Goal: Task Accomplishment & Management: Use online tool/utility

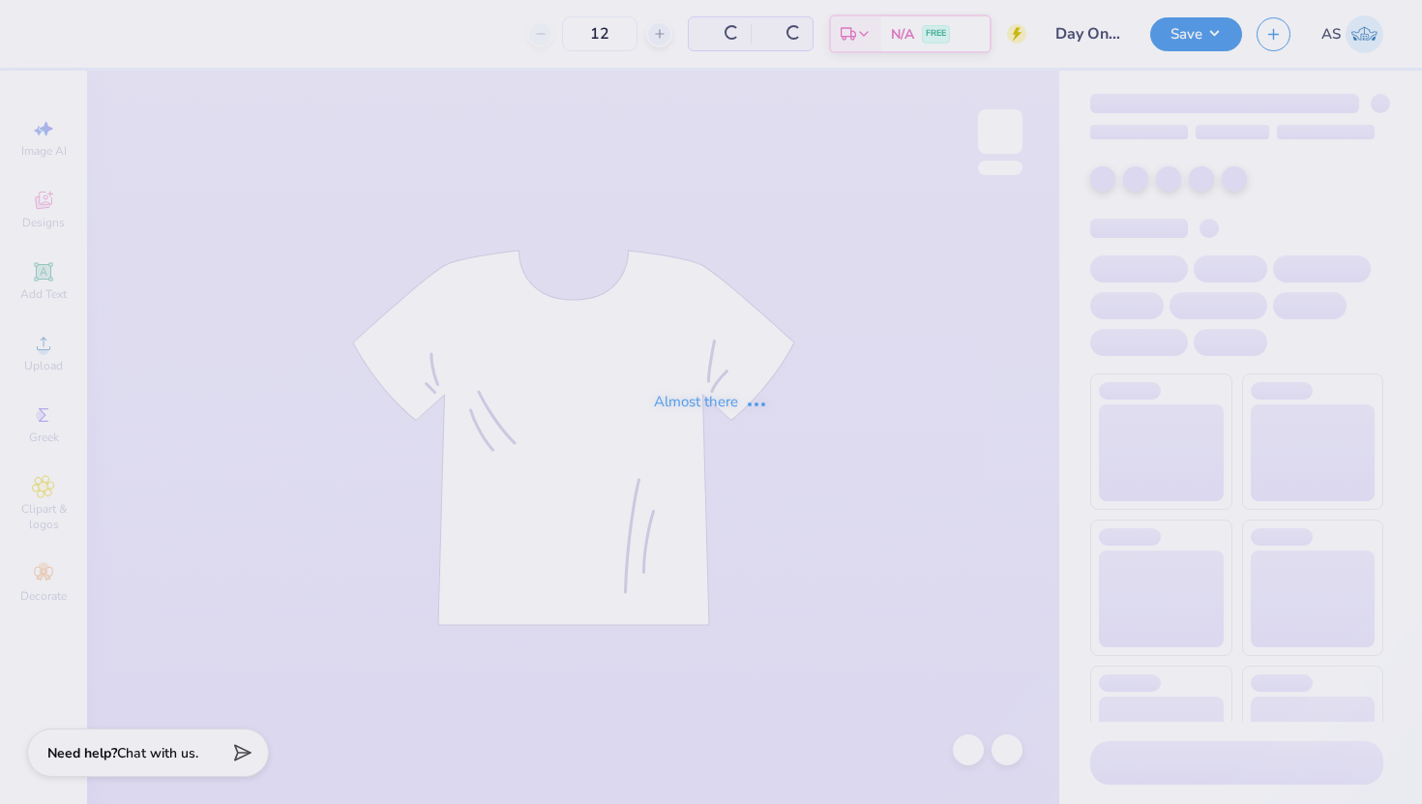
type input "24"
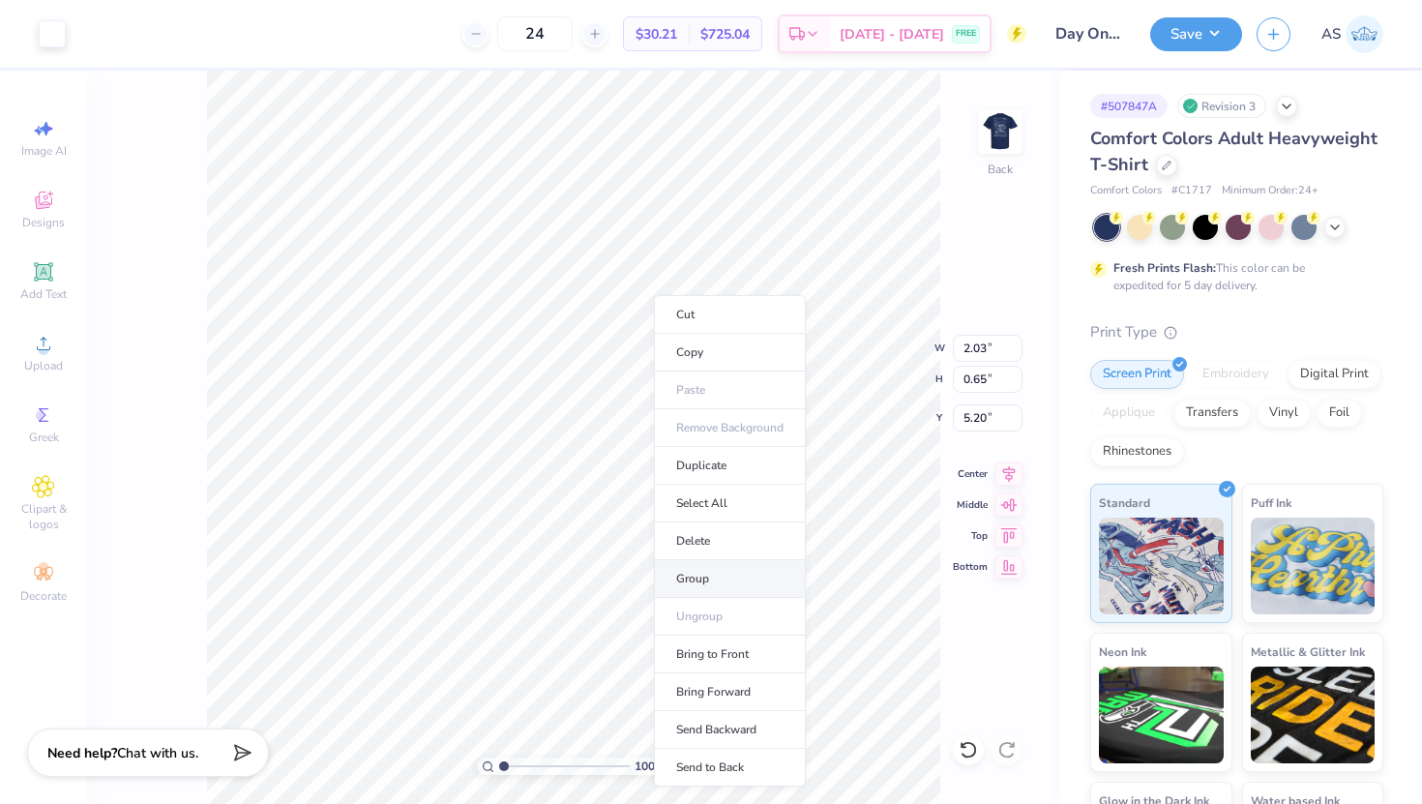
click at [728, 578] on li "Group" at bounding box center [730, 579] width 152 height 38
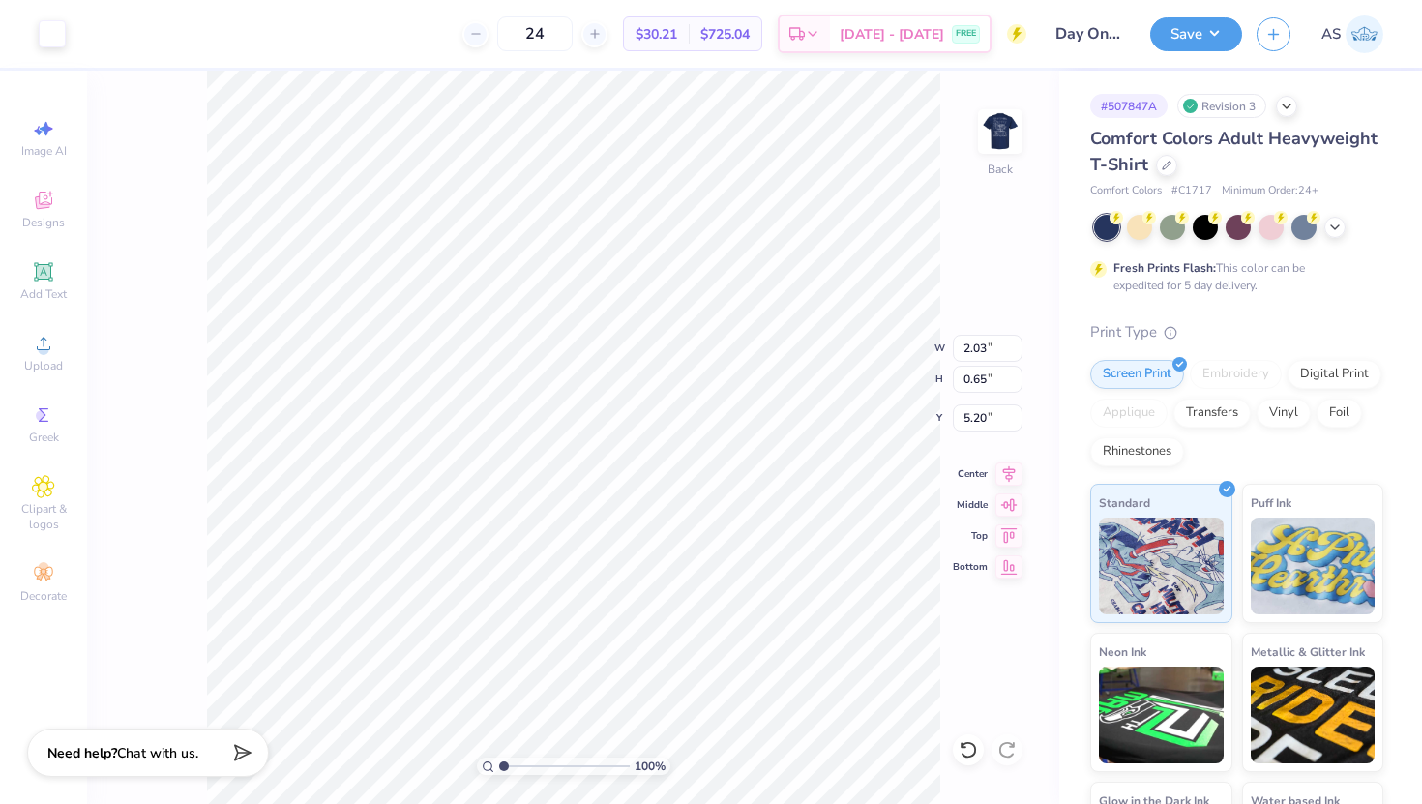
type input "1.18"
type input "0.62"
click at [759, 568] on li "Group" at bounding box center [766, 576] width 152 height 38
type input "1.87"
type input "0.65"
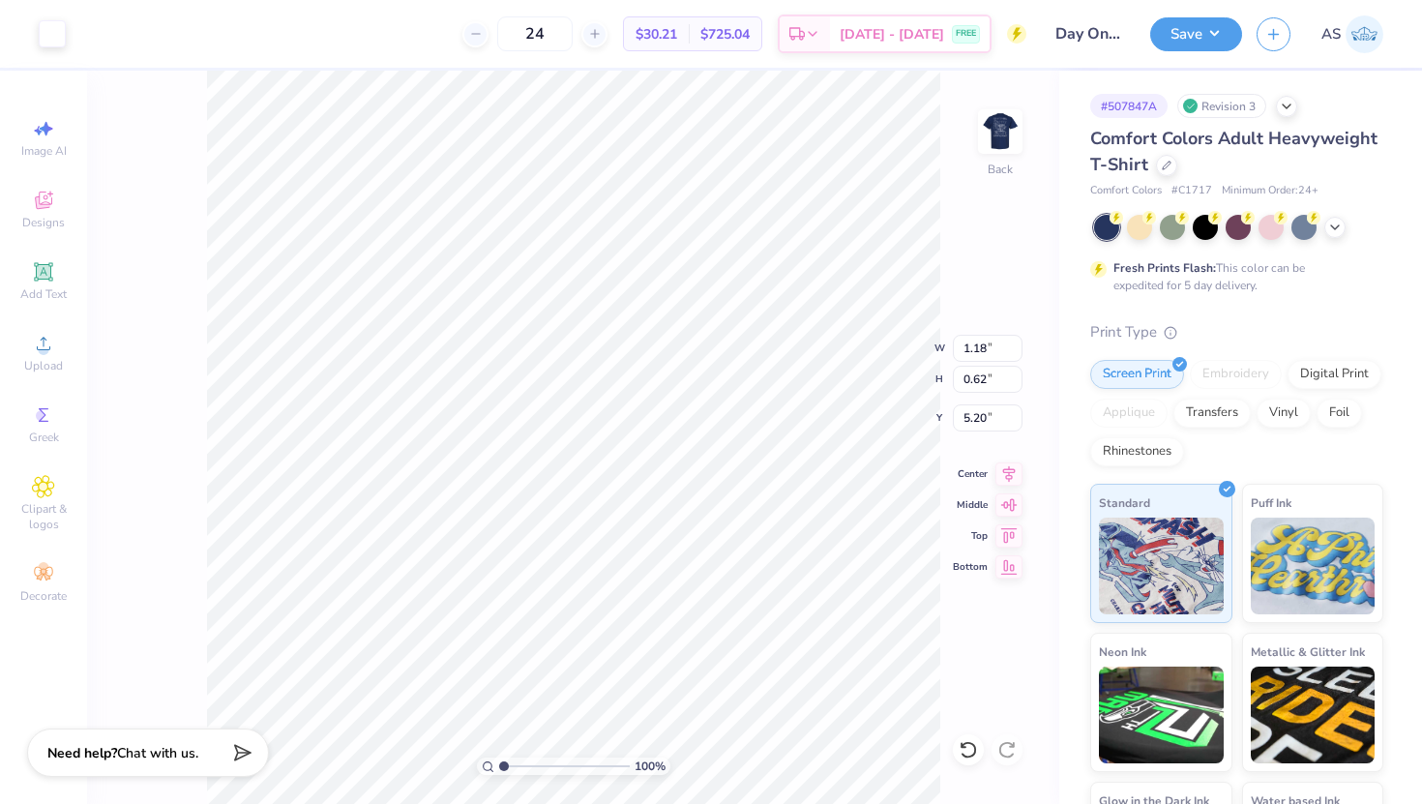
type input "5.98"
click at [721, 585] on li "Group" at bounding box center [739, 592] width 152 height 38
type input "0.22"
type input "0.33"
type input "4.76"
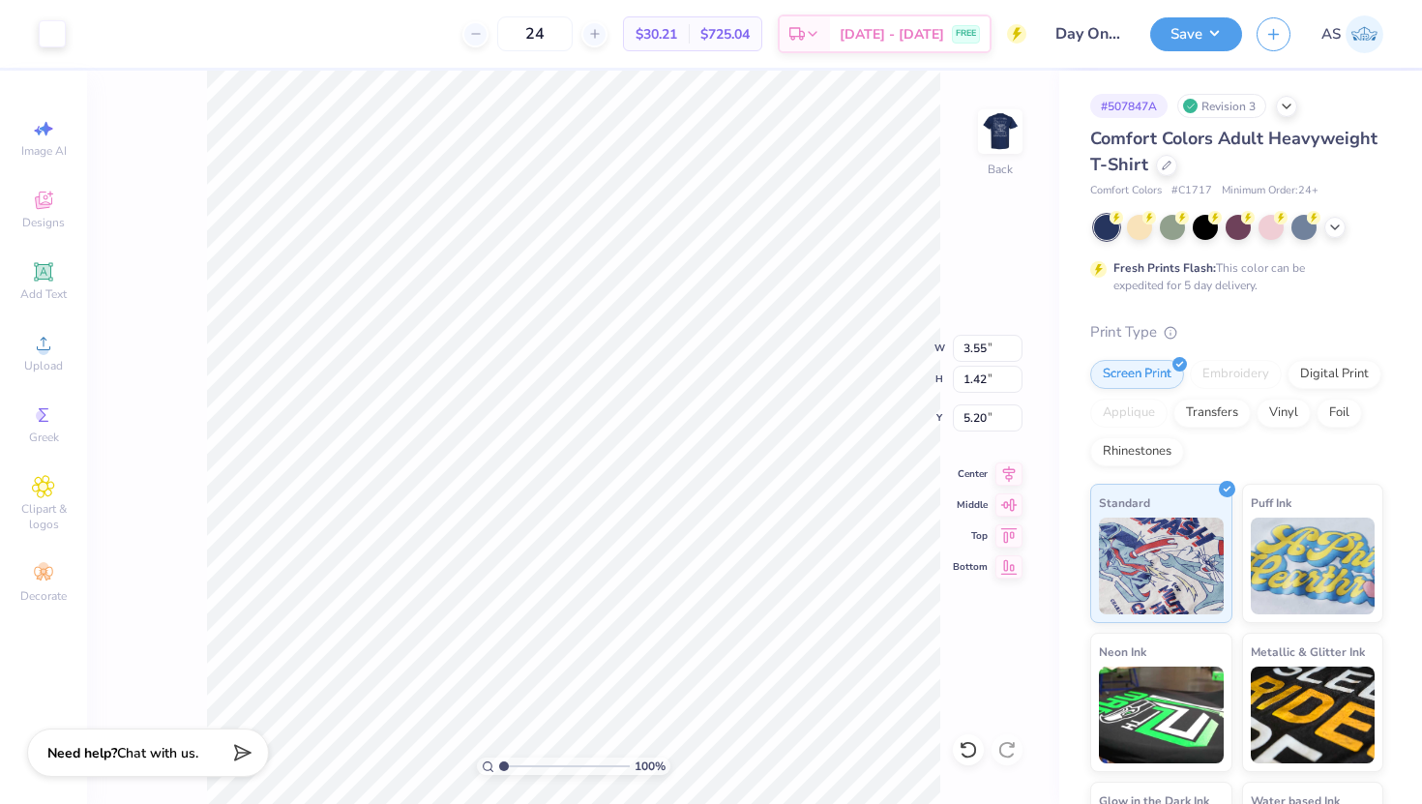
type input "2.24"
type input "0.90"
type input "4.79"
type input "4.81"
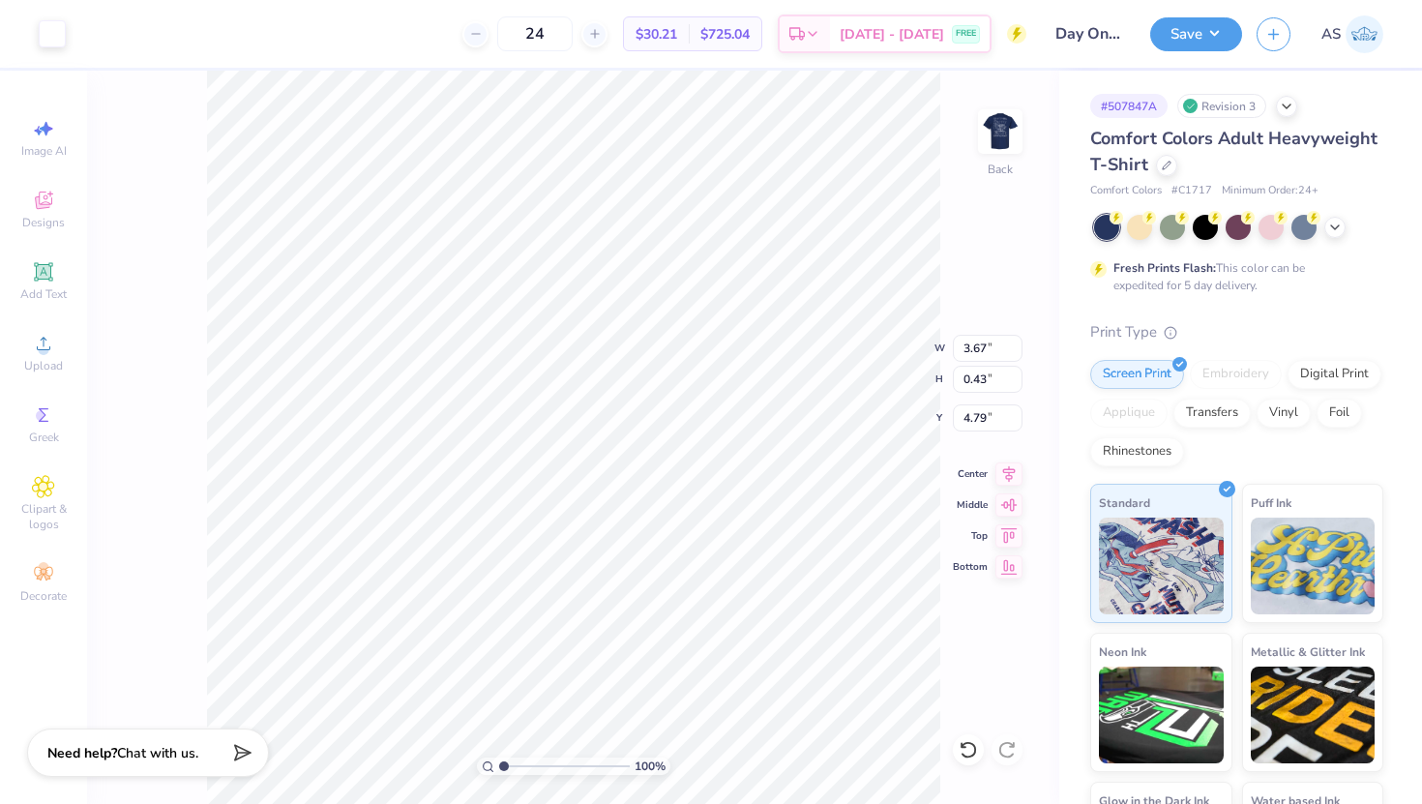
type input "4.64"
type input "10.30"
type input "5.62"
type input "7.71"
click at [960, 752] on icon at bounding box center [968, 749] width 19 height 19
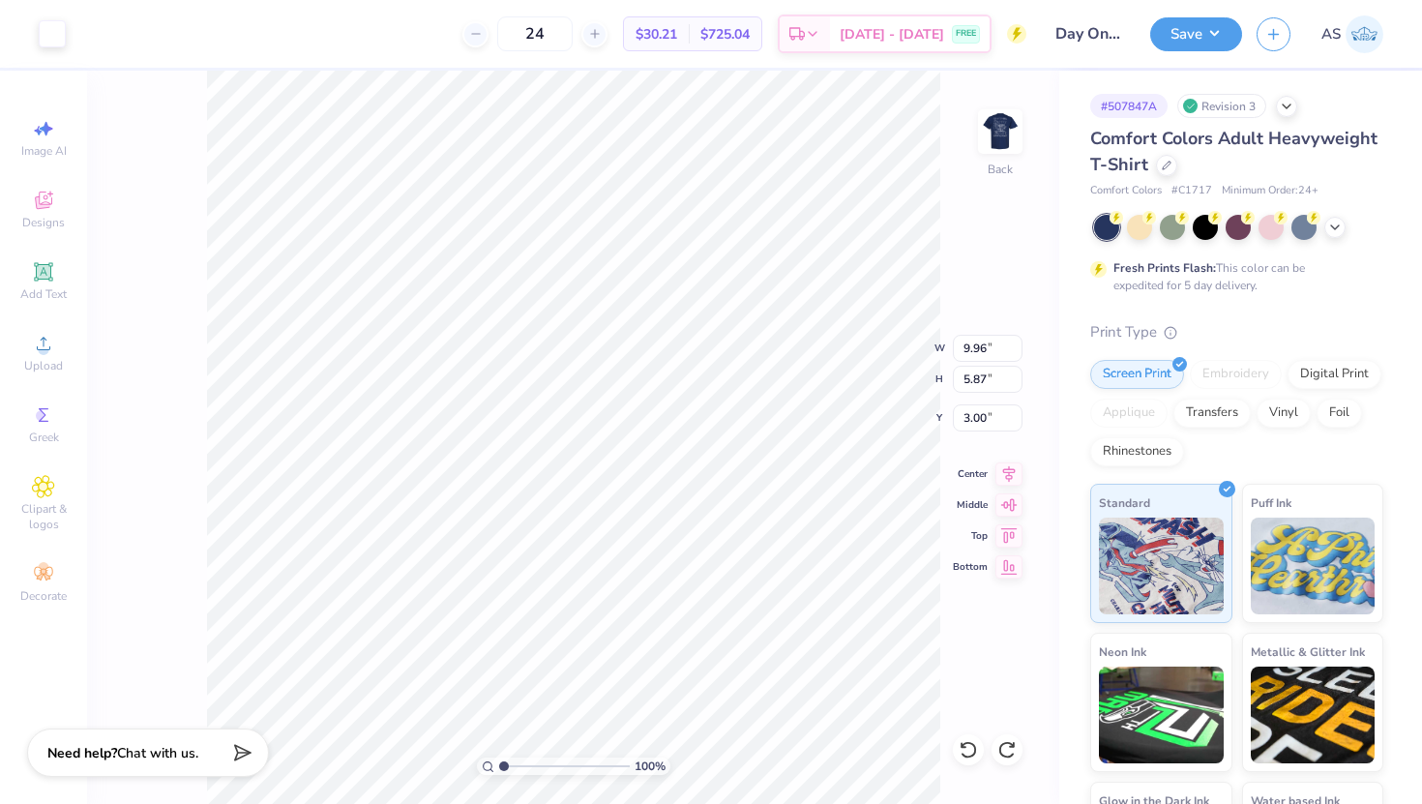
type input "3.11"
type input "1.84"
type input "3.65"
click at [993, 134] on img at bounding box center [1000, 131] width 77 height 77
click at [1229, 43] on button "Save" at bounding box center [1196, 32] width 92 height 34
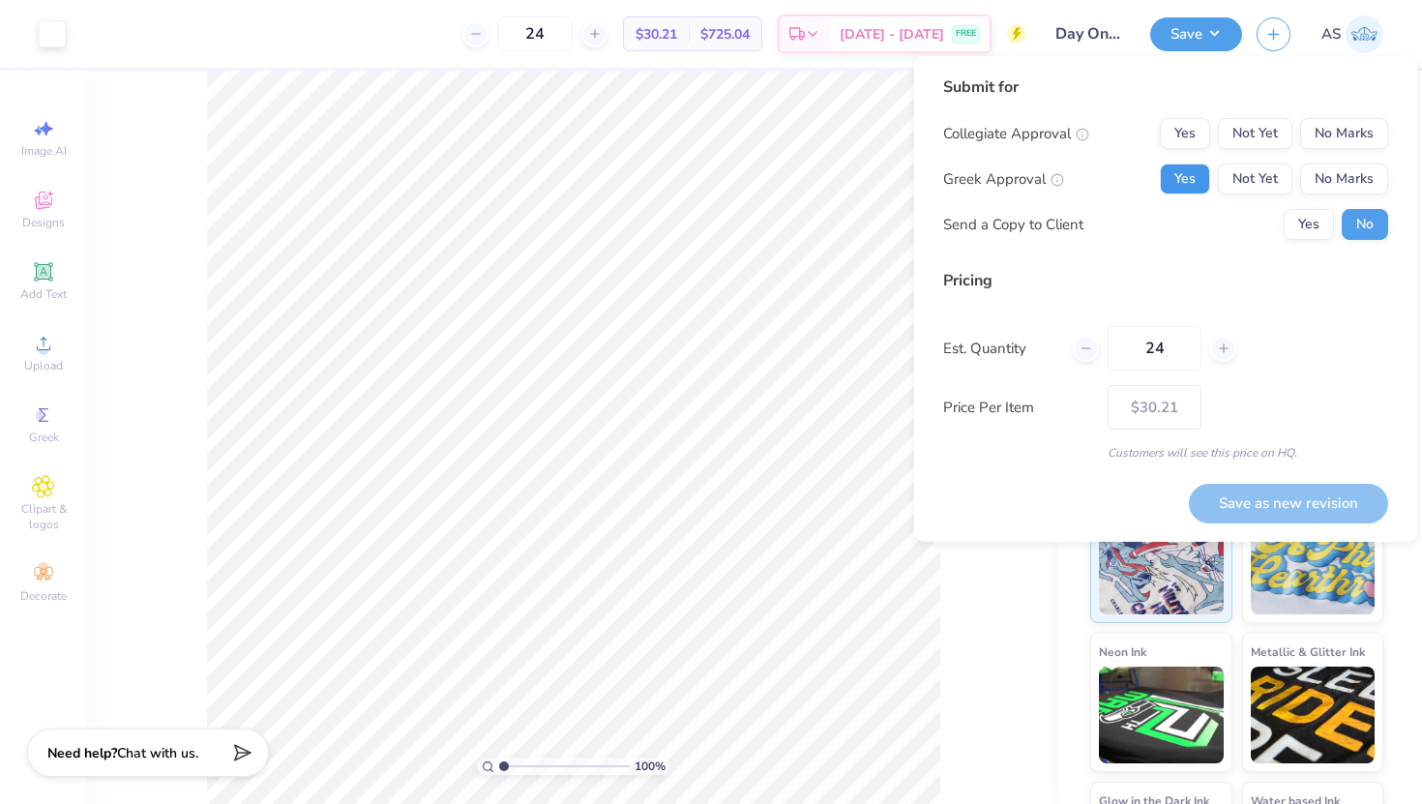
click at [1183, 172] on button "Yes" at bounding box center [1185, 179] width 50 height 31
click at [1357, 139] on button "No Marks" at bounding box center [1344, 133] width 88 height 31
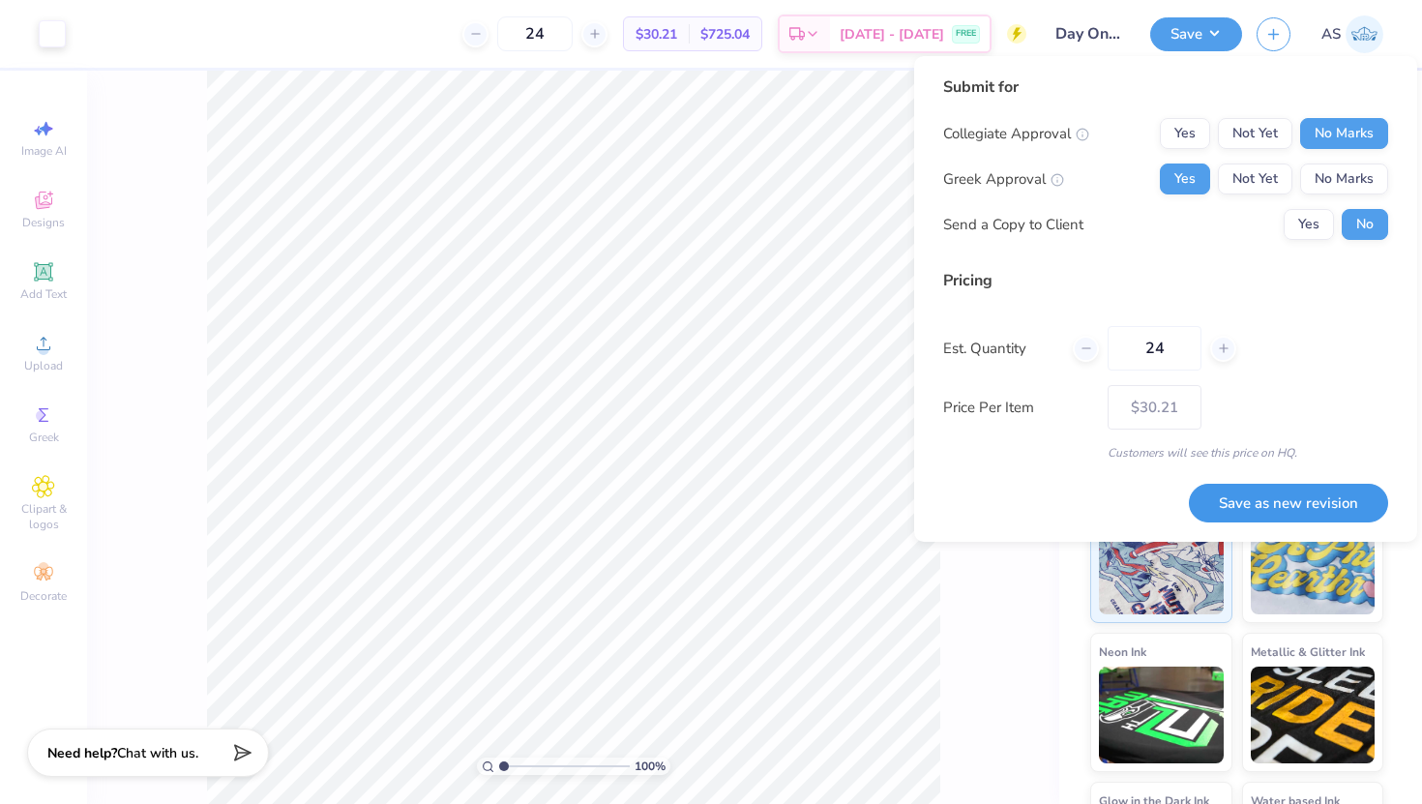
click at [1255, 507] on button "Save as new revision" at bounding box center [1288, 504] width 199 height 40
type input "$30.21"
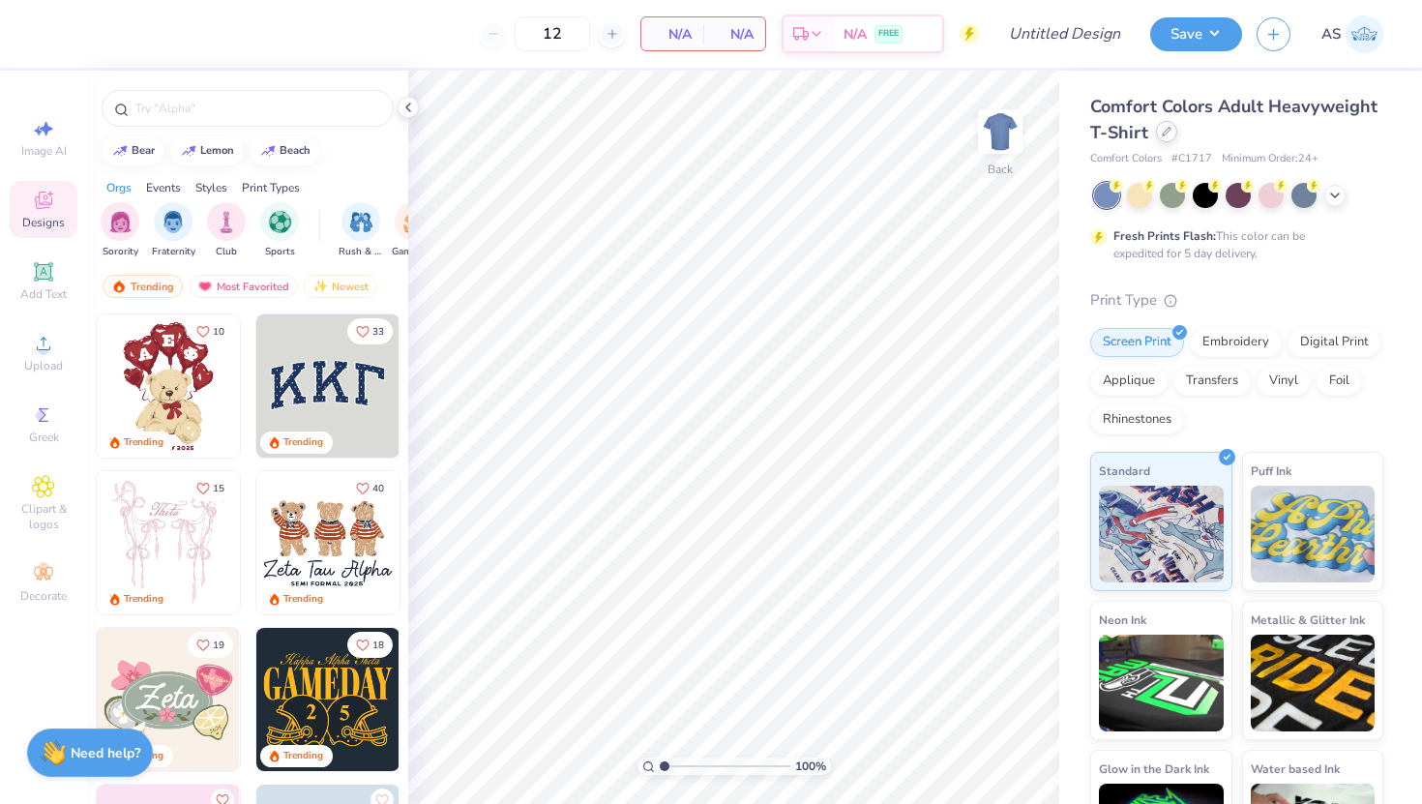
click at [1160, 134] on icon at bounding box center [1167, 132] width 10 height 10
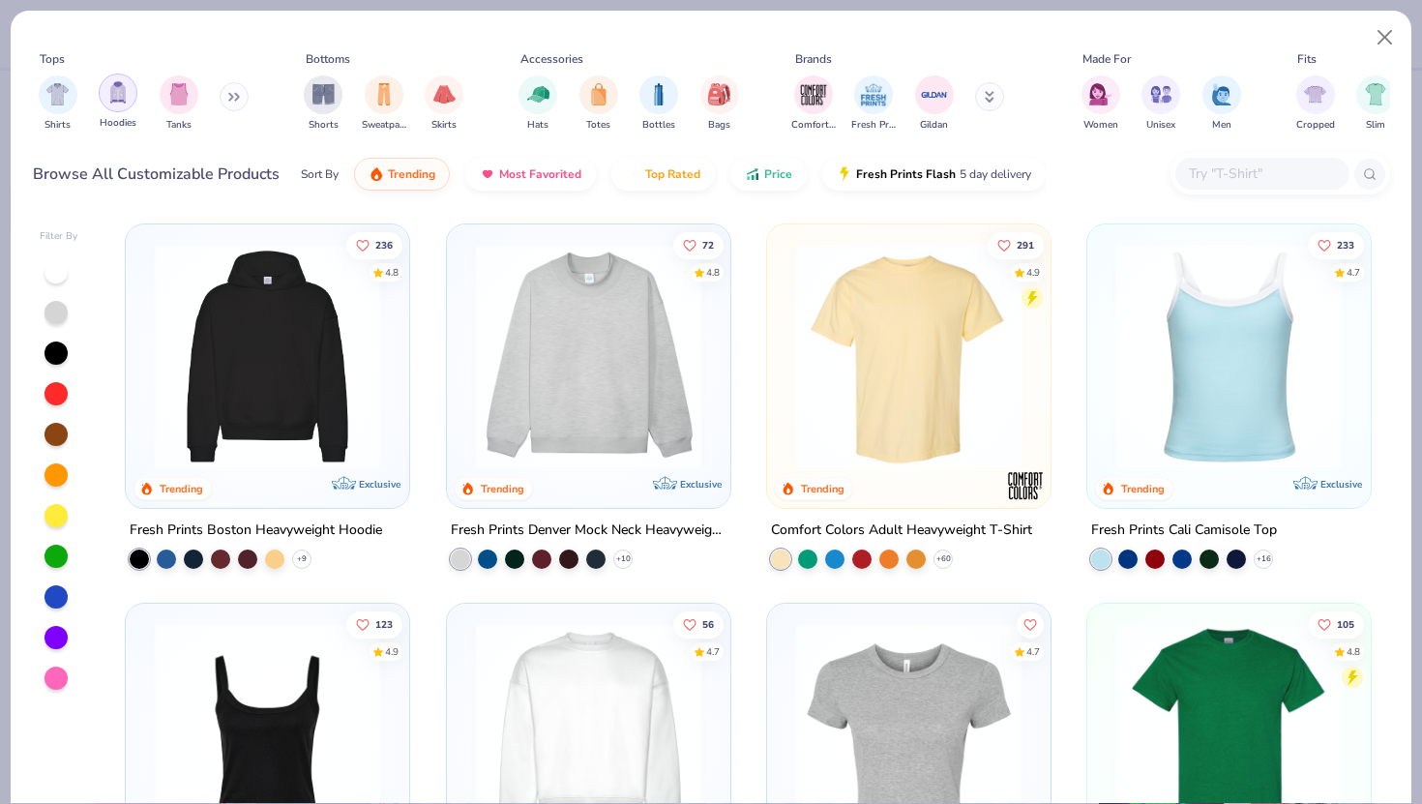
click at [117, 101] on img "filter for Hoodies" at bounding box center [117, 92] width 21 height 22
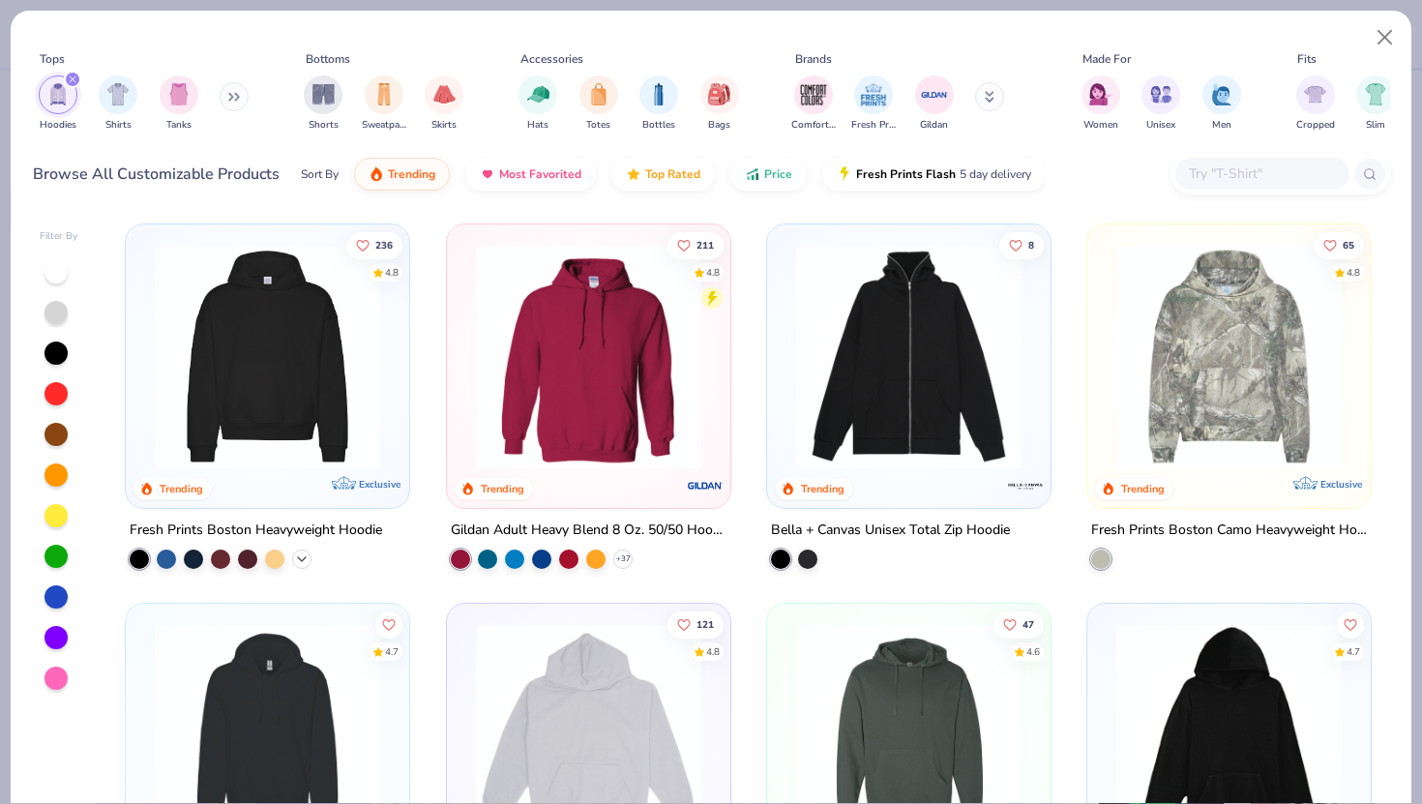
click at [301, 558] on icon at bounding box center [301, 558] width 15 height 15
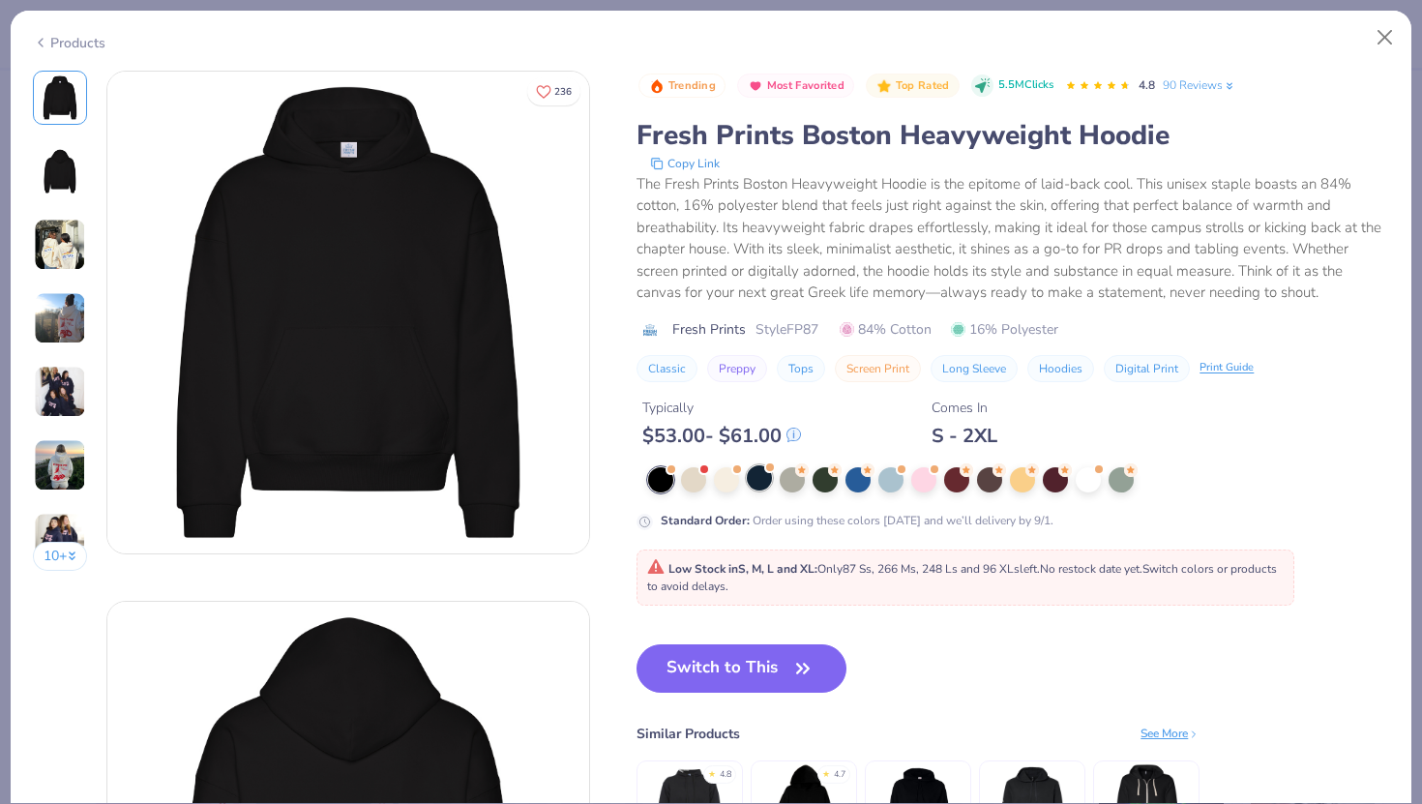
click at [768, 486] on div at bounding box center [759, 477] width 25 height 25
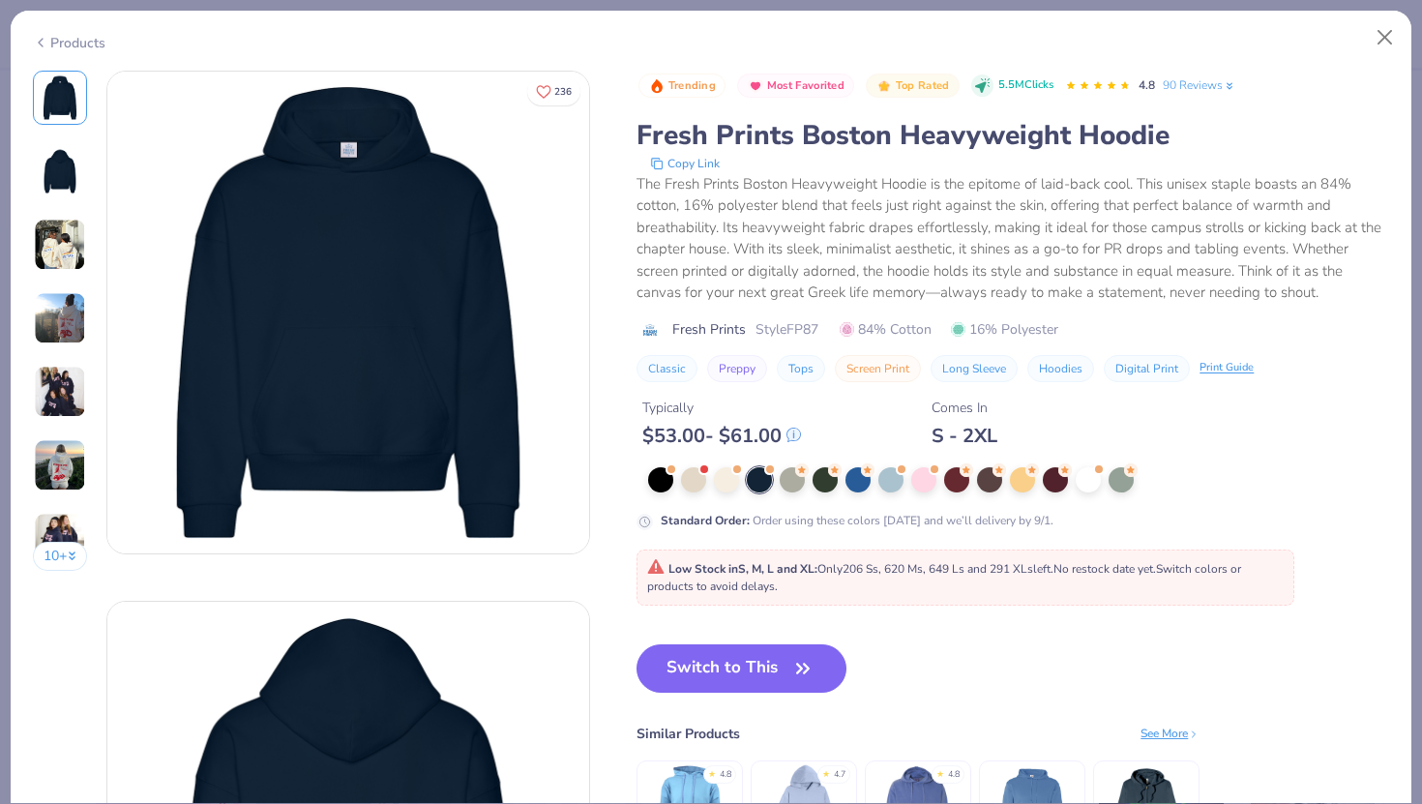
click at [743, 678] on div "Switch to This Similar Products See More ★ 4.8 ★ 4.7 ★ 4.8" at bounding box center [918, 774] width 563 height 261
click at [728, 669] on button "Switch to This" at bounding box center [742, 668] width 210 height 48
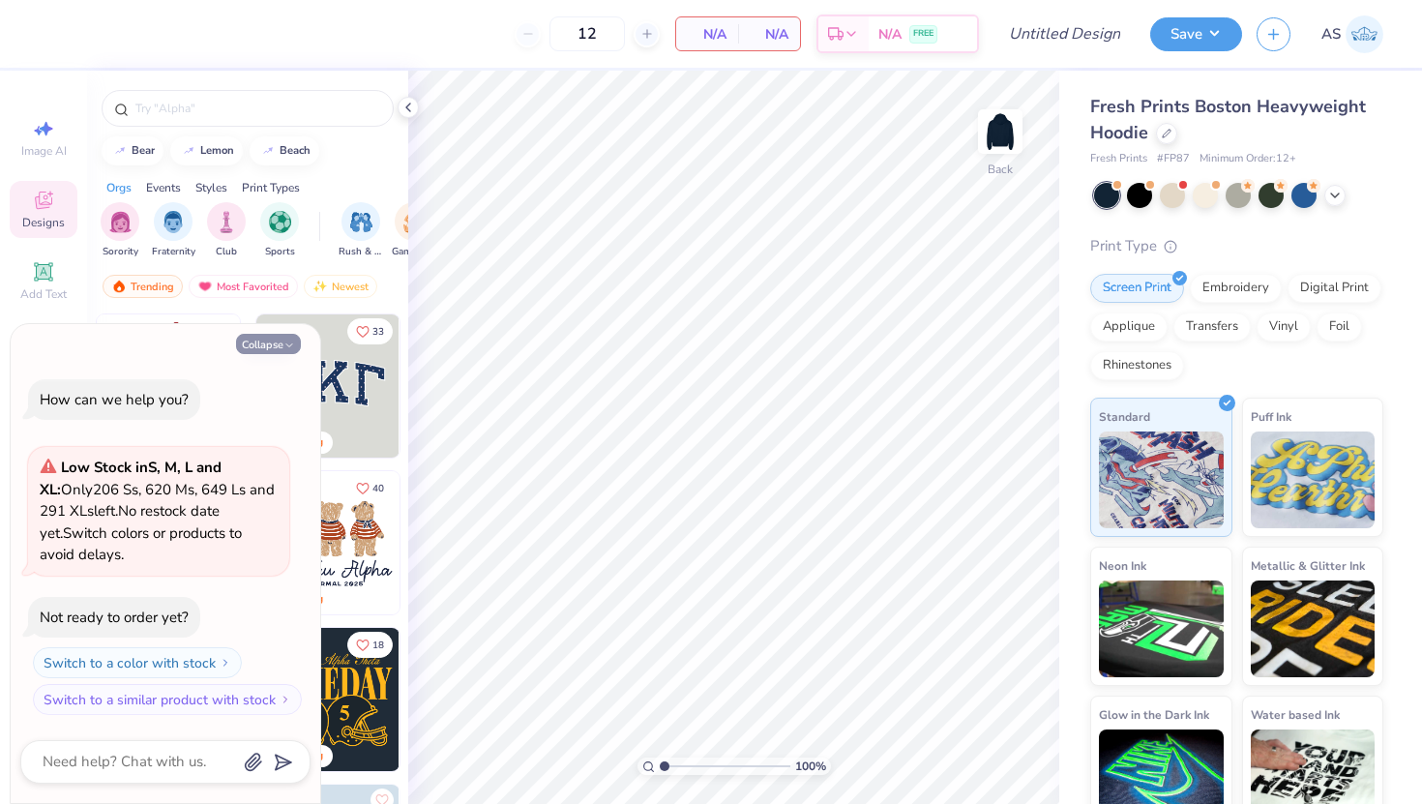
click at [253, 342] on button "Collapse" at bounding box center [268, 344] width 65 height 20
type textarea "x"
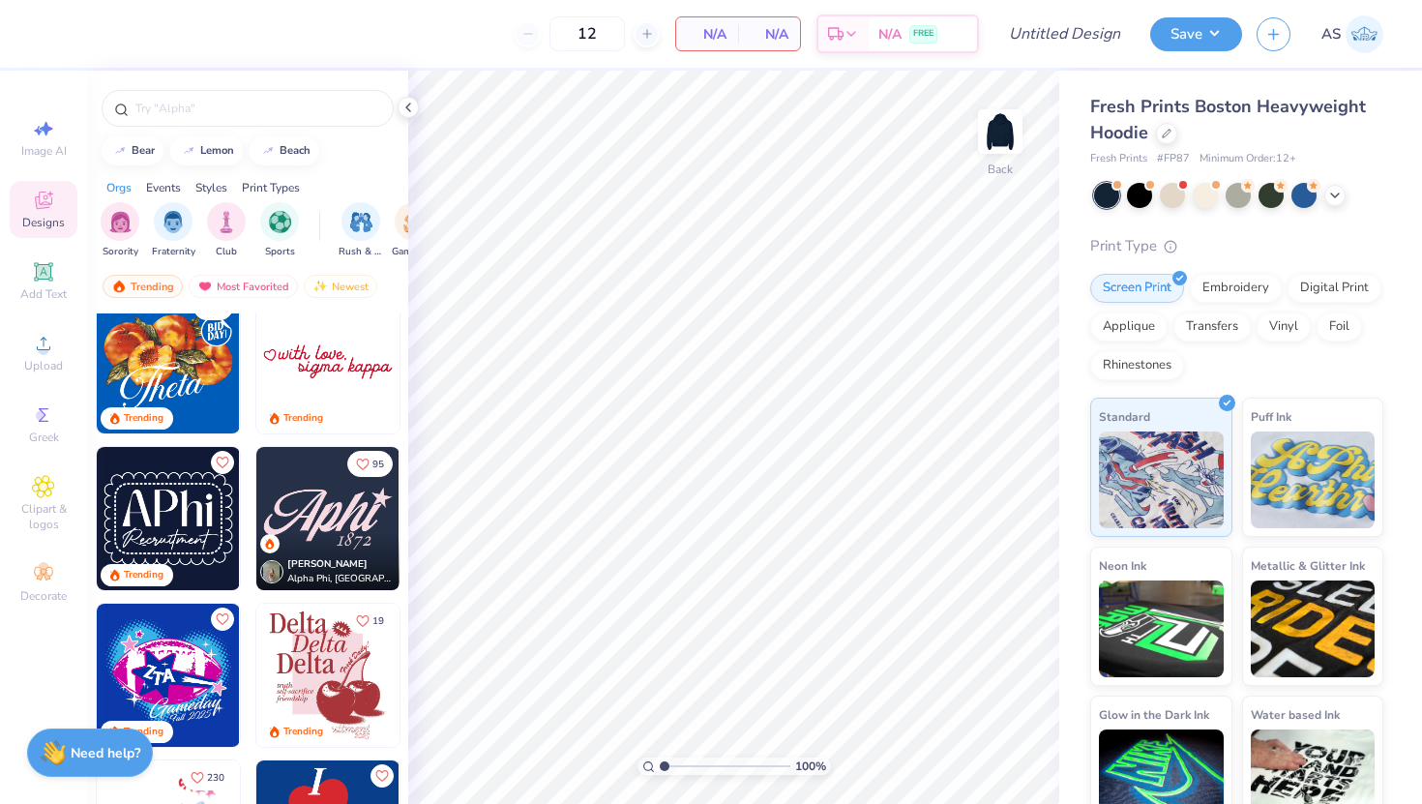
scroll to position [801, 0]
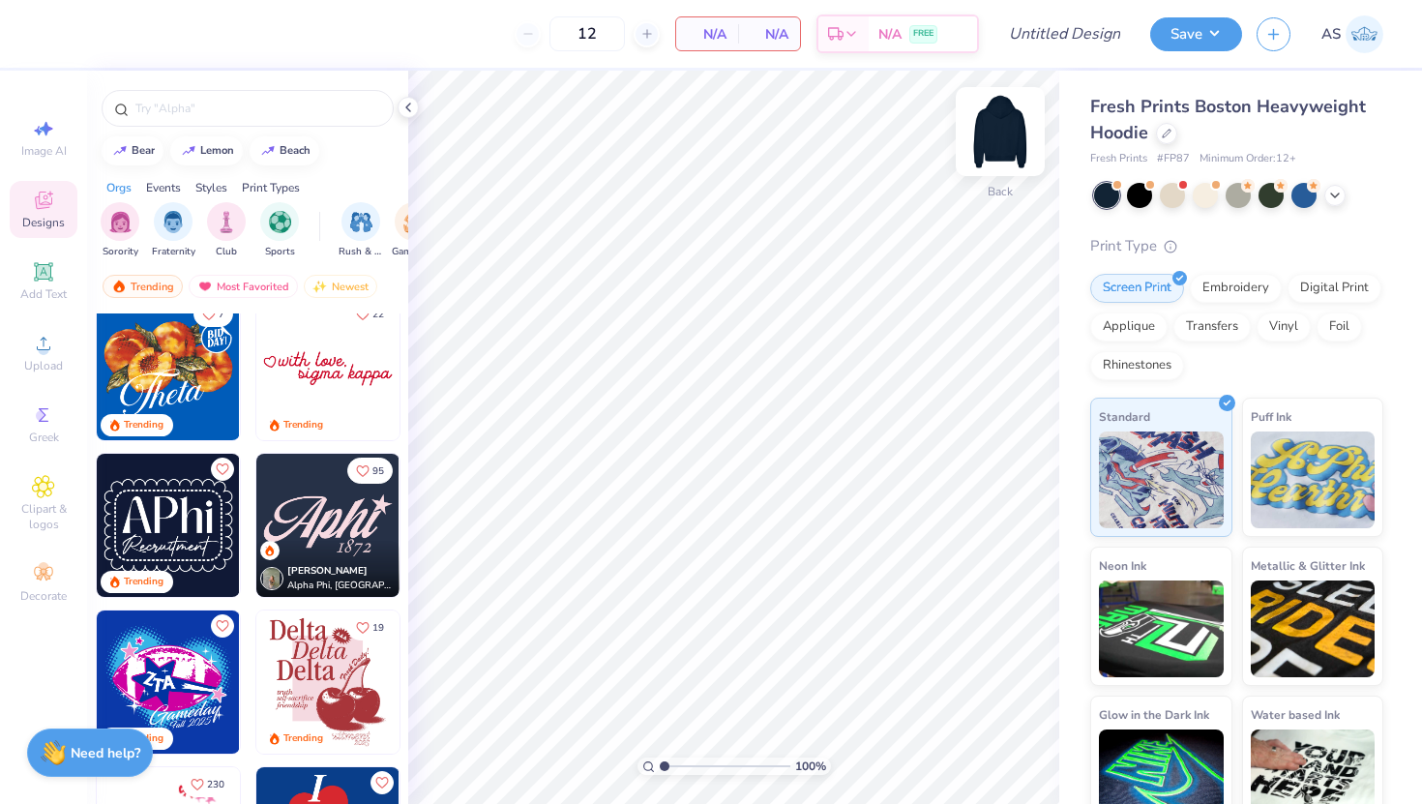
click at [985, 124] on img at bounding box center [1000, 131] width 77 height 77
click at [332, 364] on img at bounding box center [327, 368] width 143 height 143
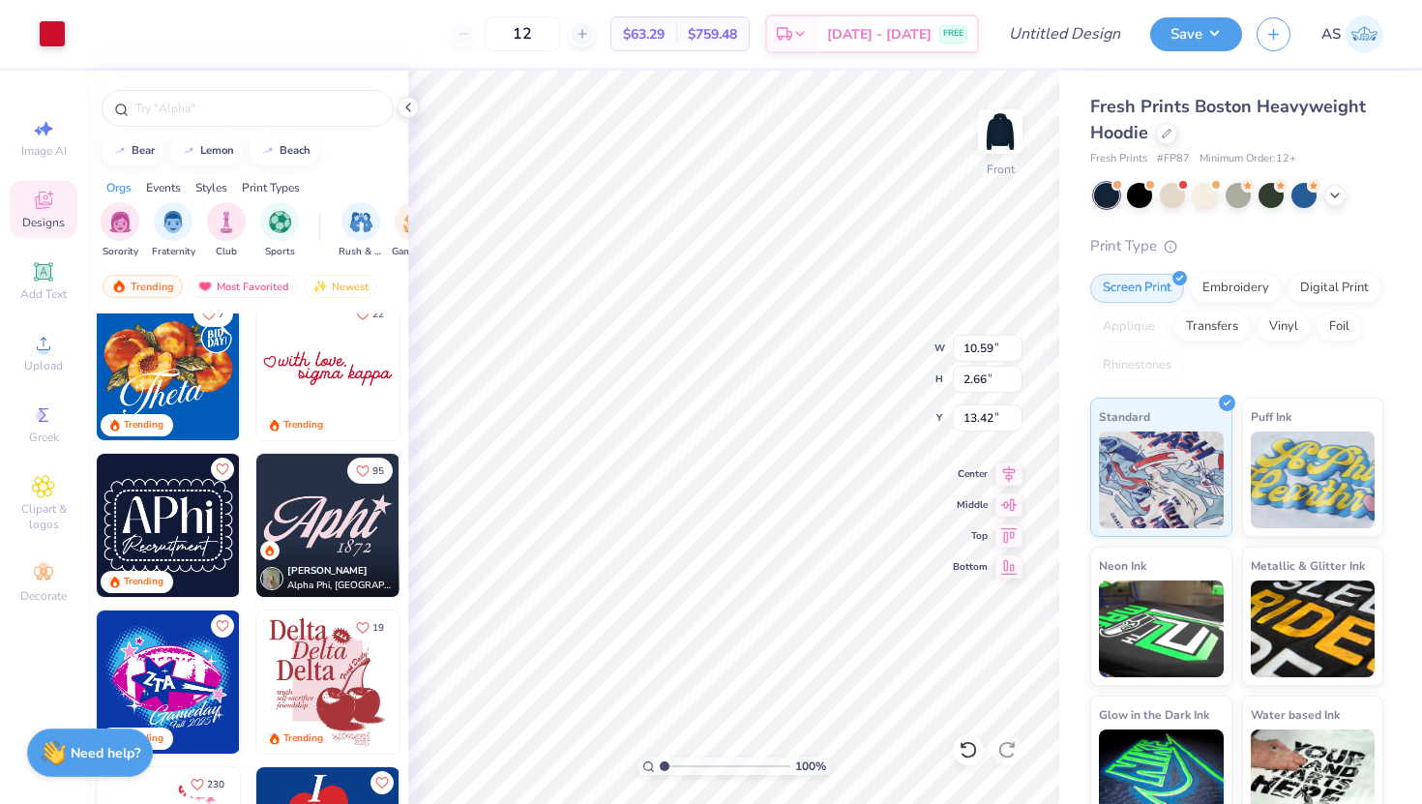
type input "21.21"
type input "21.02"
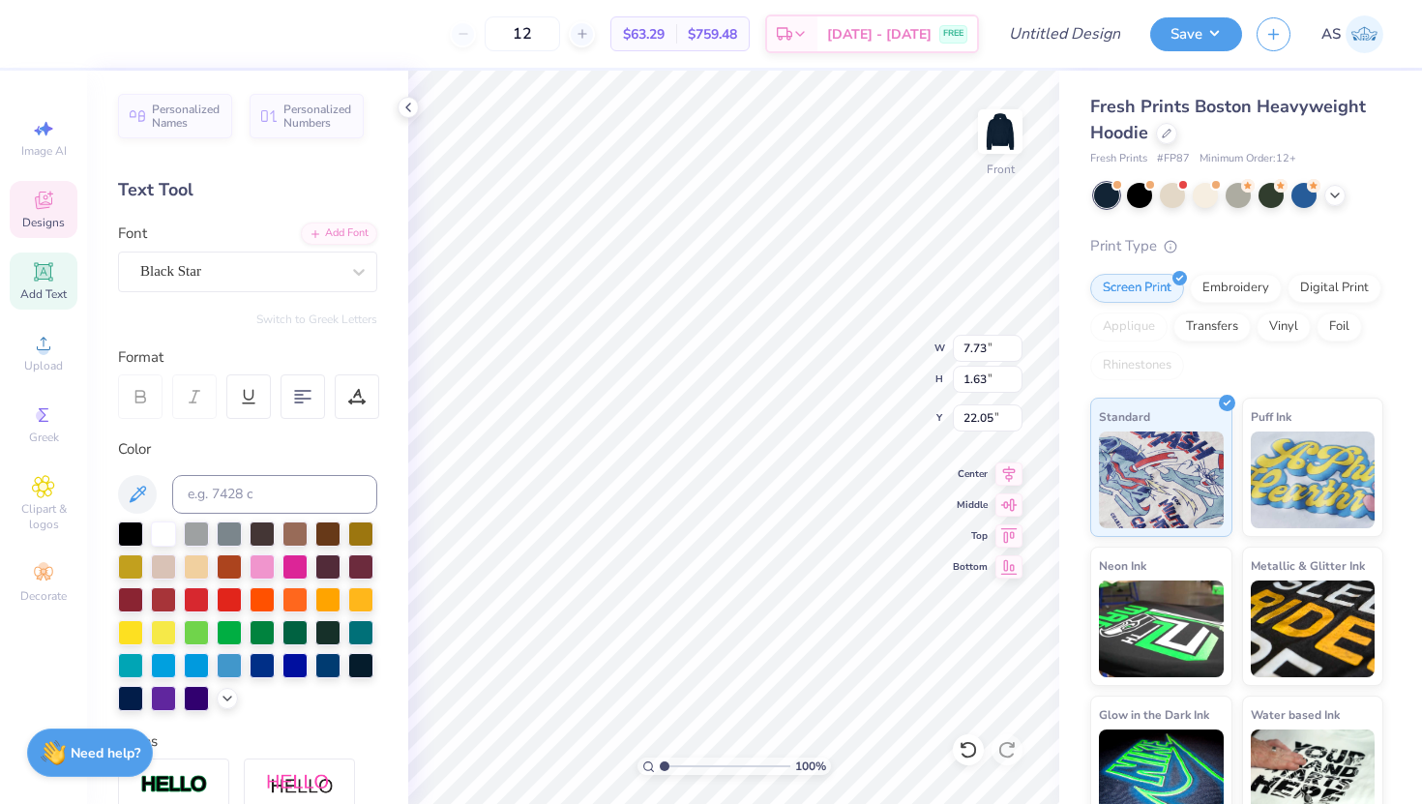
scroll to position [0, 0]
type textarea "s"
type textarea "K"
type textarea "kappa alpha theta"
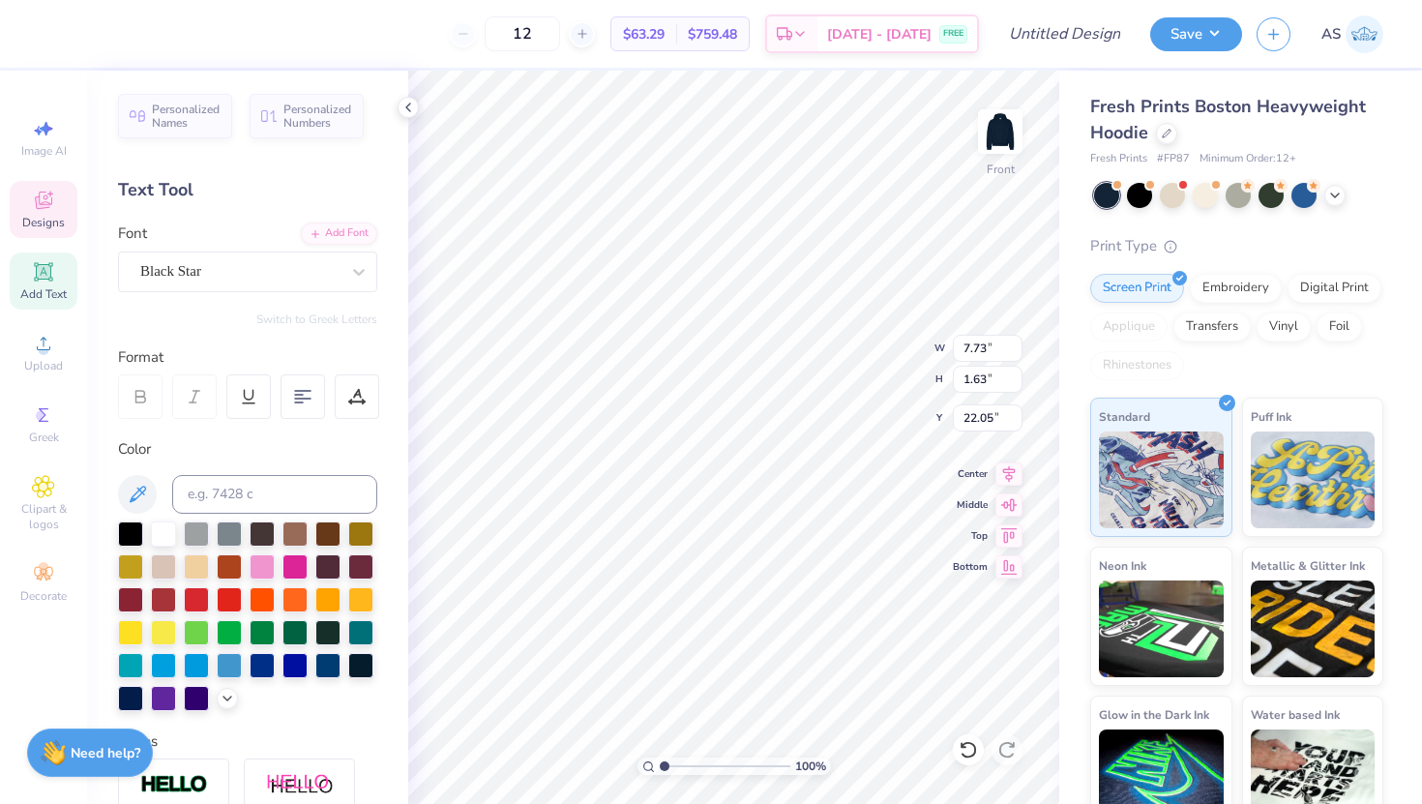
scroll to position [0, 6]
type input "22.34"
type input "20.64"
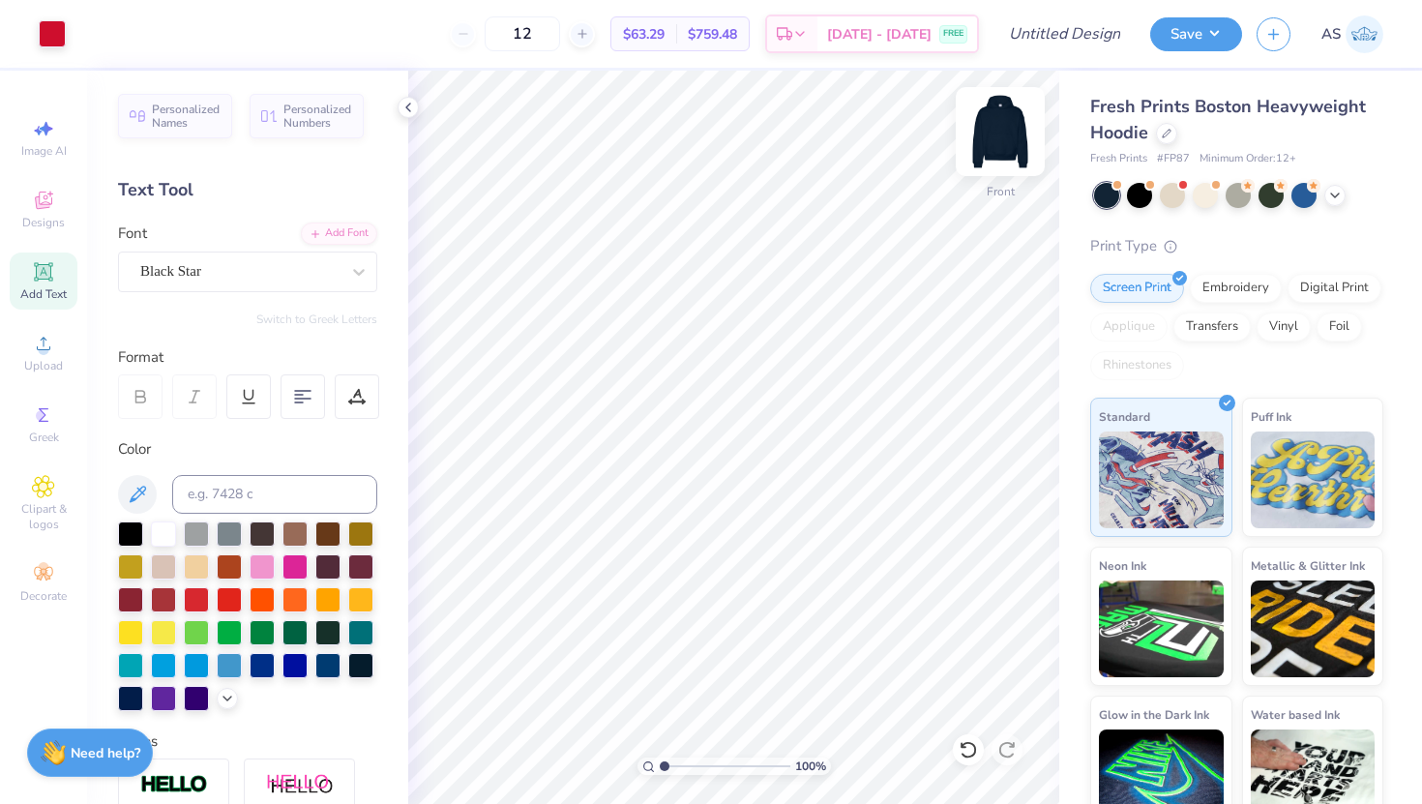
click at [986, 147] on img at bounding box center [1000, 131] width 77 height 77
click at [50, 235] on div "Designs" at bounding box center [44, 209] width 68 height 57
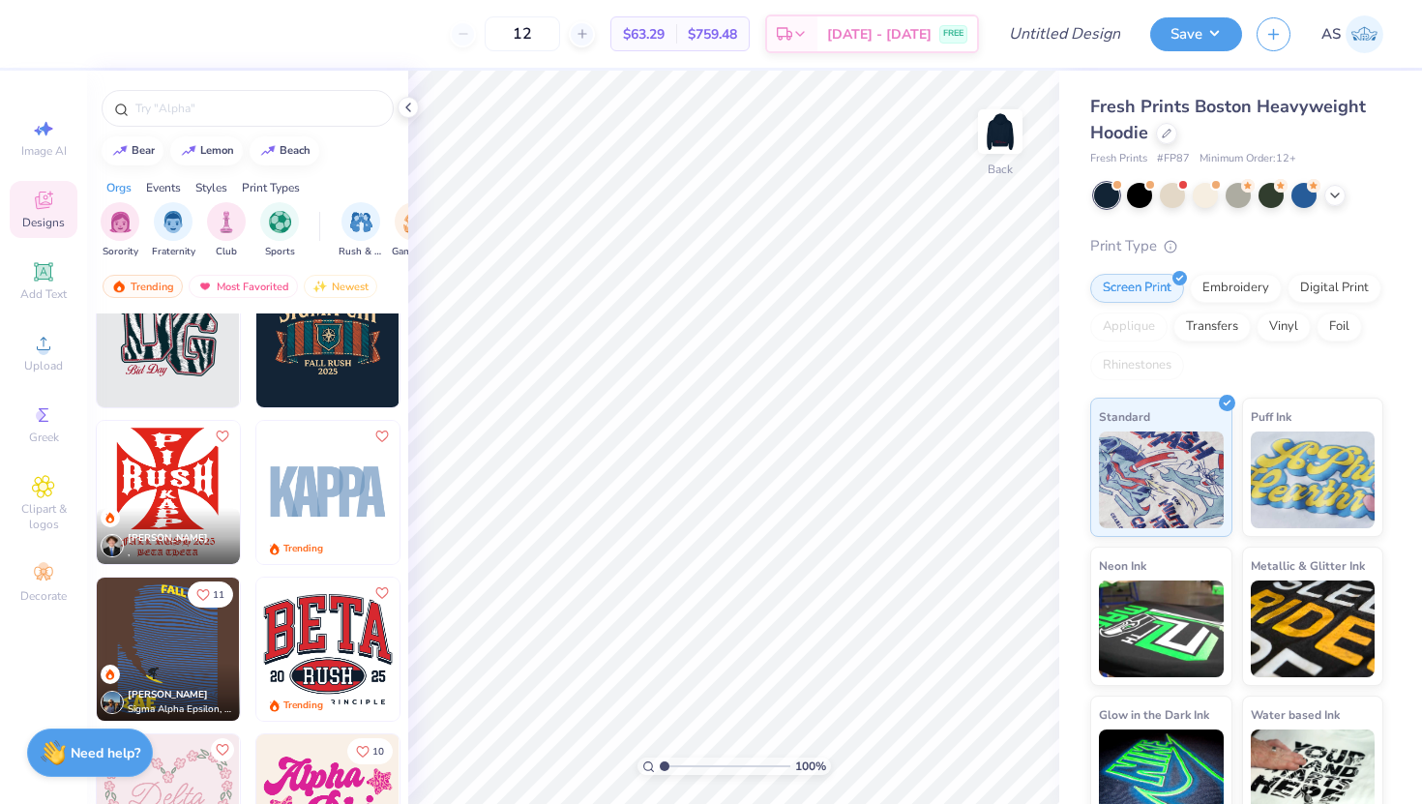
scroll to position [3502, 0]
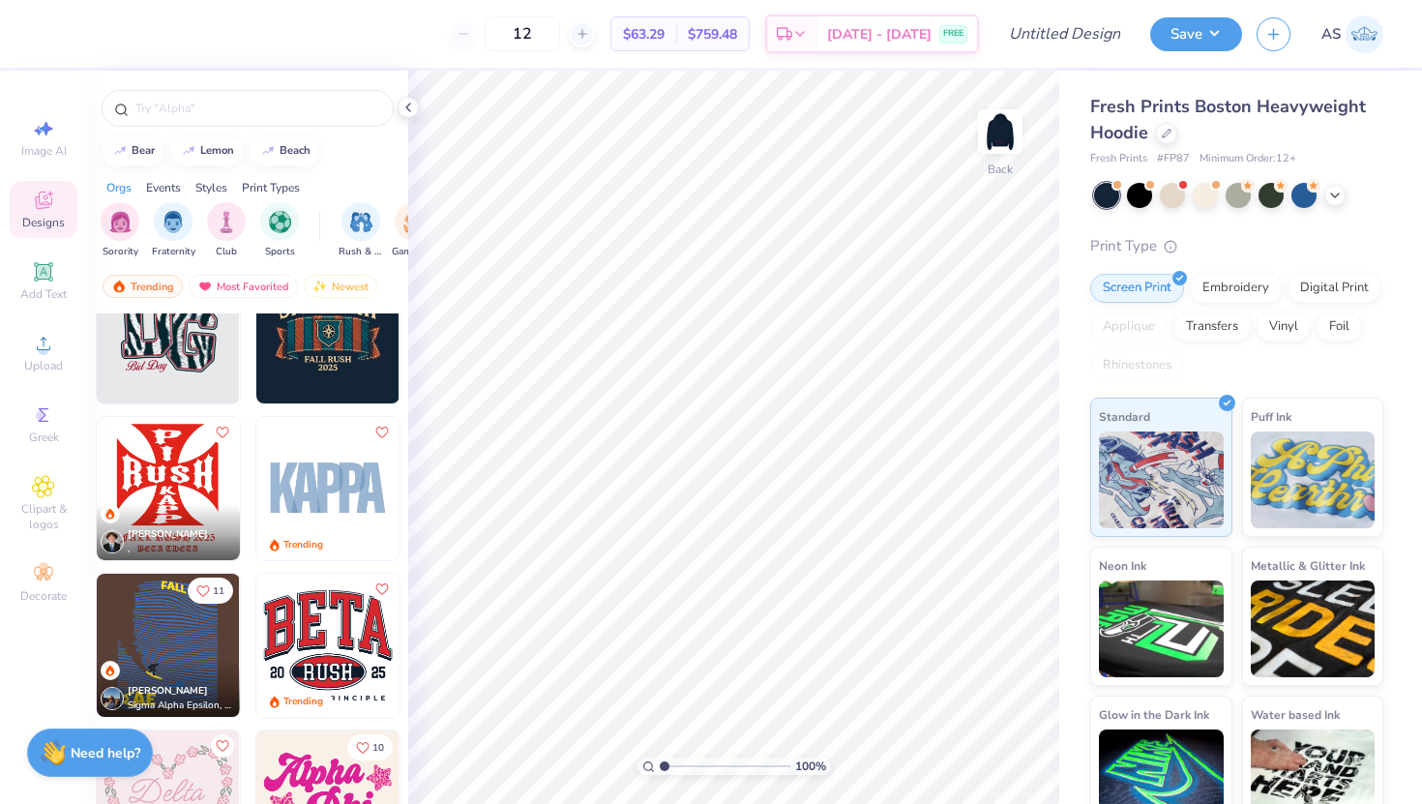
click at [337, 493] on img at bounding box center [327, 488] width 143 height 143
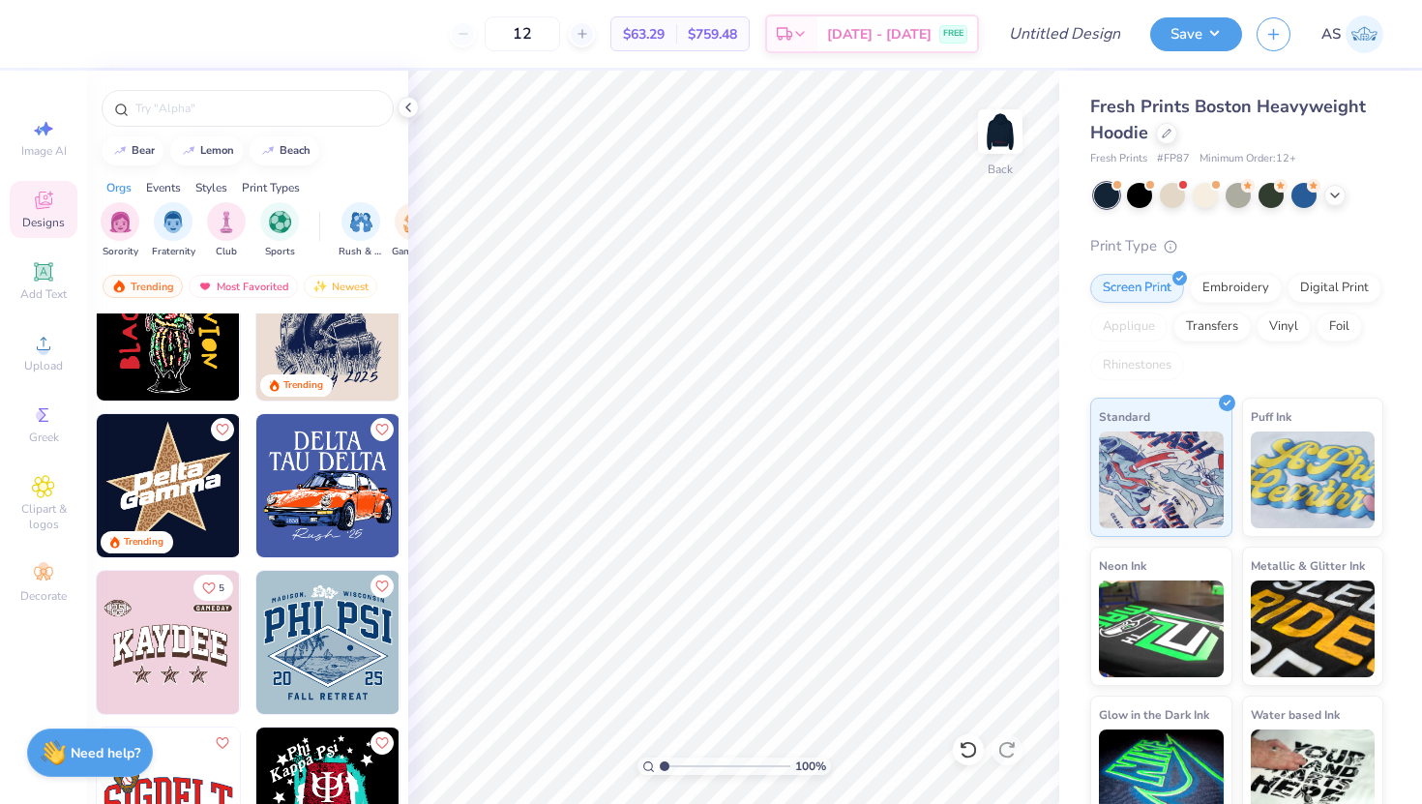
scroll to position [7900, 0]
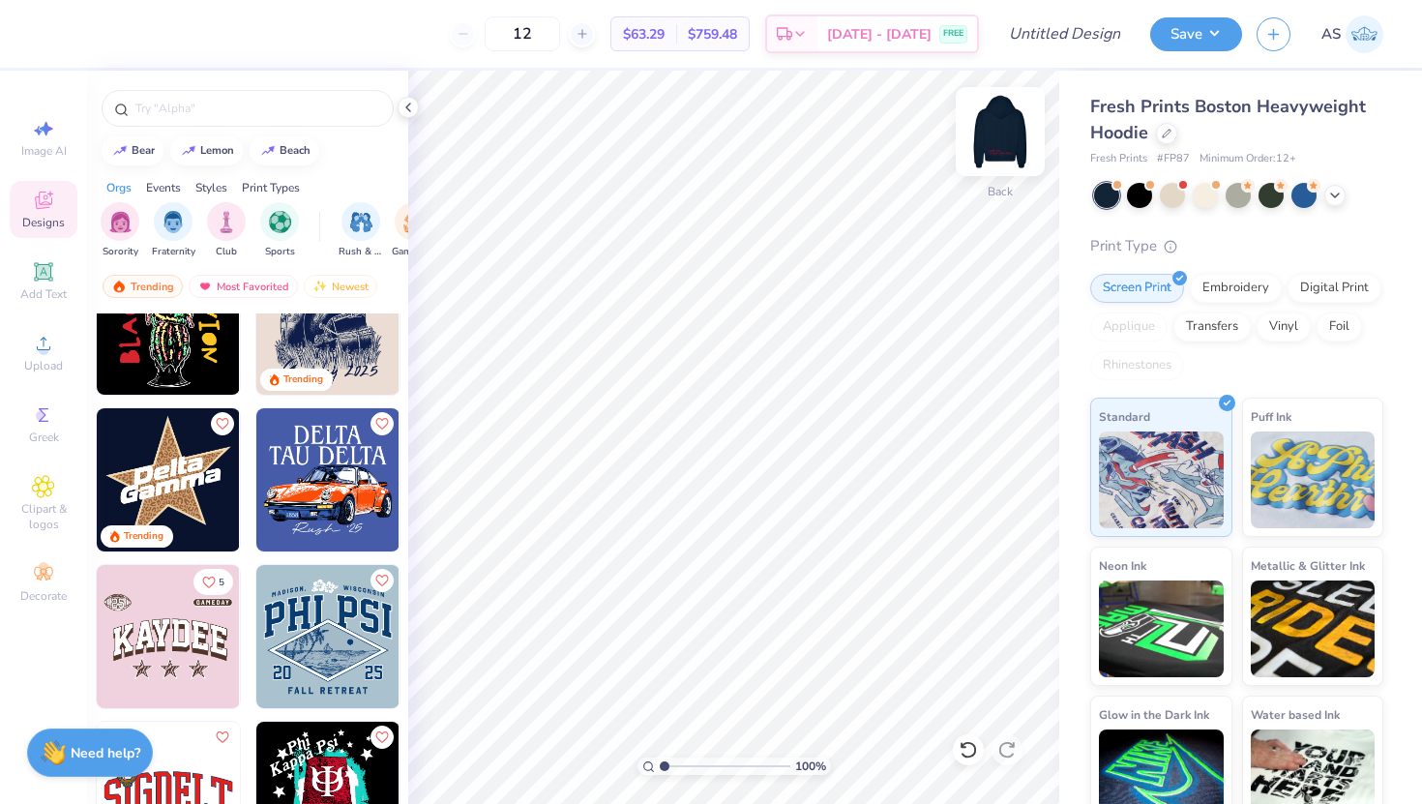
click at [1021, 134] on div at bounding box center [1000, 131] width 89 height 89
click at [182, 497] on img at bounding box center [168, 479] width 143 height 143
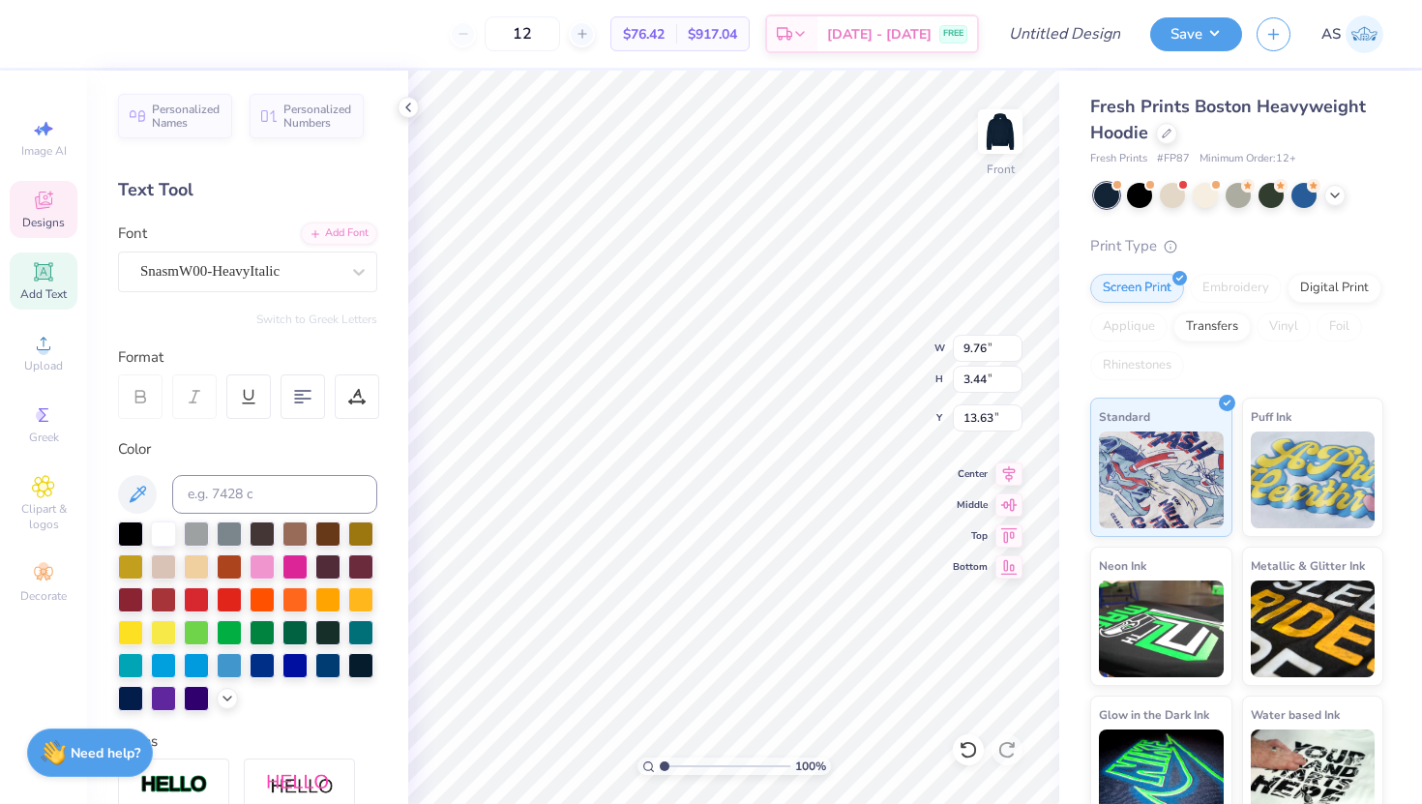
scroll to position [0, 0]
type textarea "THETA"
type input "5.61"
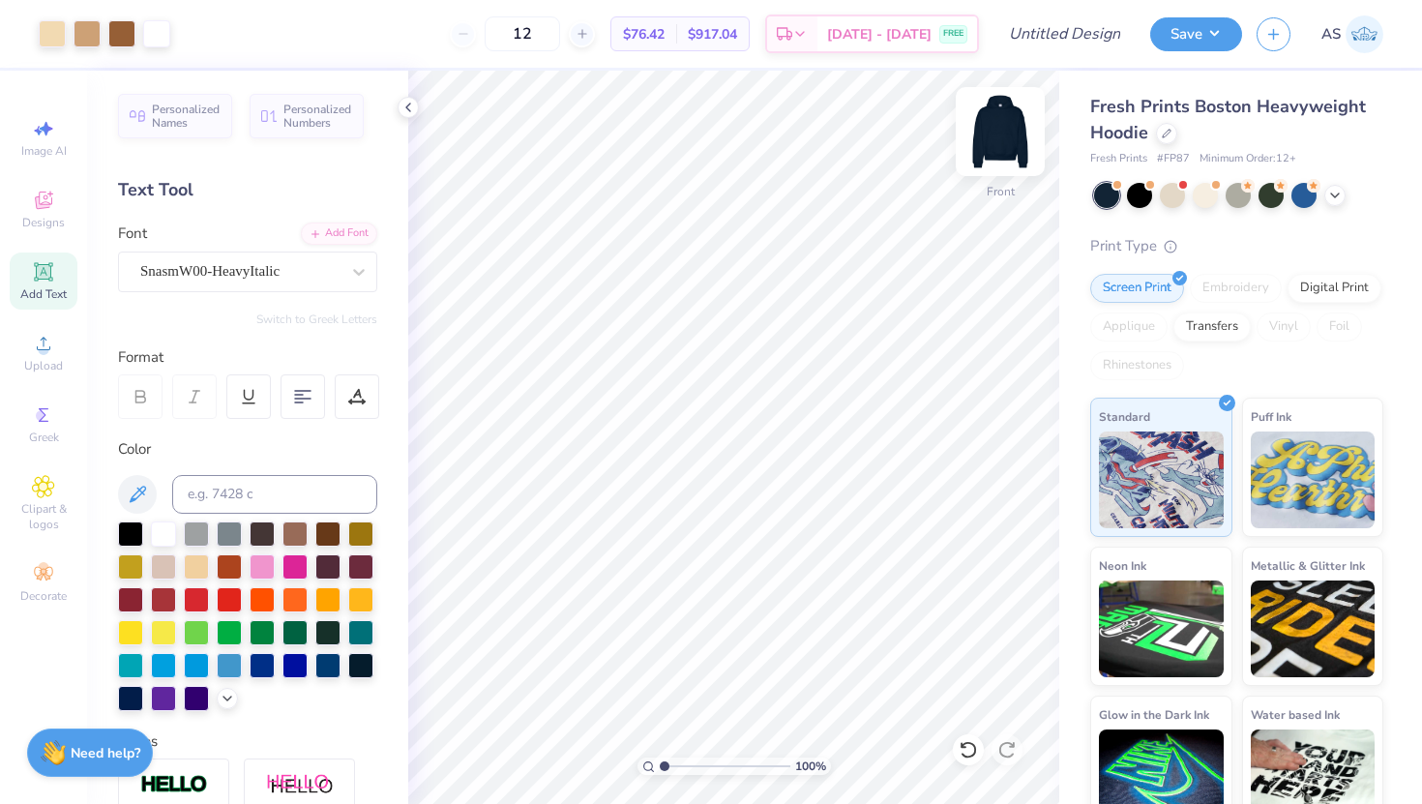
click at [1001, 130] on img at bounding box center [1000, 131] width 77 height 77
click at [1015, 136] on img at bounding box center [1000, 131] width 77 height 77
type input "14.42"
type input "14.79"
type input "5.00"
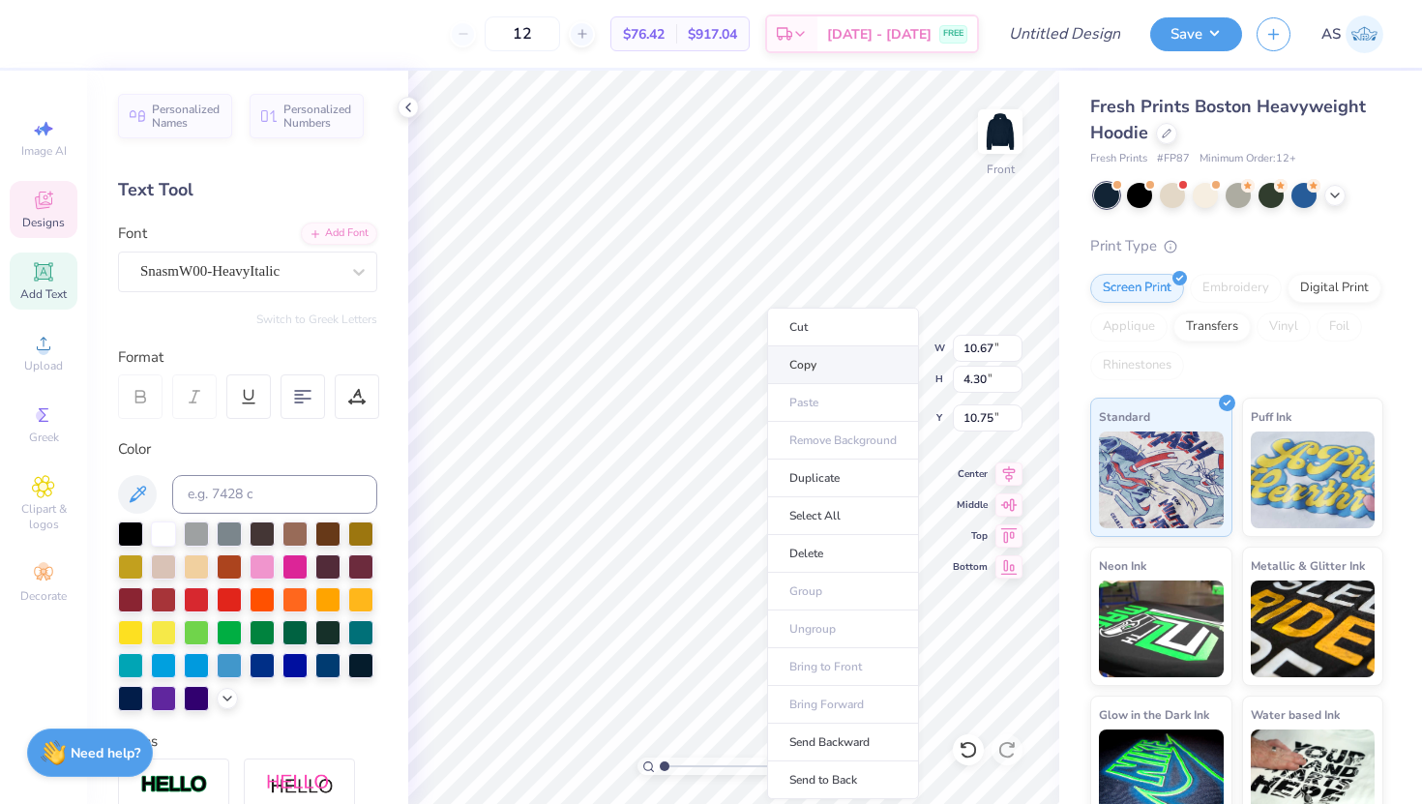
click at [842, 363] on li "Copy" at bounding box center [843, 365] width 152 height 38
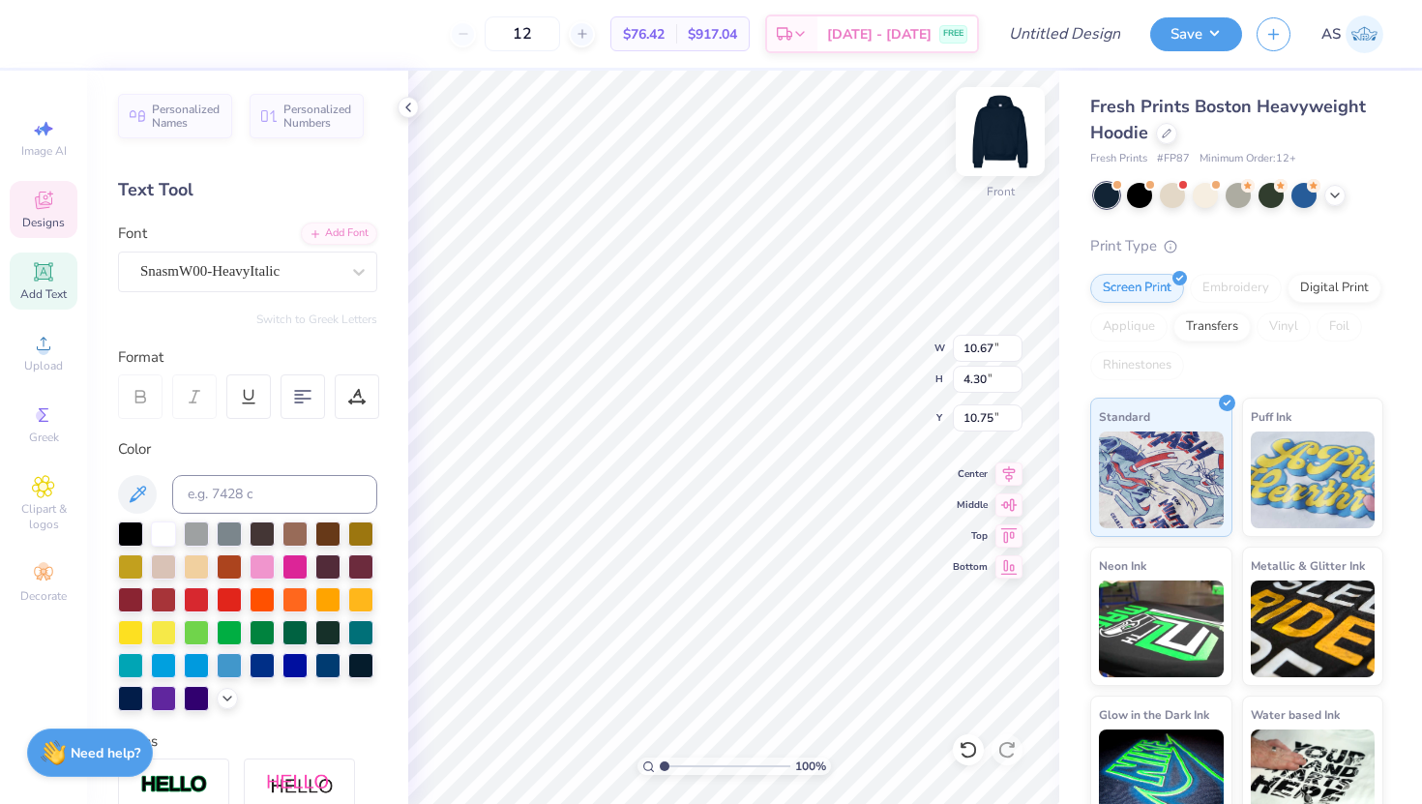
click at [996, 123] on img at bounding box center [1000, 131] width 77 height 77
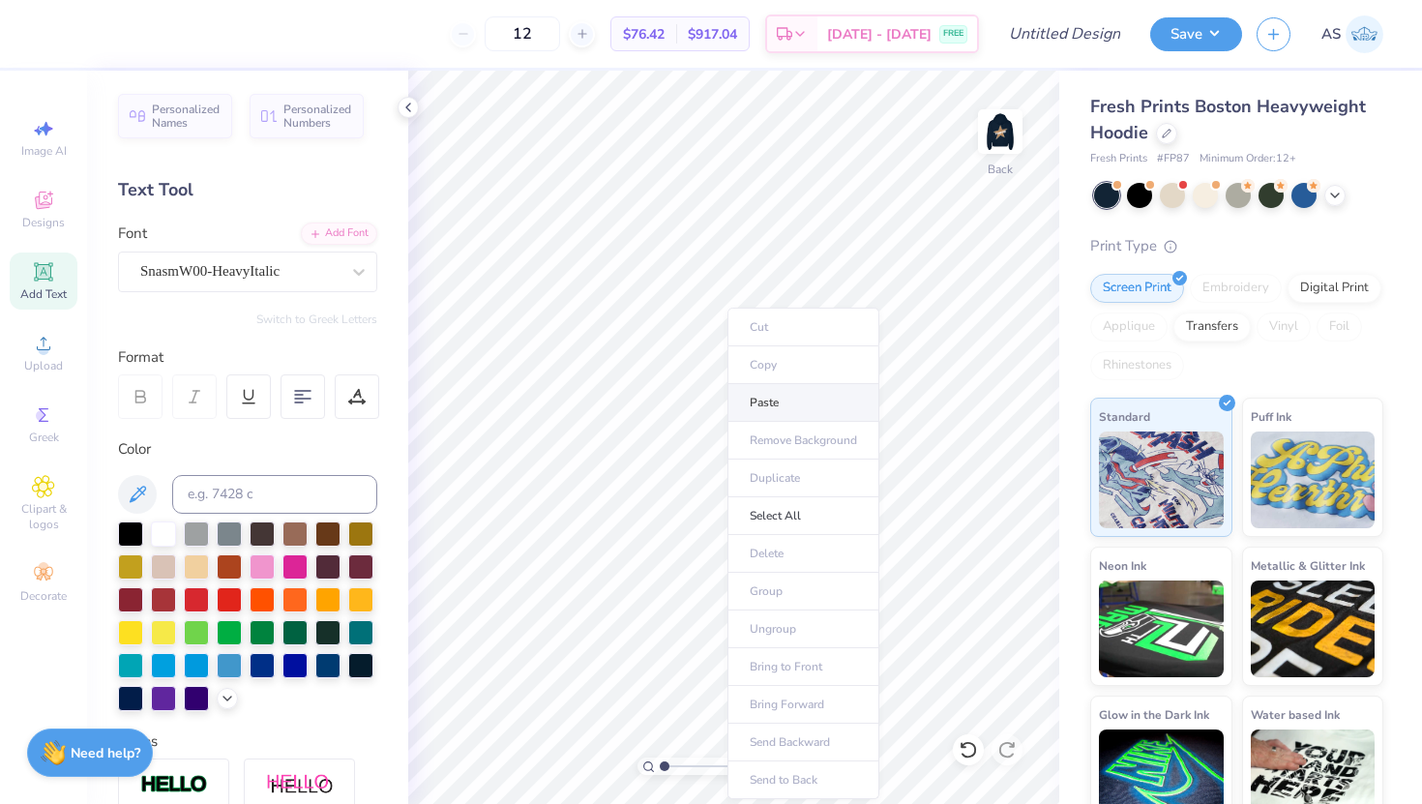
click at [758, 410] on li "Paste" at bounding box center [804, 403] width 152 height 38
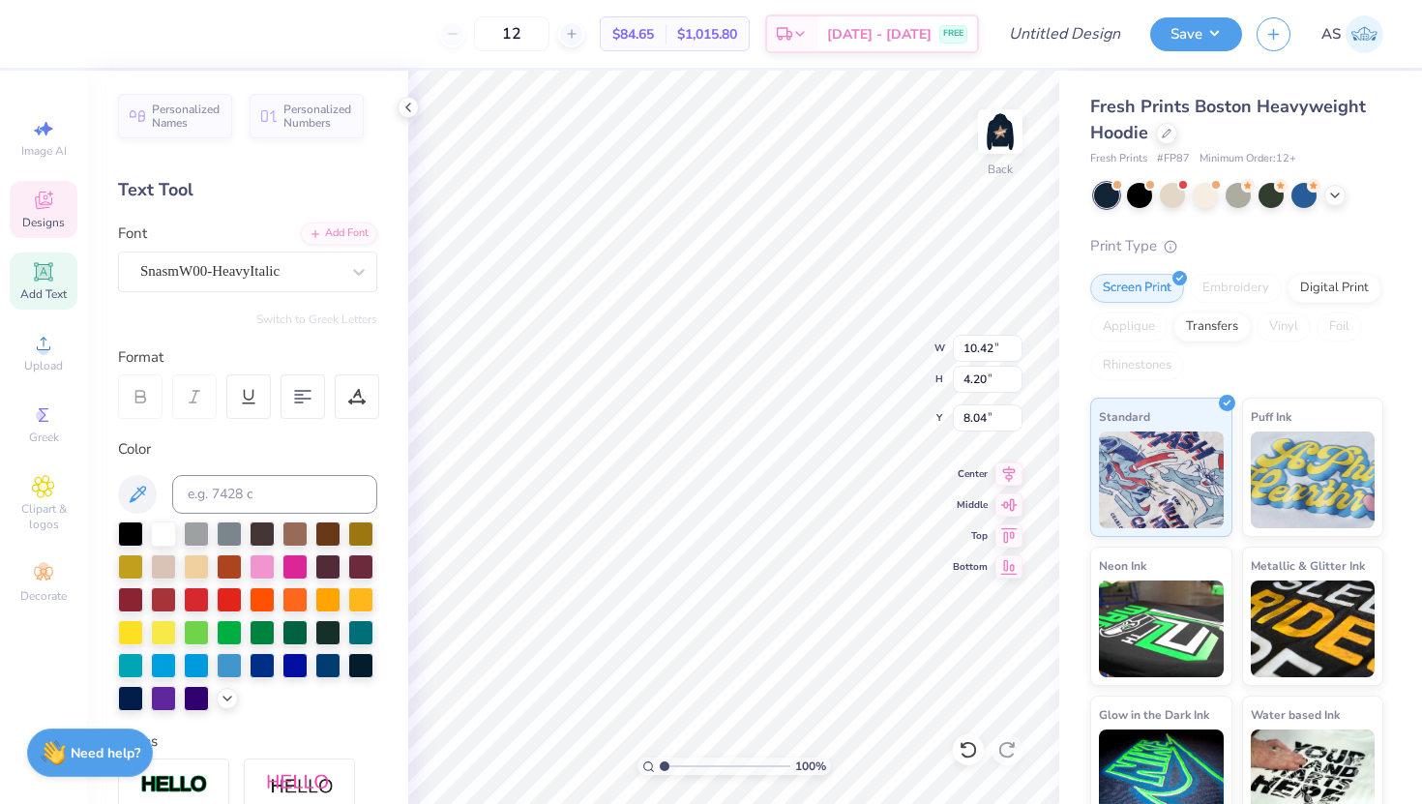
type input "10.75"
type input "1.84"
type input "4.91"
type input "8.05"
type input "1.38"
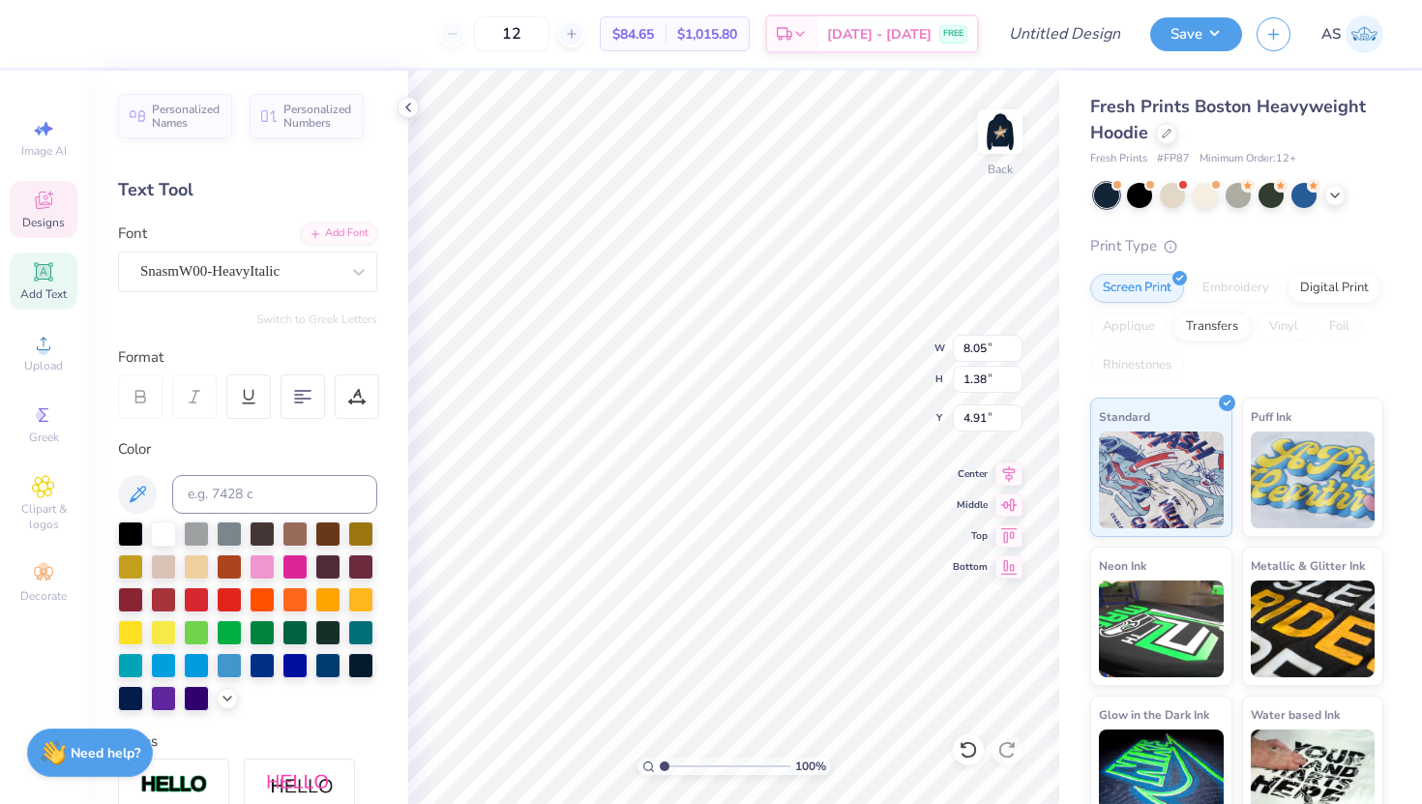
type input "5.45"
type input "0.93"
type input "3.72"
click at [849, 360] on div "100 % Back W 5.45 H 0.93 Y 3.72 Center Middle Top Bottom" at bounding box center [733, 437] width 651 height 733
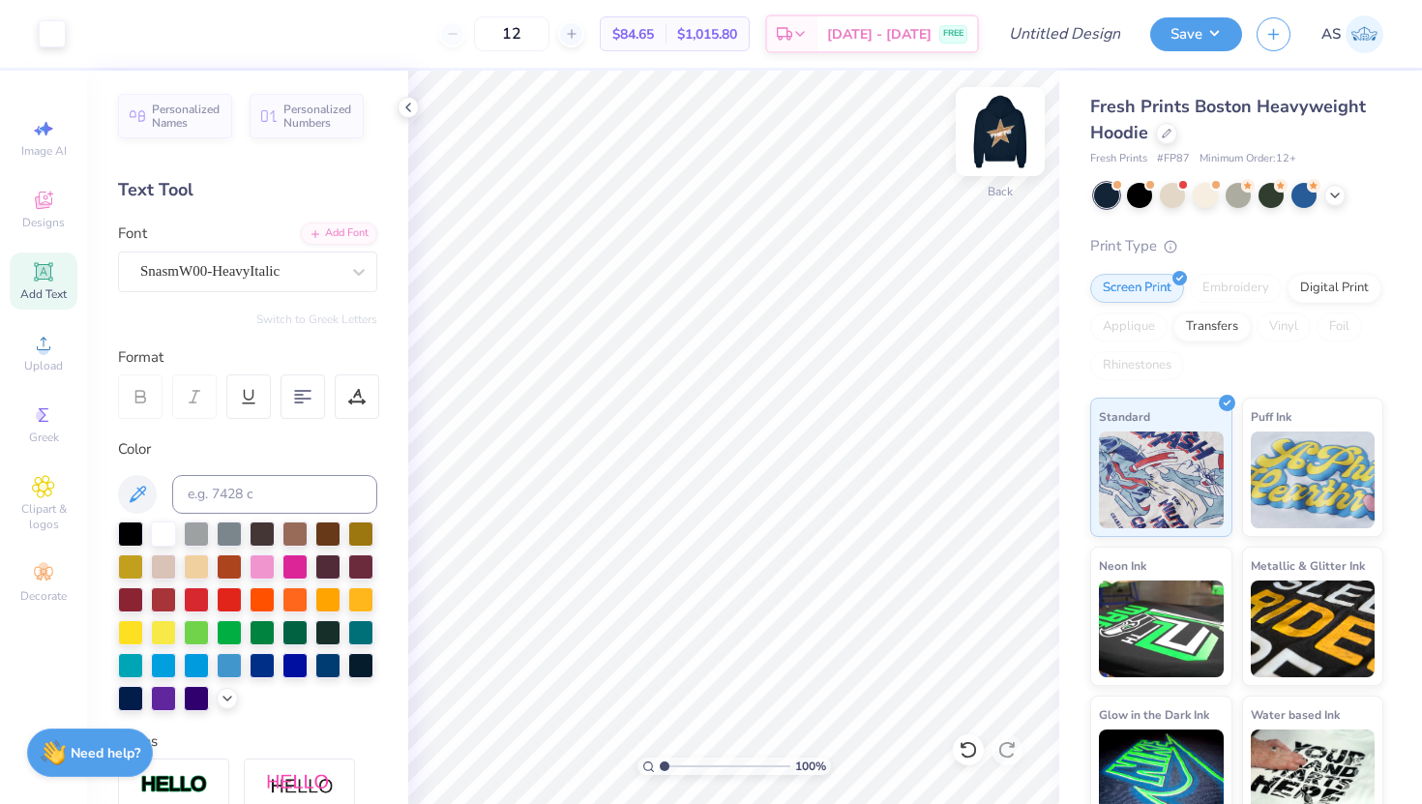
click at [984, 134] on img at bounding box center [1000, 131] width 77 height 77
click at [984, 134] on img at bounding box center [1000, 131] width 39 height 39
click at [1076, 43] on input "Design Title" at bounding box center [1088, 34] width 95 height 39
type input "Theta Set"
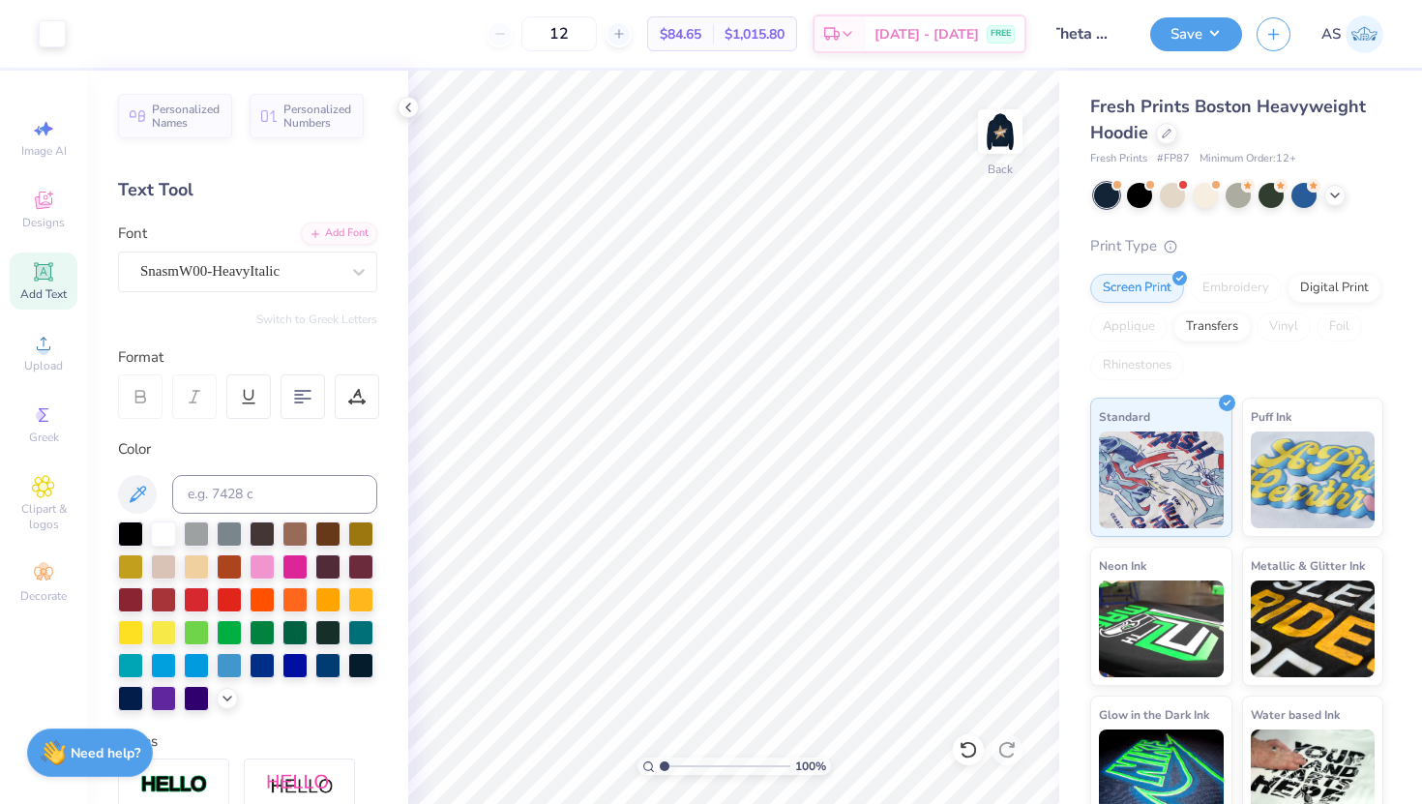
scroll to position [0, 0]
click at [1160, 250] on div "Print Type" at bounding box center [1236, 246] width 293 height 22
click at [1160, 41] on button "Save" at bounding box center [1196, 32] width 92 height 34
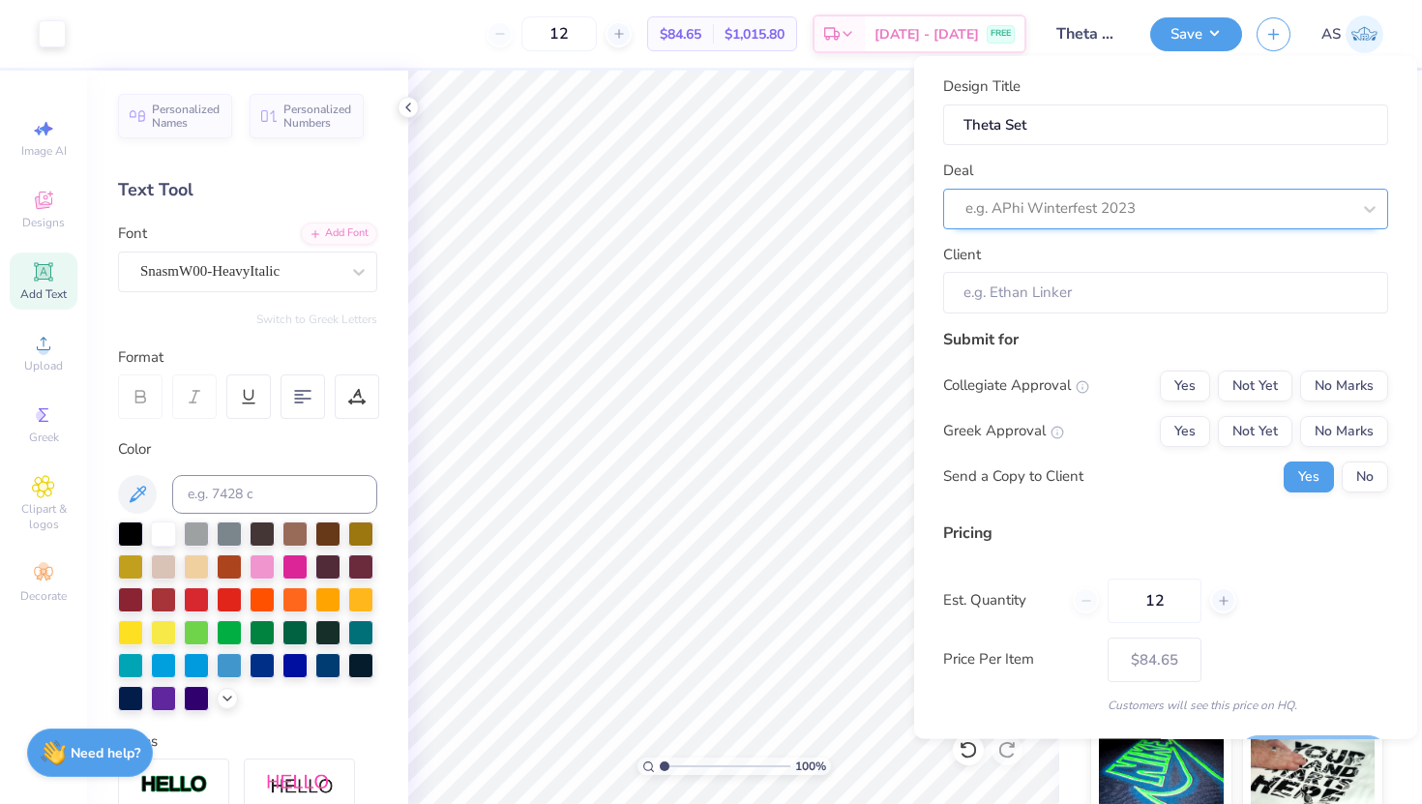
click at [1098, 221] on div "e.g. APhi Winterfest 2023" at bounding box center [1158, 208] width 389 height 30
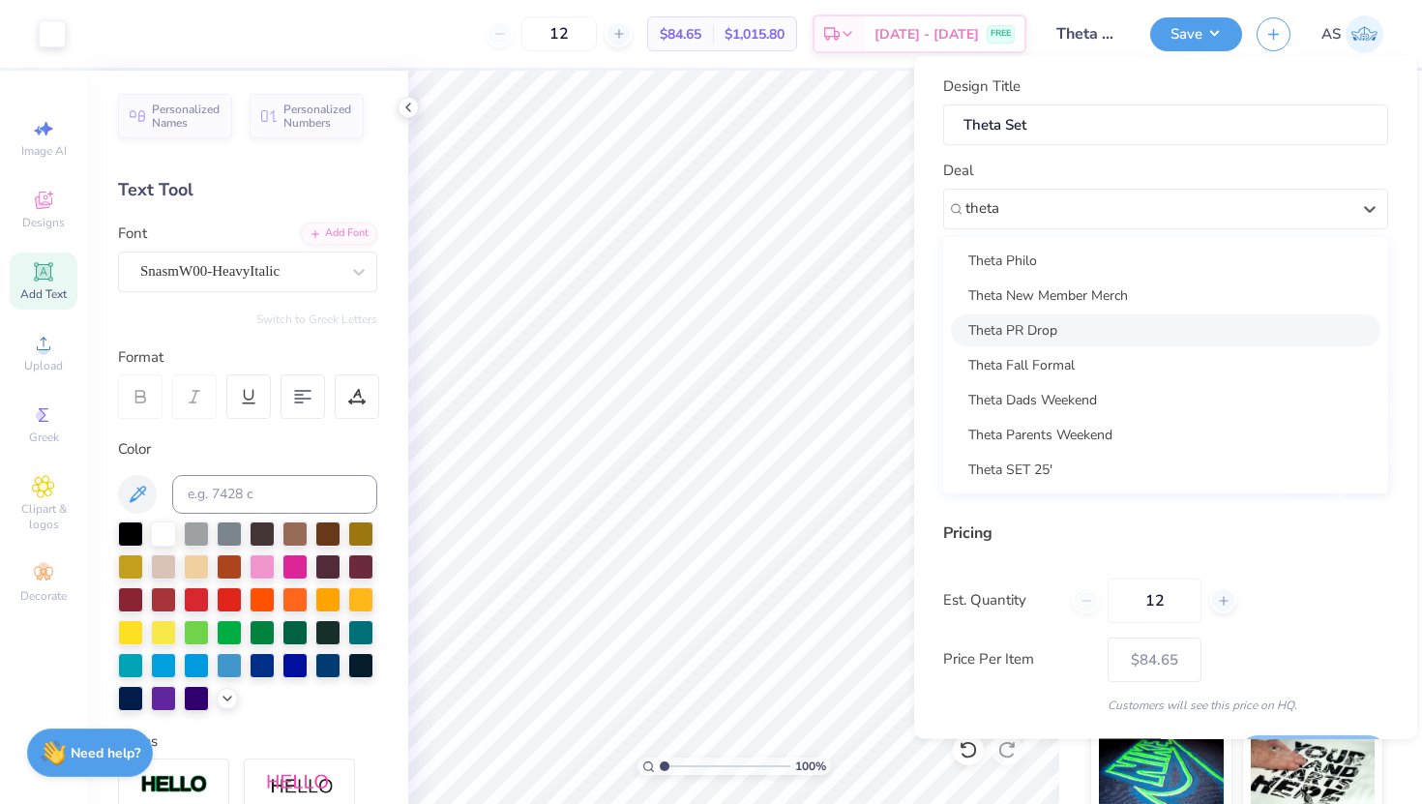
click at [1063, 322] on div "Theta PR Drop" at bounding box center [1166, 329] width 430 height 32
type input "theta"
type input "Marley Upp"
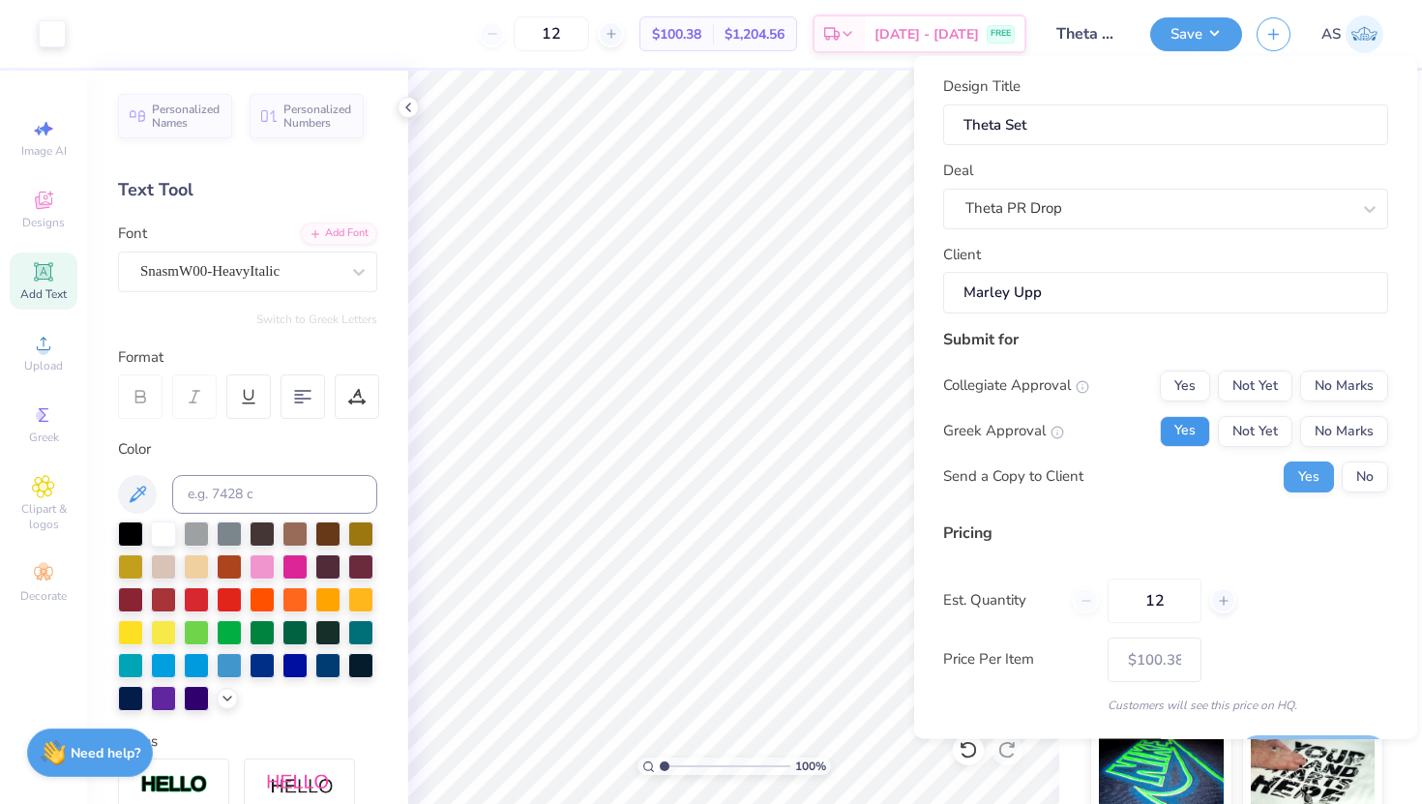
click at [1160, 428] on button "Yes" at bounding box center [1185, 430] width 50 height 31
click at [1160, 379] on button "No Marks" at bounding box center [1344, 385] width 88 height 31
type input "$100.38"
click at [1160, 471] on button "No" at bounding box center [1365, 476] width 46 height 31
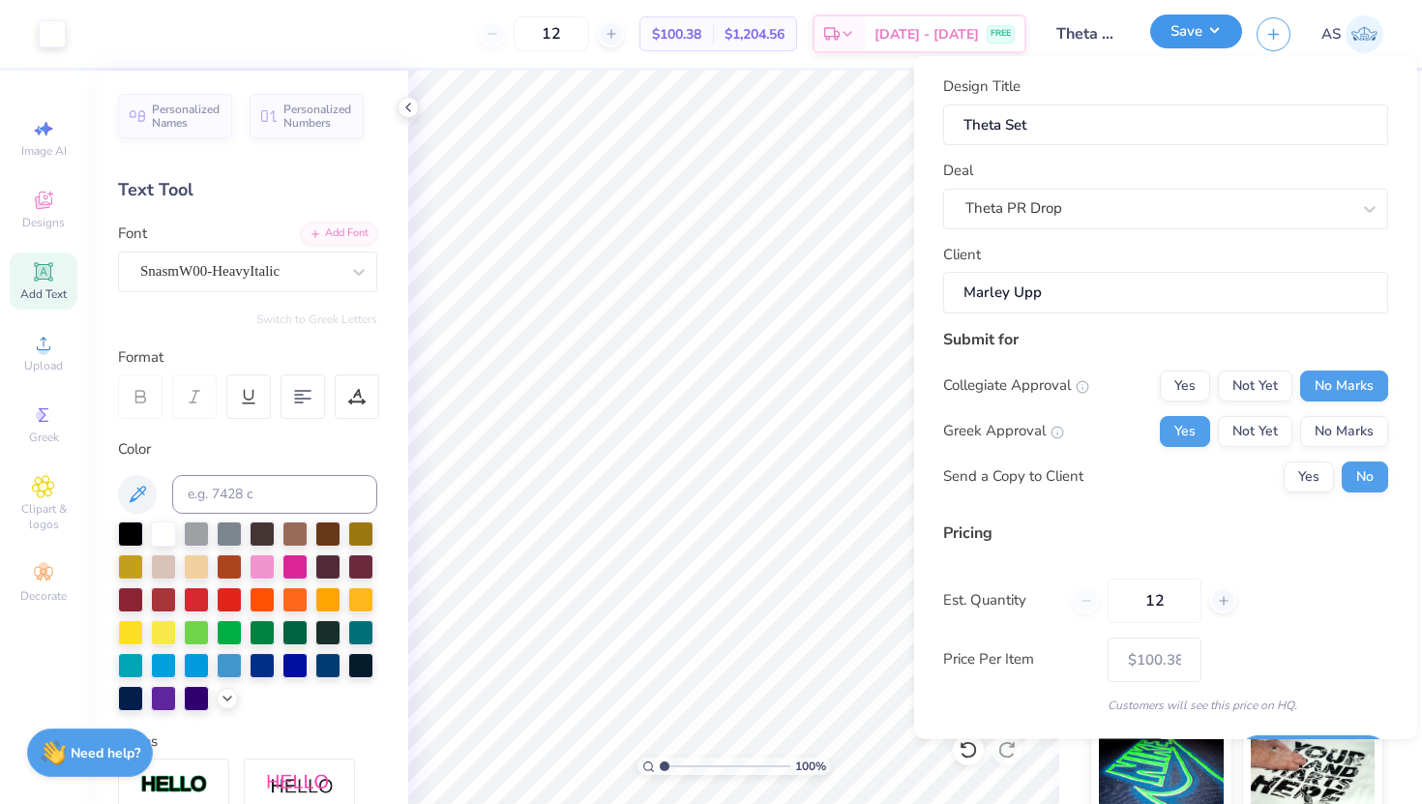
click at [1160, 37] on button "Save" at bounding box center [1196, 32] width 92 height 34
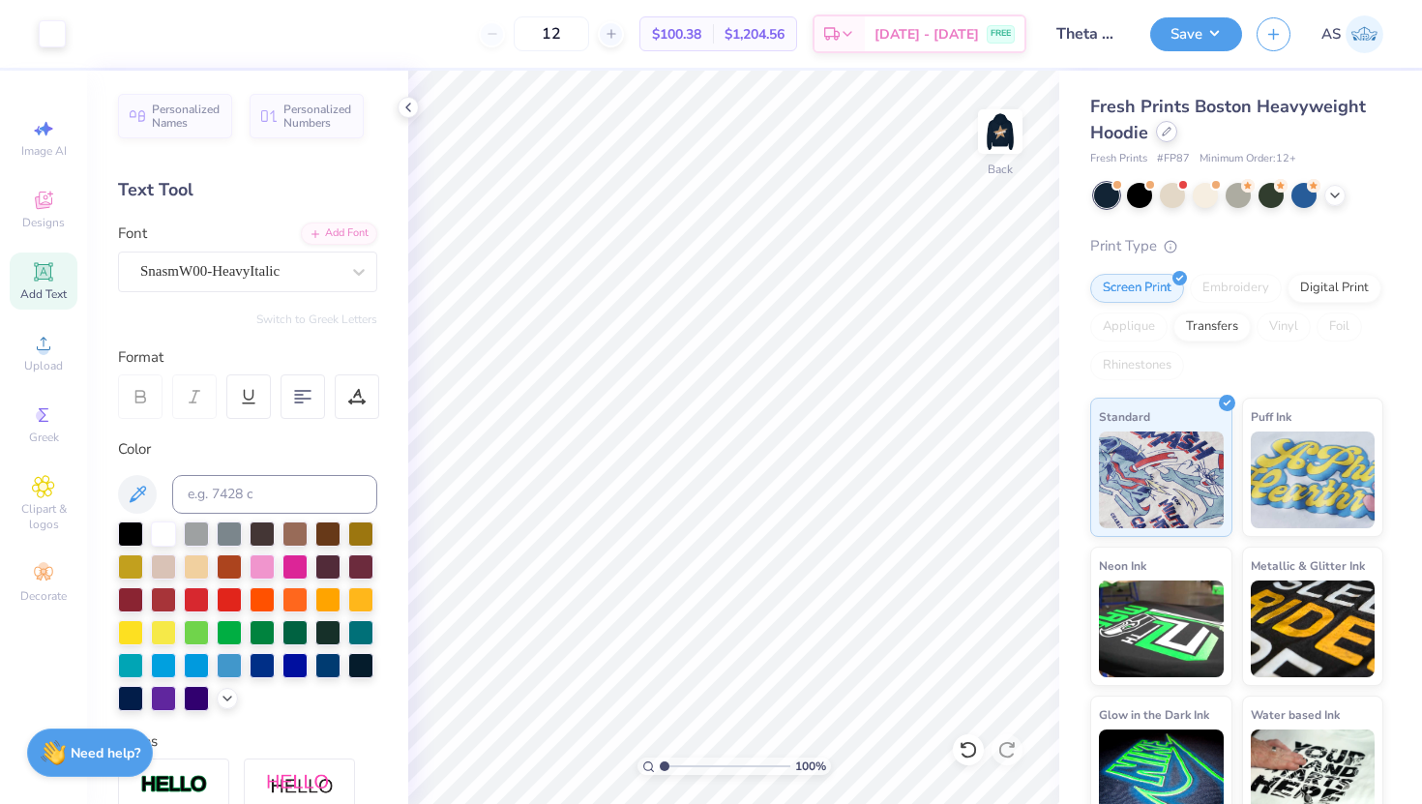
click at [1160, 139] on div at bounding box center [1166, 131] width 21 height 21
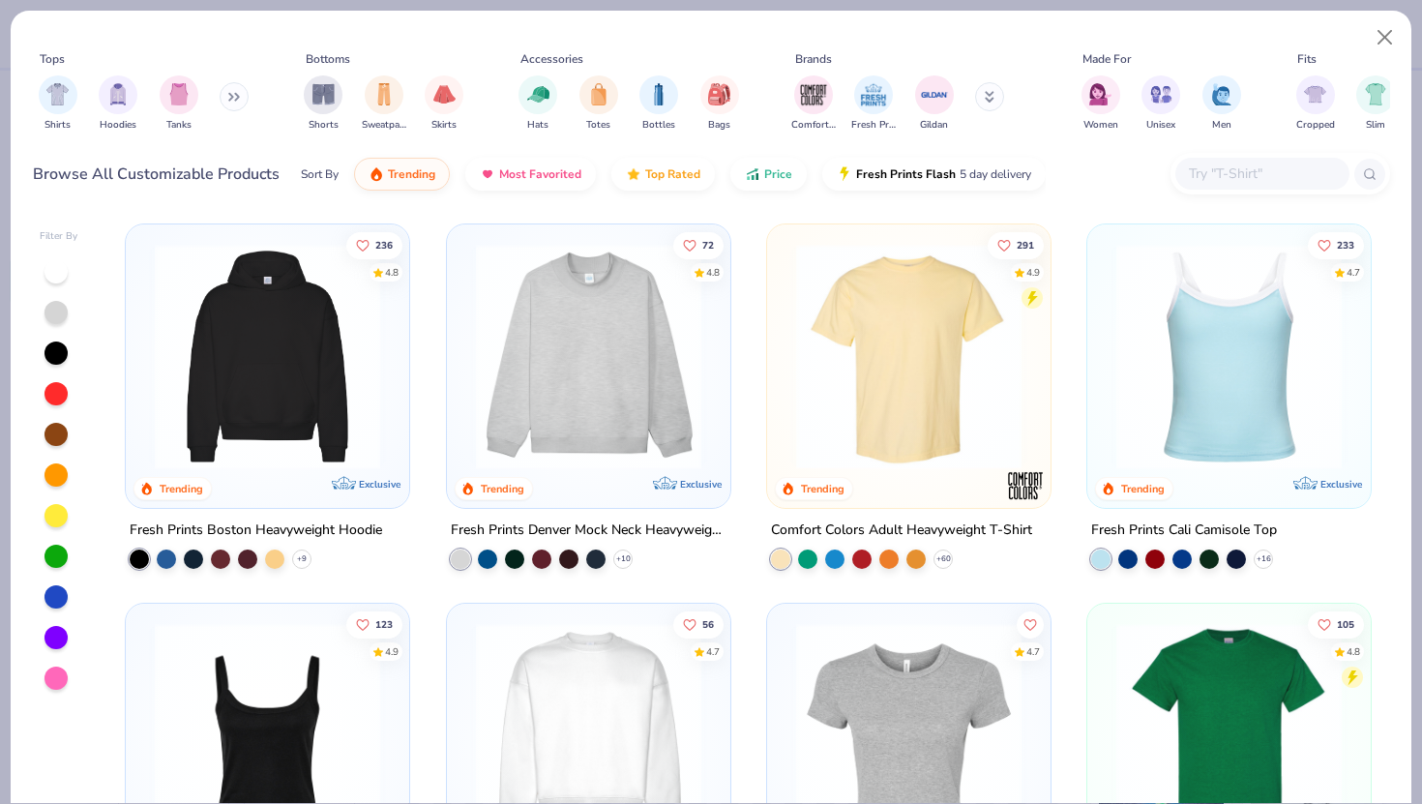
click at [139, 107] on div "Shirts Hoodies Tanks" at bounding box center [144, 104] width 223 height 72
click at [111, 92] on img "filter for Hoodies" at bounding box center [117, 92] width 21 height 22
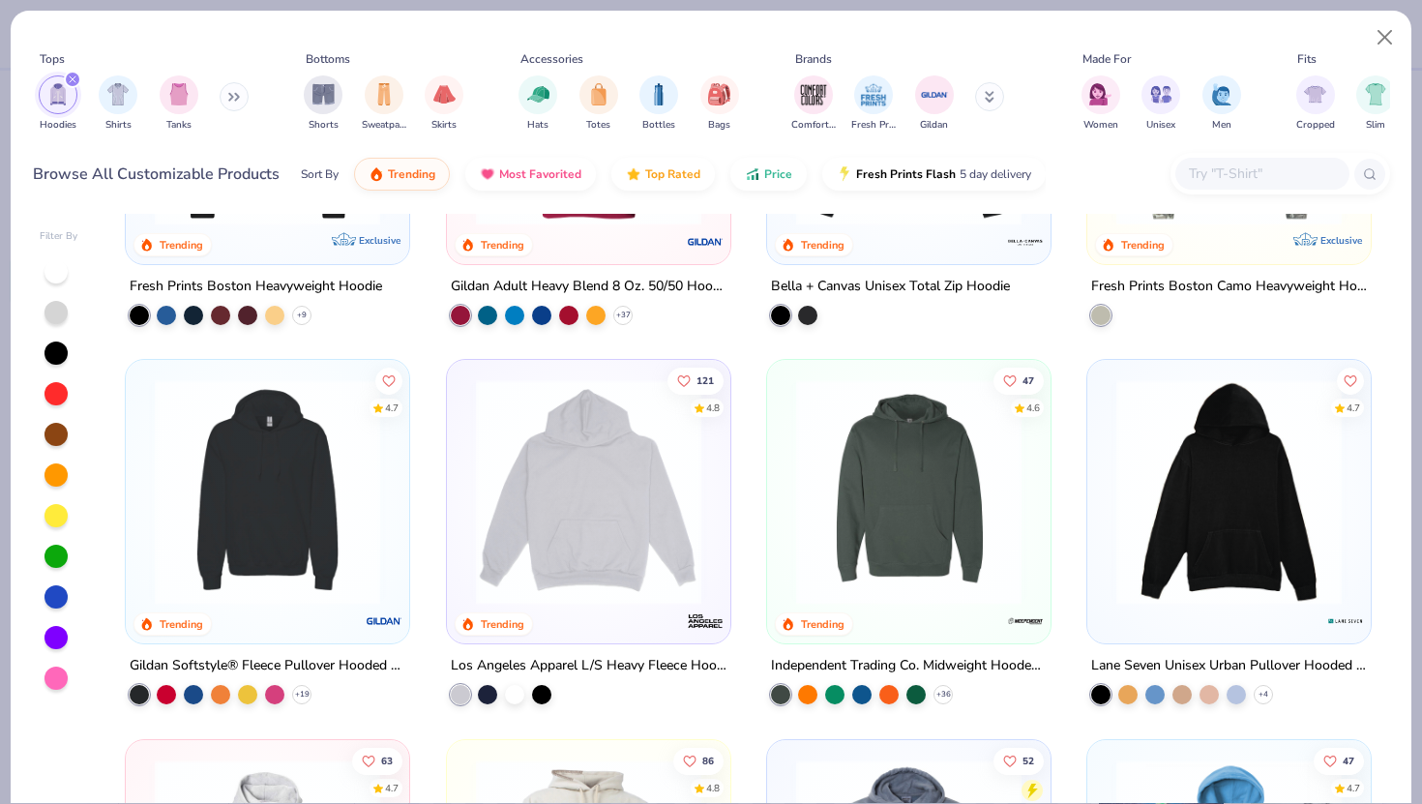
scroll to position [251, 0]
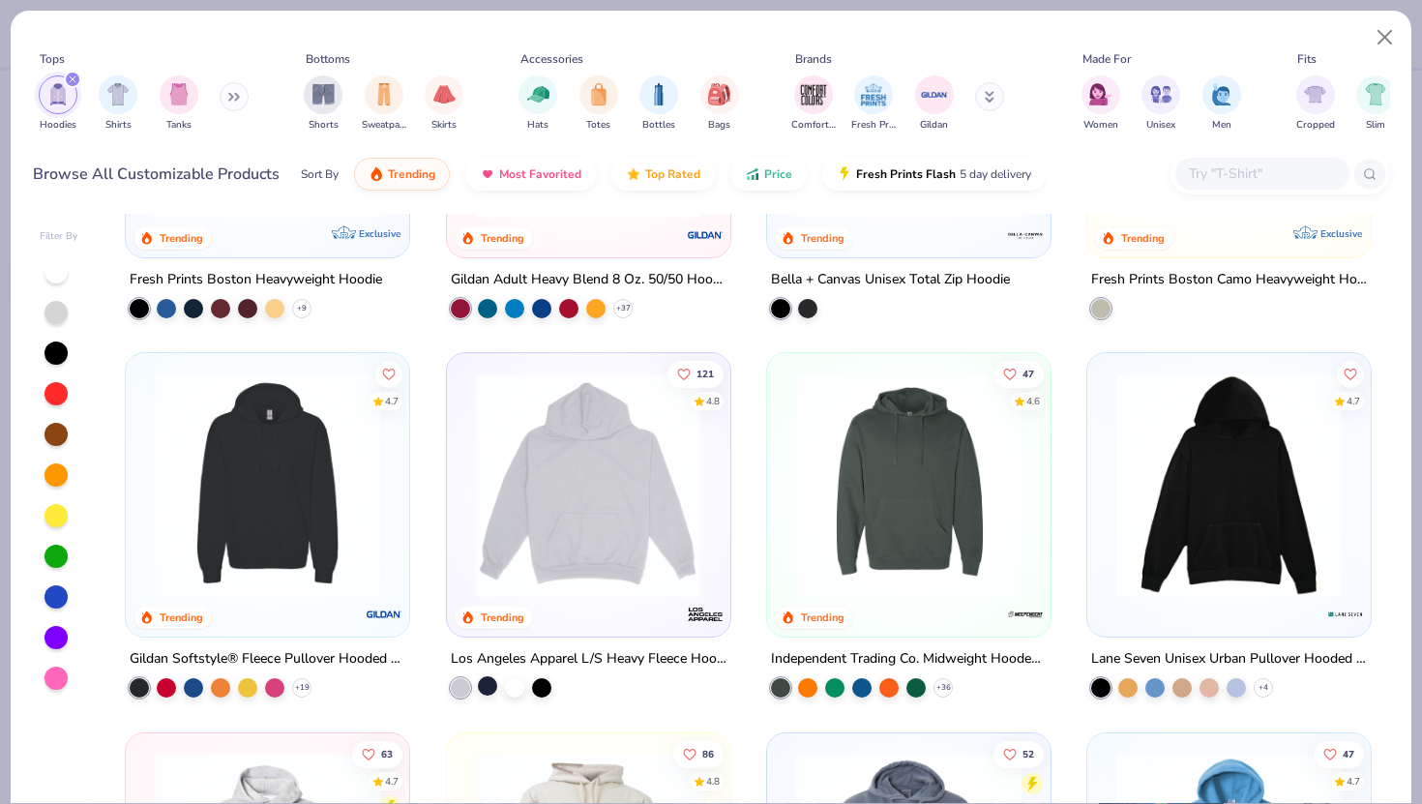
click at [488, 678] on div at bounding box center [487, 685] width 19 height 19
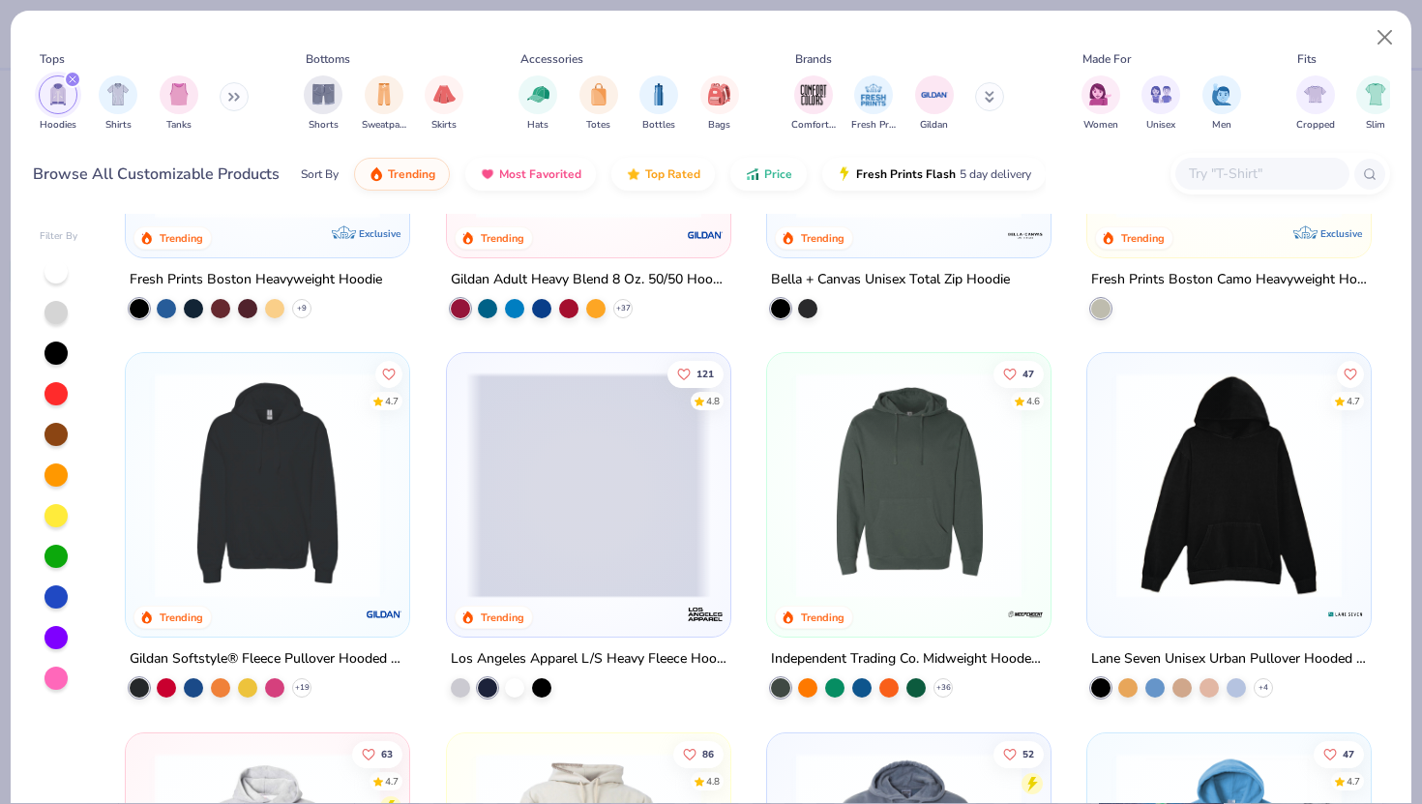
click at [585, 486] on span at bounding box center [588, 484] width 245 height 225
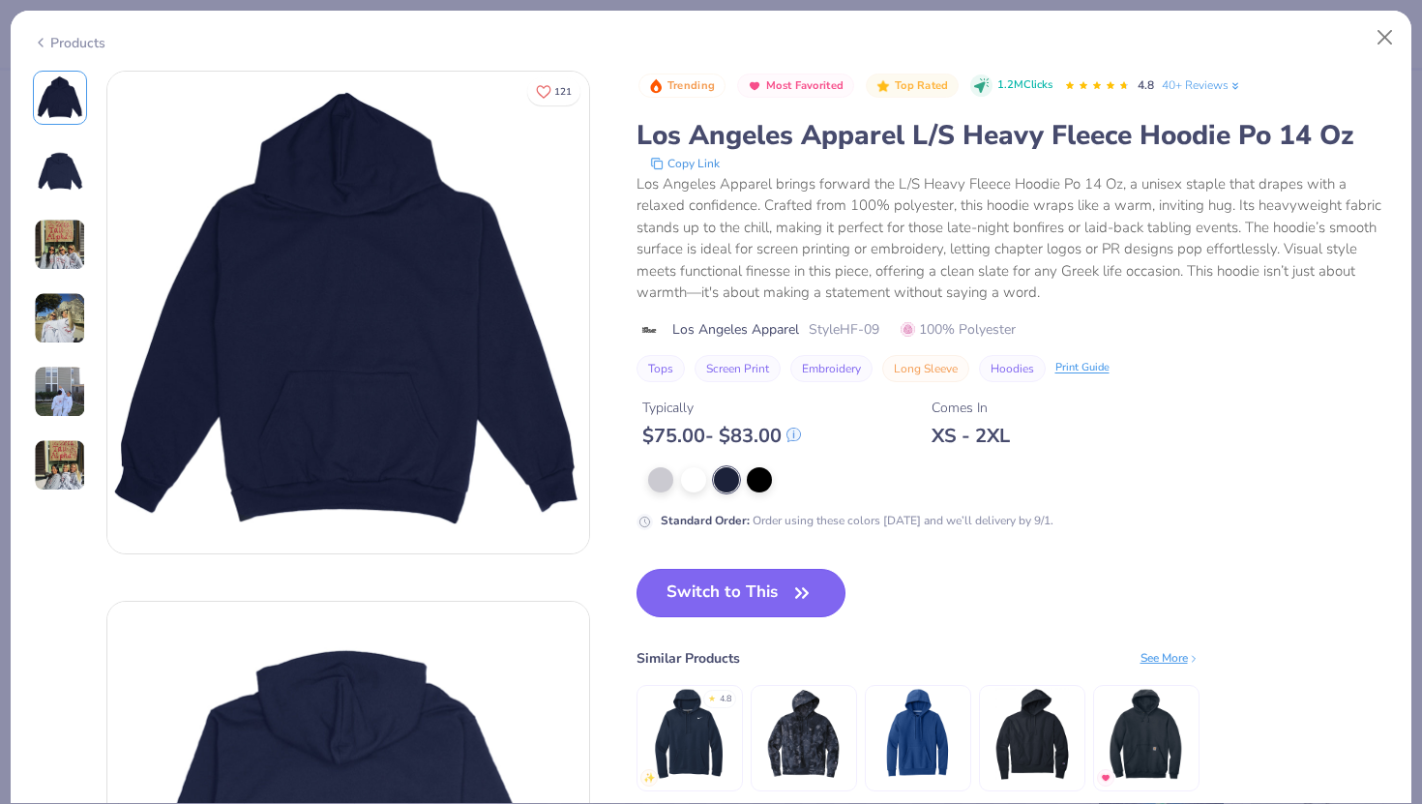
click at [746, 596] on button "Switch to This" at bounding box center [742, 593] width 210 height 48
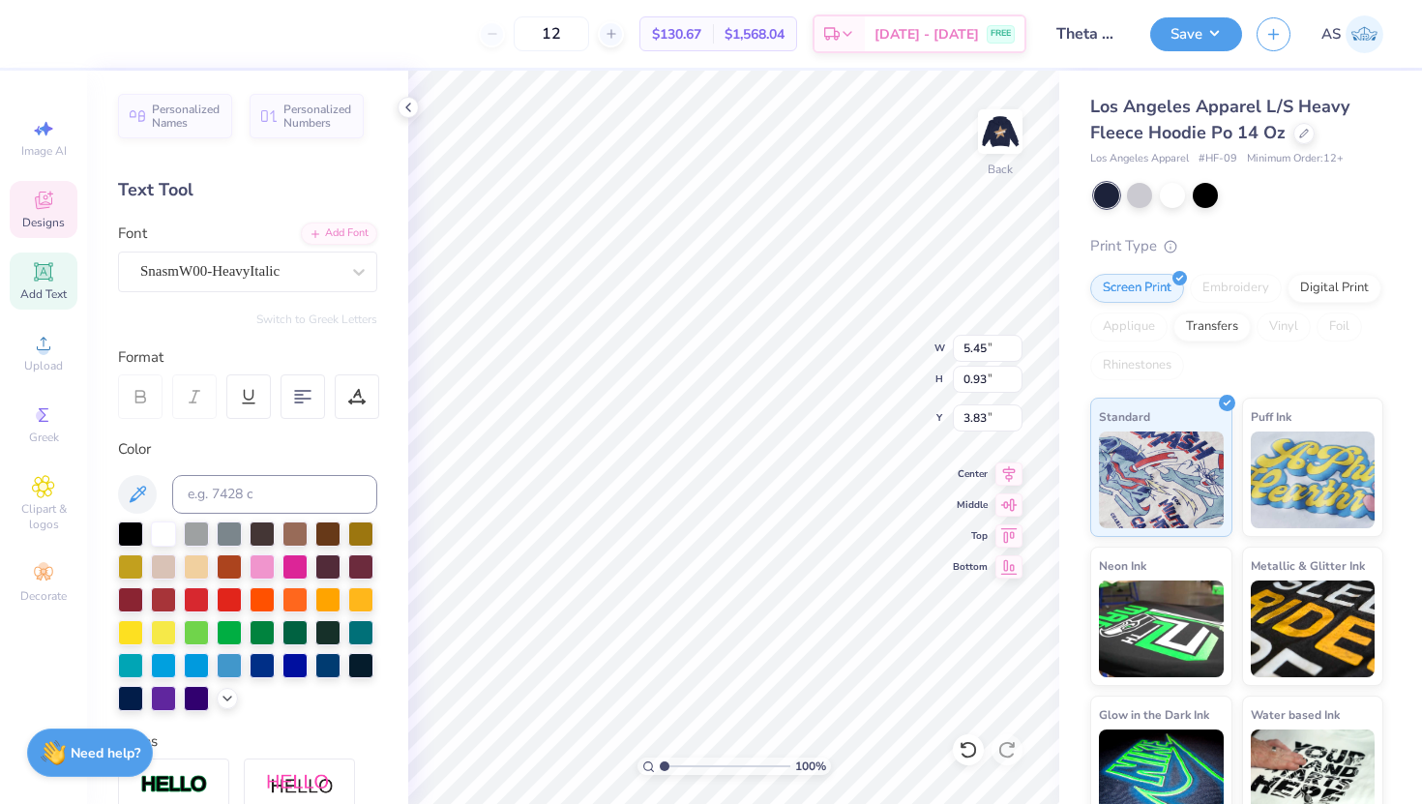
type input "3.83"
click at [1160, 144] on div "Los Angeles Apparel L/S Heavy Fleece Hoodie Po 14 Oz" at bounding box center [1236, 120] width 293 height 52
click at [1160, 139] on div at bounding box center [1304, 131] width 21 height 21
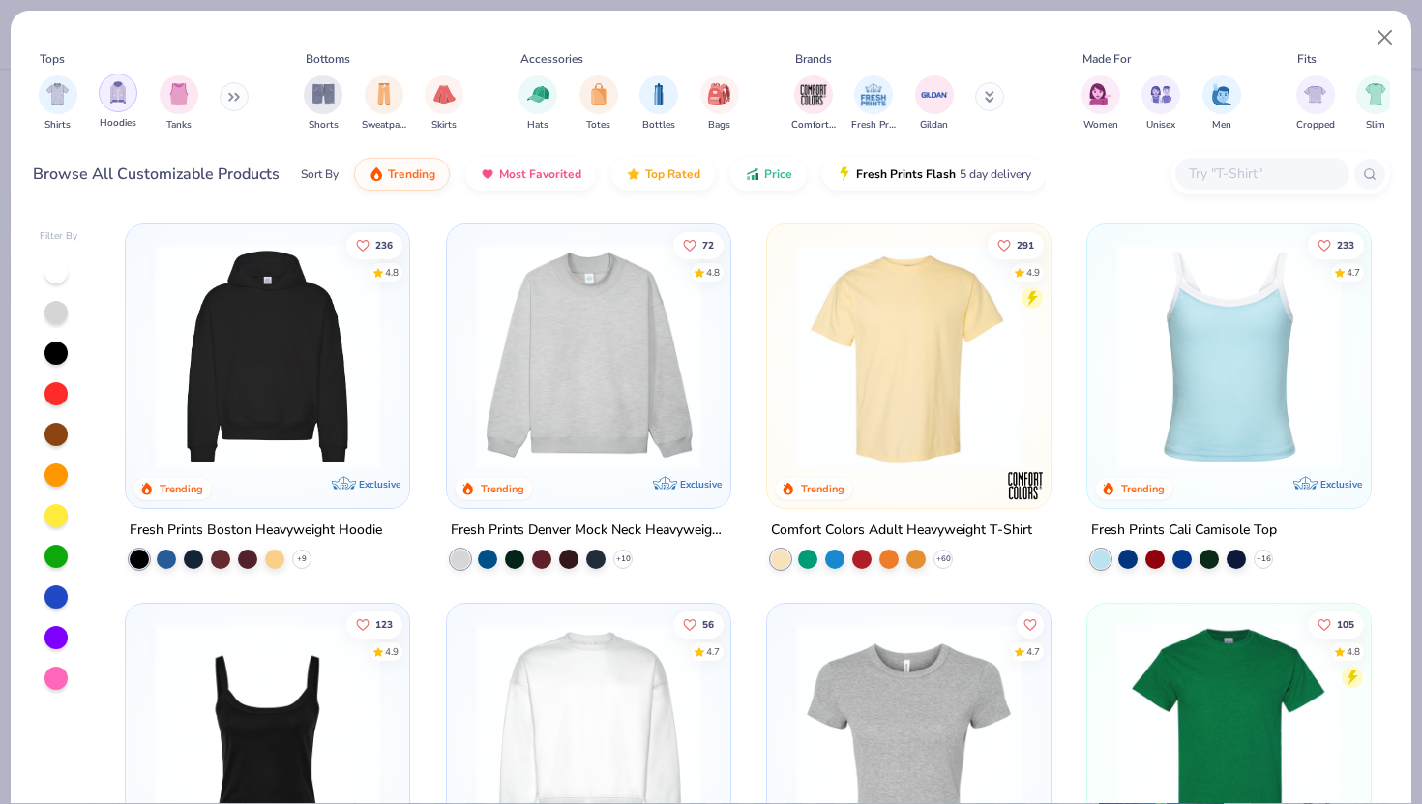
click at [116, 90] on img "filter for Hoodies" at bounding box center [117, 92] width 21 height 22
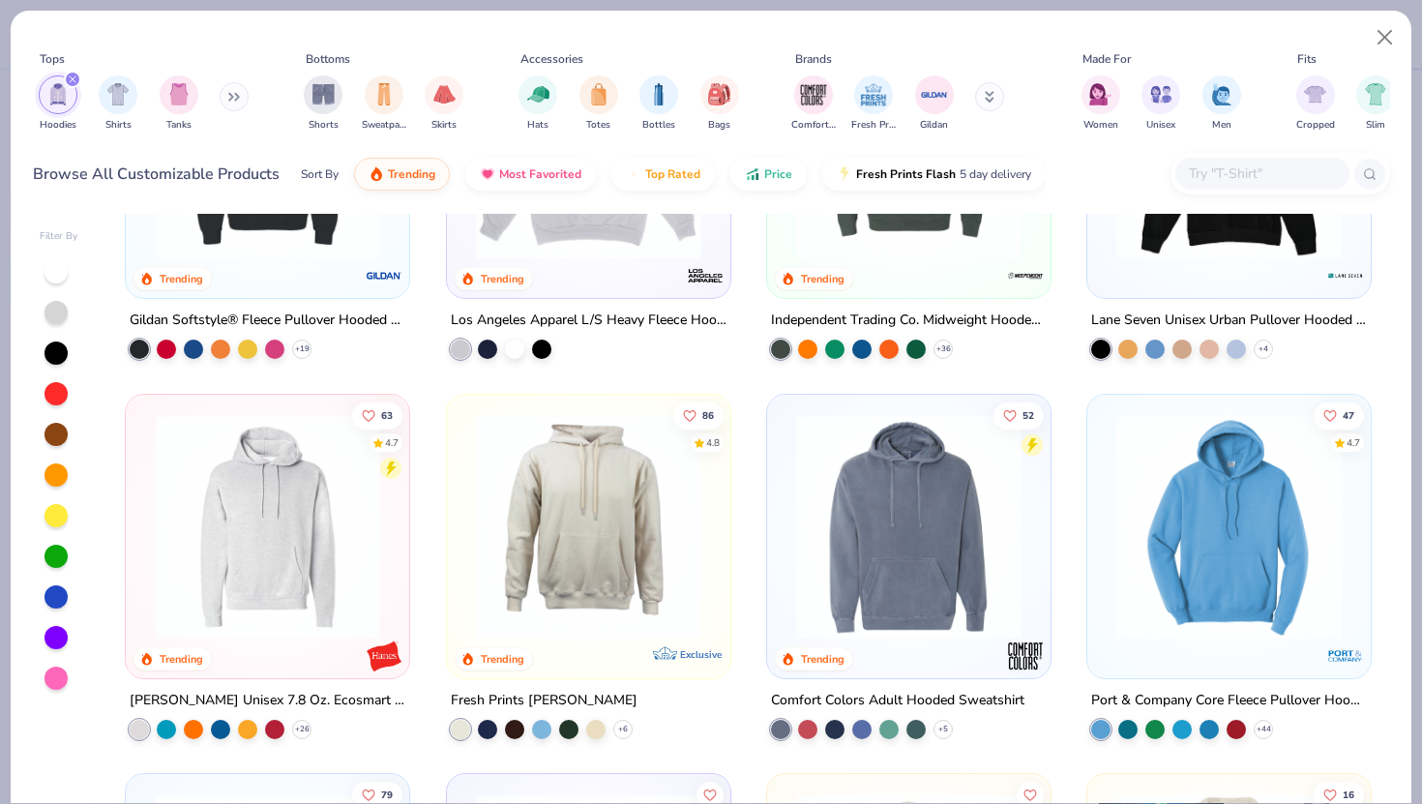
scroll to position [590, 0]
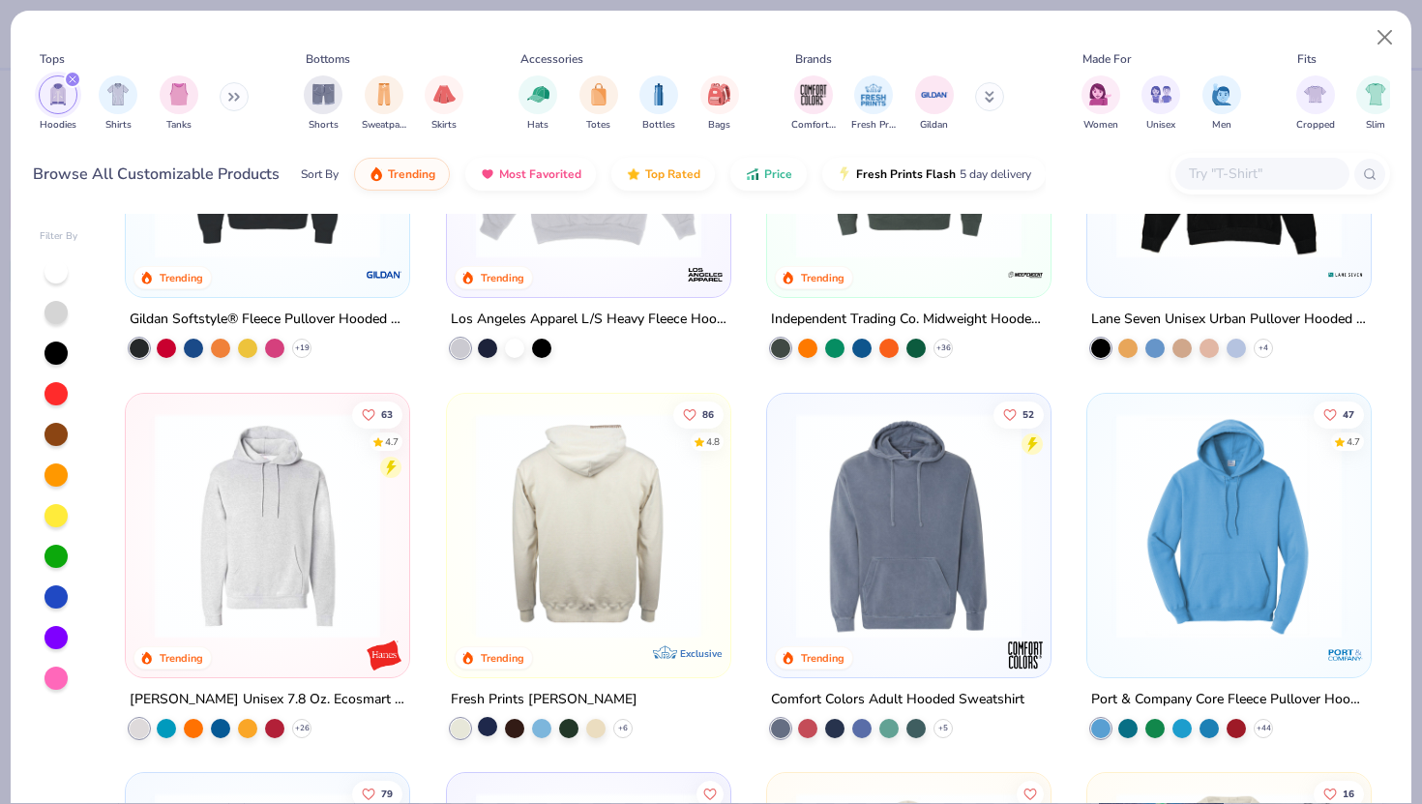
click at [486, 678] on div at bounding box center [487, 726] width 19 height 19
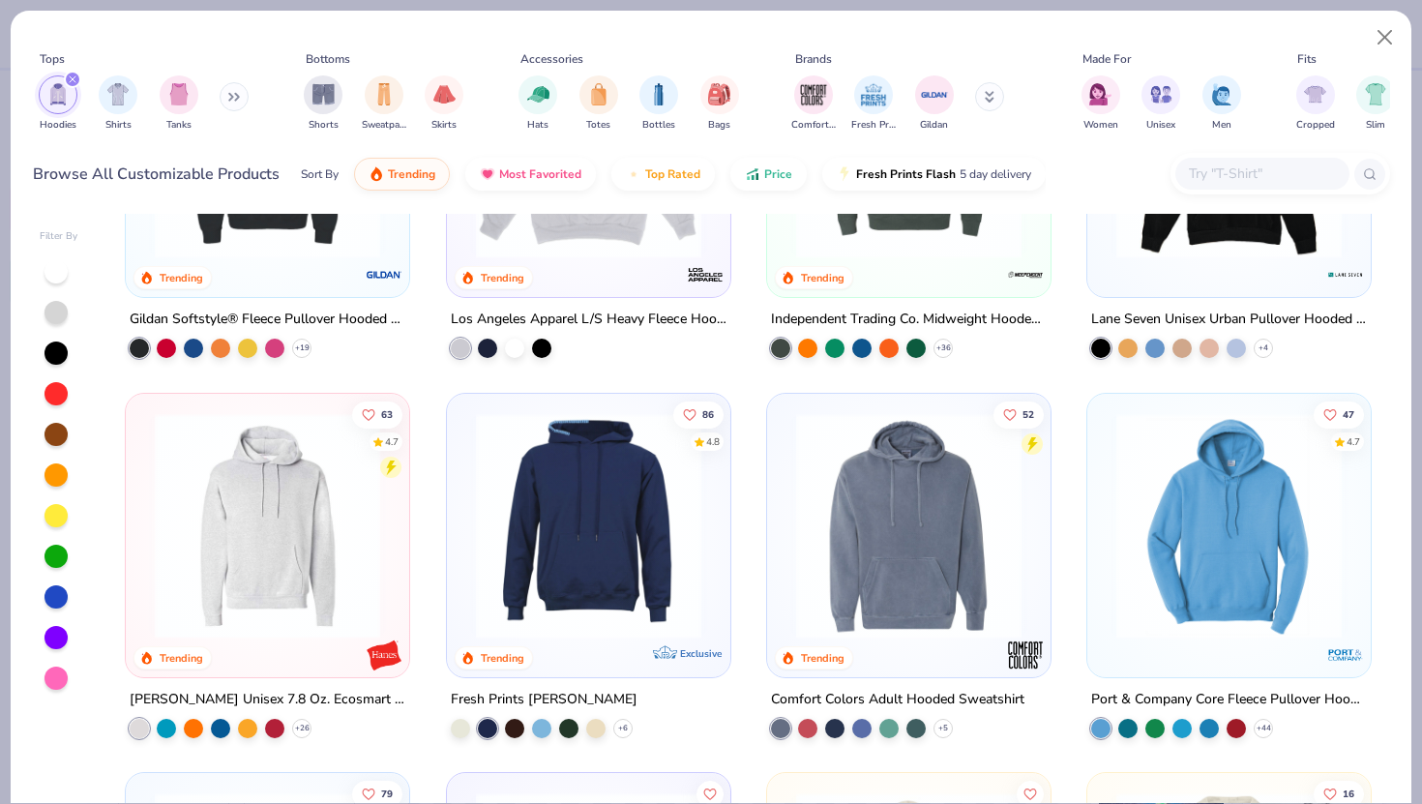
click at [641, 530] on img at bounding box center [588, 524] width 245 height 225
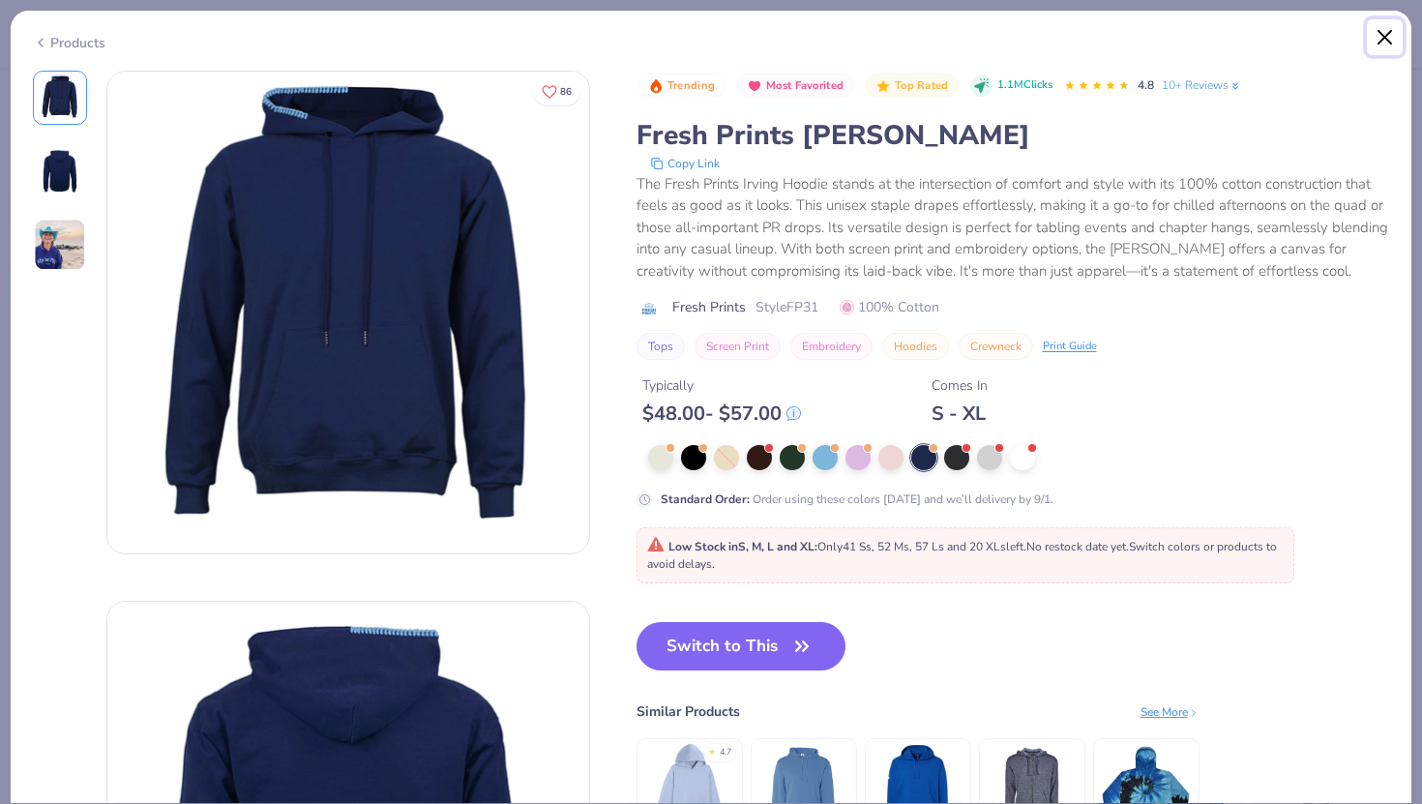
click at [1160, 39] on button "Close" at bounding box center [1385, 37] width 37 height 37
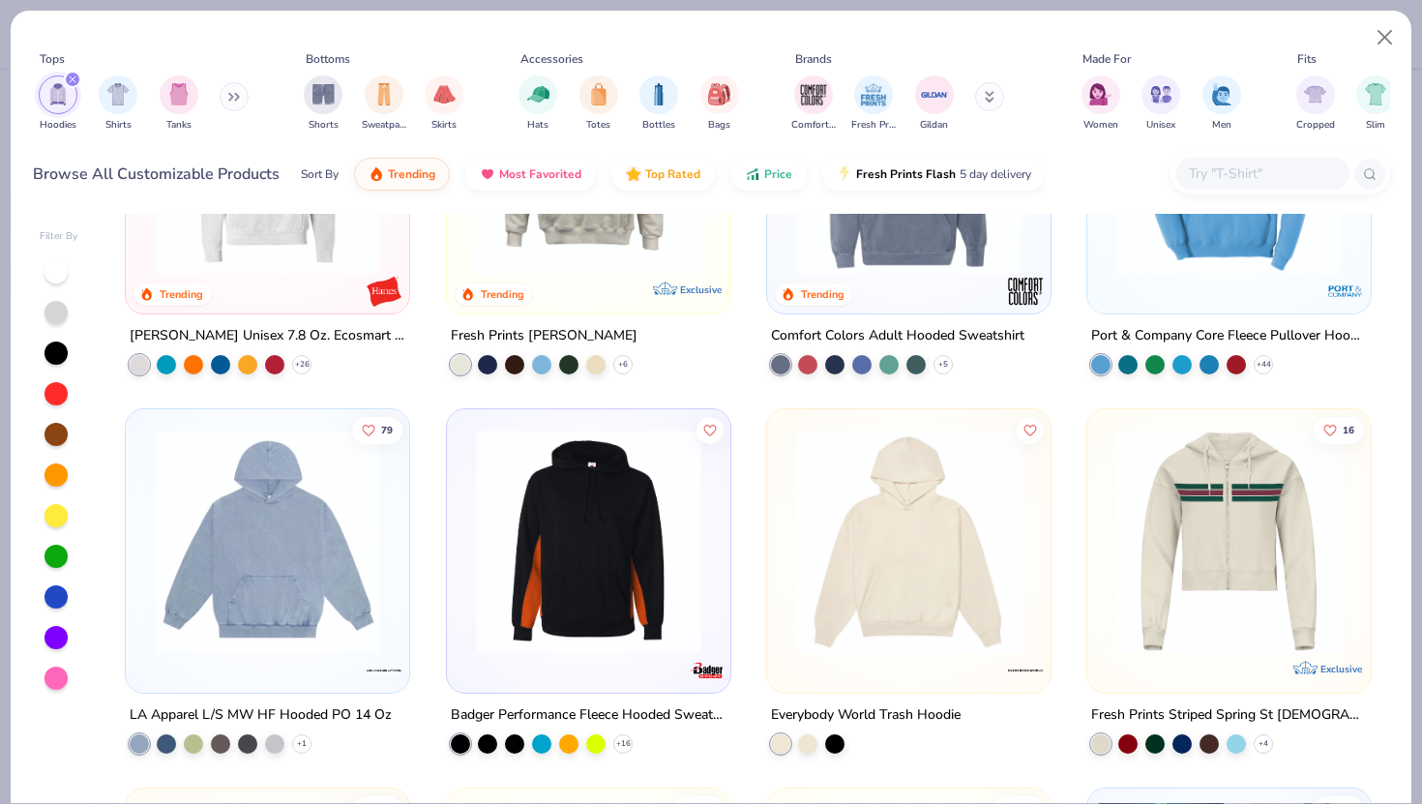
scroll to position [962, 0]
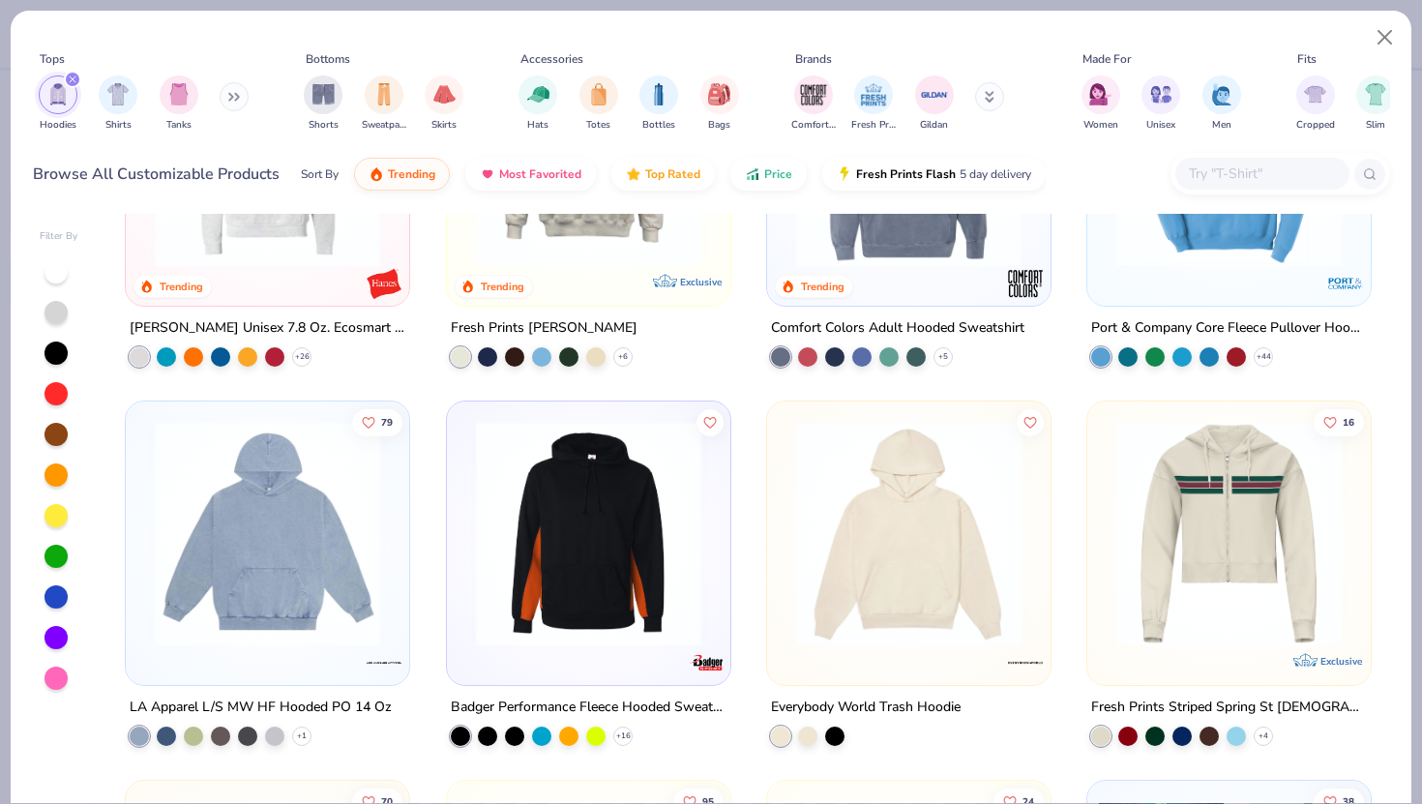
click at [846, 678] on div "Everybody World Trash Hoodie" at bounding box center [908, 721] width 285 height 50
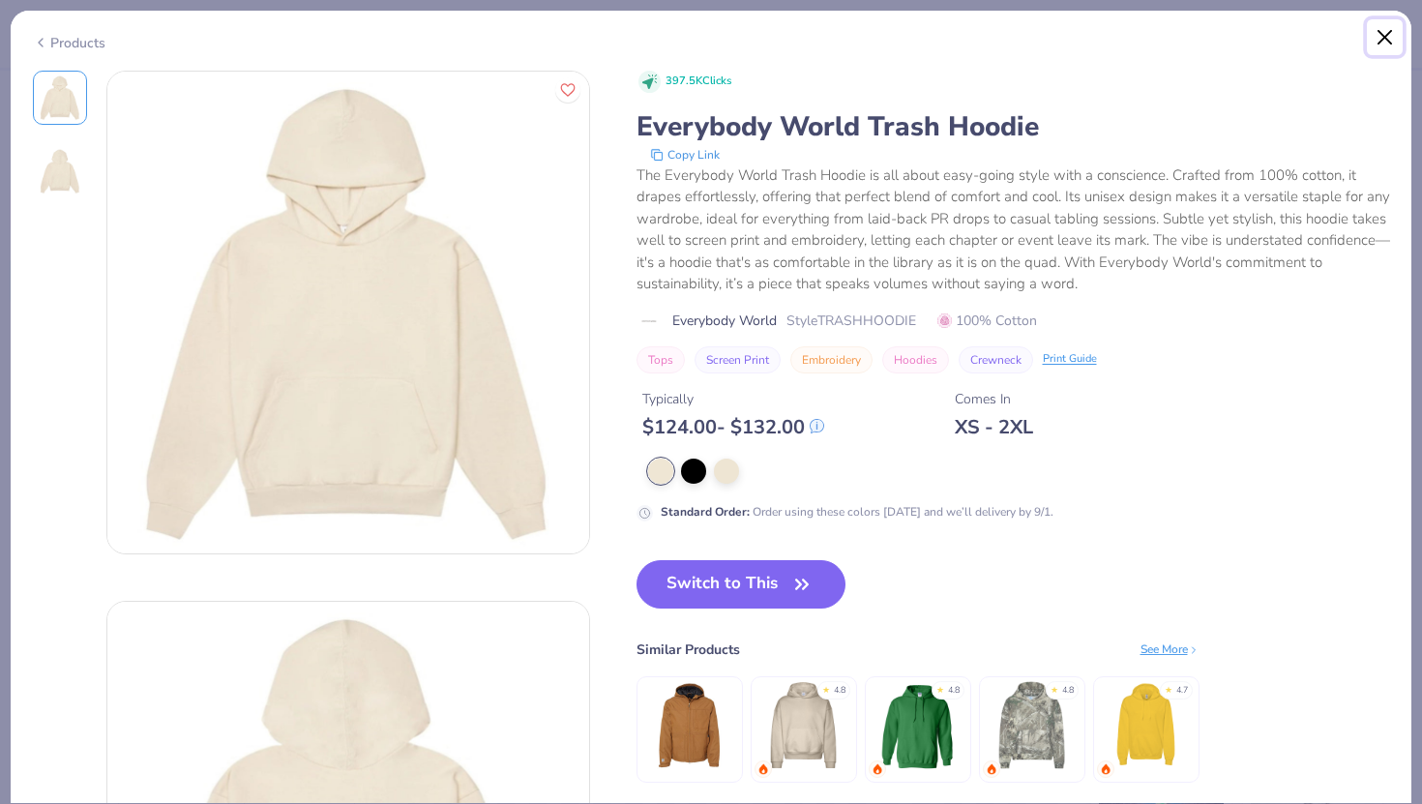
click at [1160, 31] on button "Close" at bounding box center [1385, 37] width 37 height 37
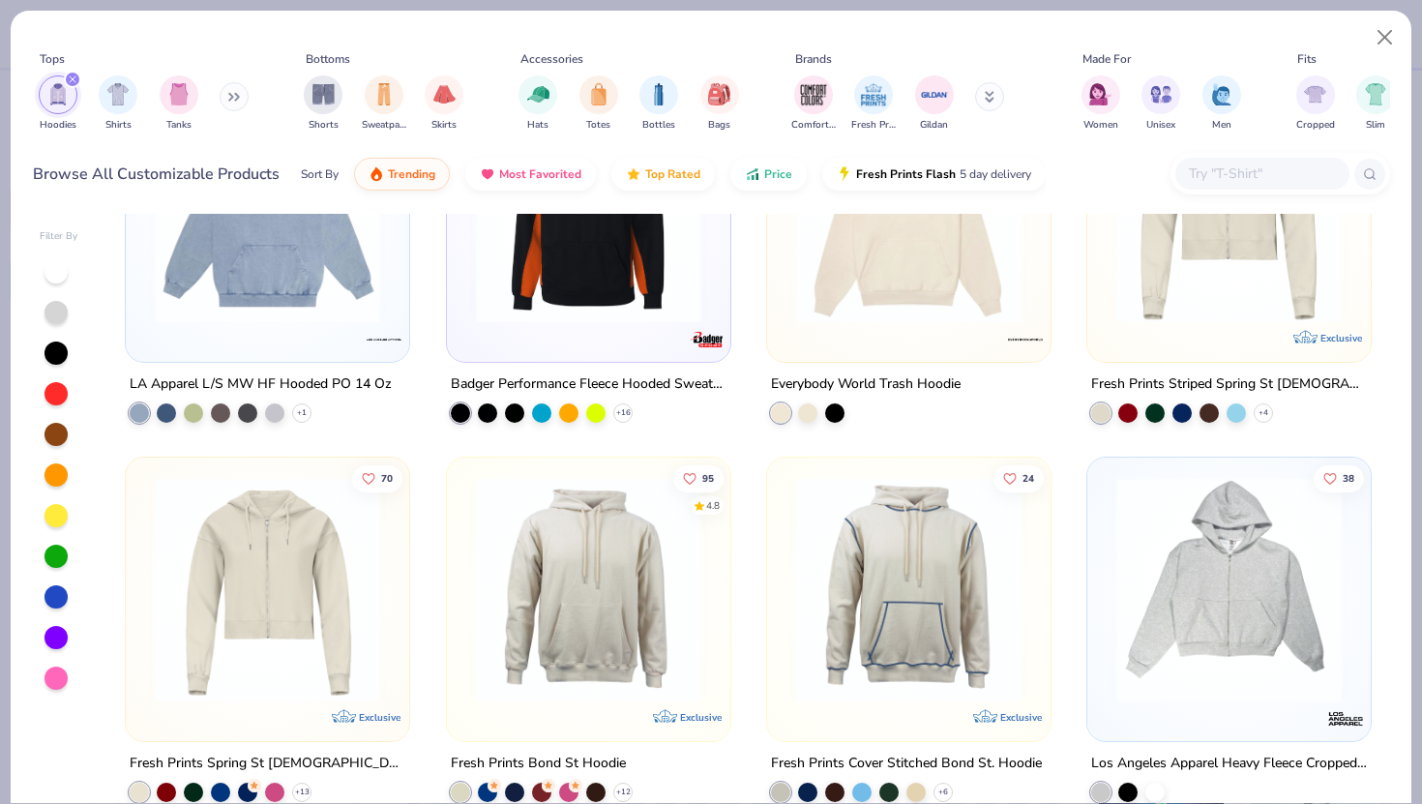
scroll to position [1294, 0]
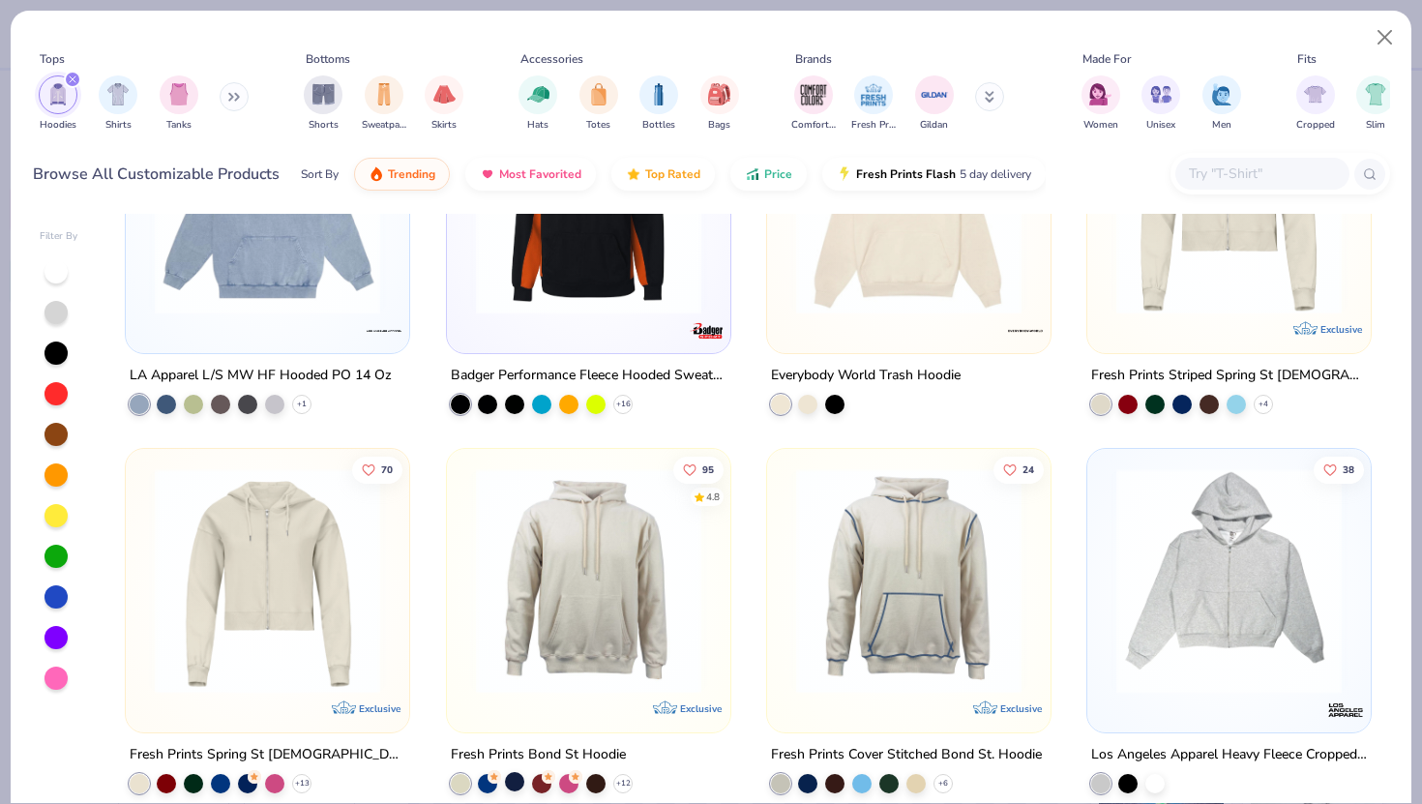
click at [520, 678] on div at bounding box center [514, 781] width 19 height 19
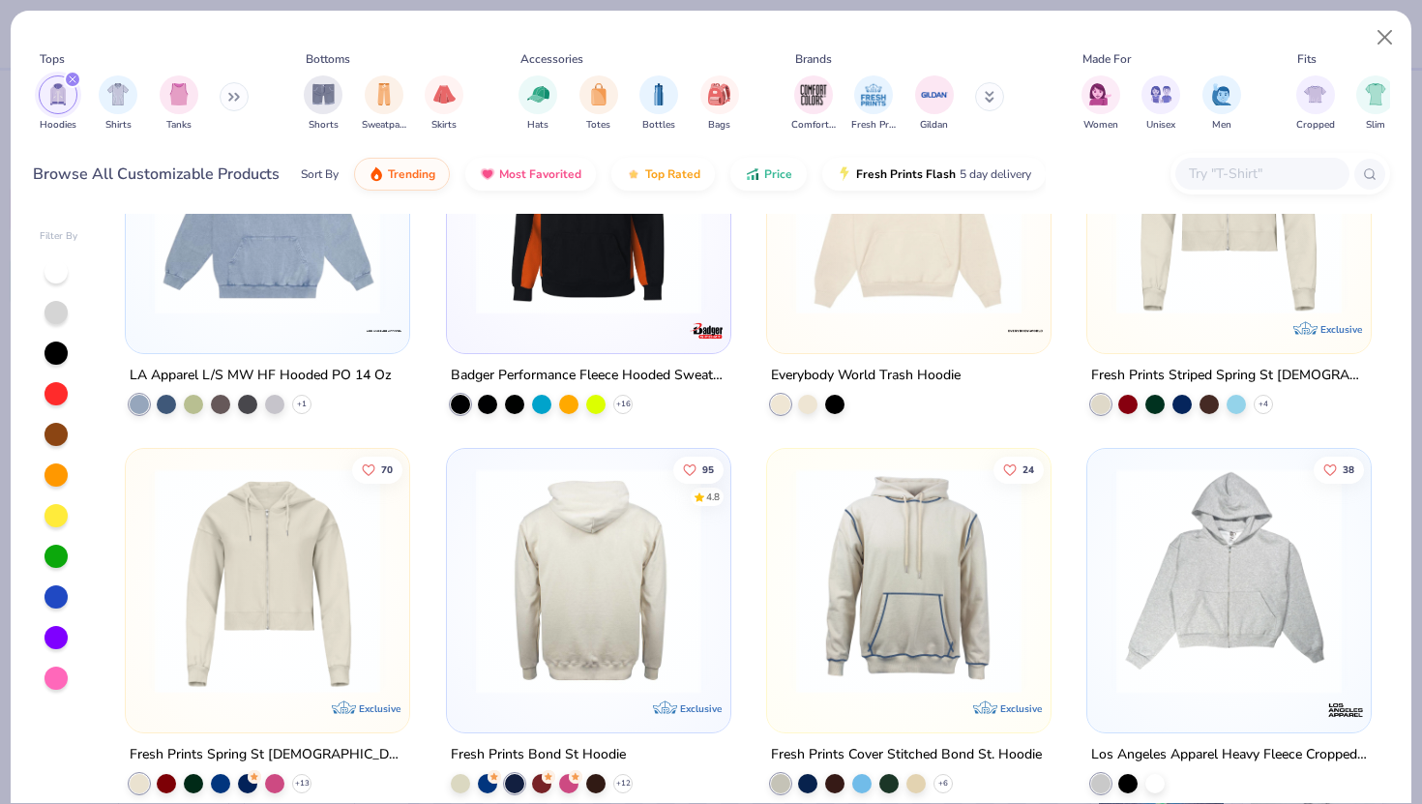
click at [465, 664] on img at bounding box center [343, 580] width 245 height 225
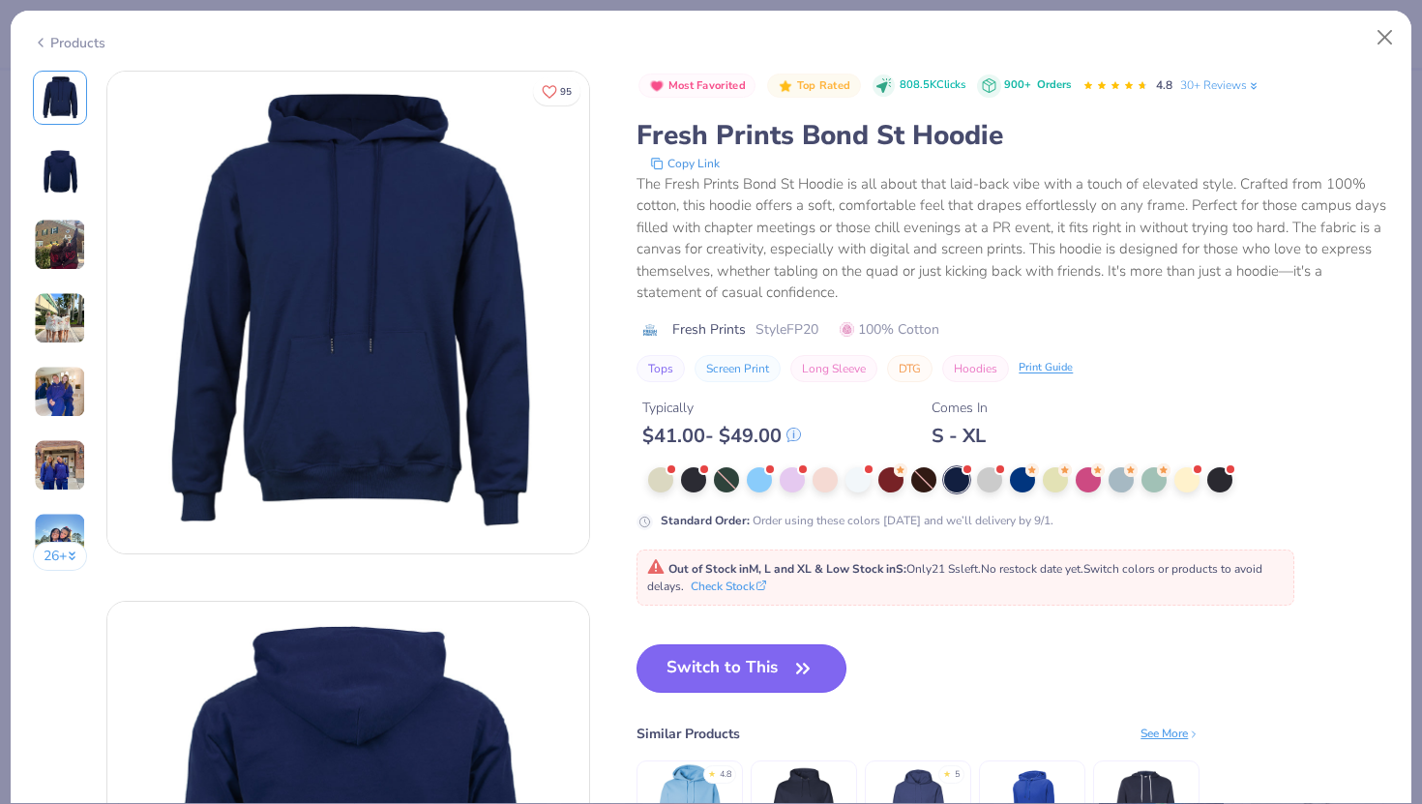
click at [705, 675] on button "Switch to This" at bounding box center [742, 668] width 210 height 48
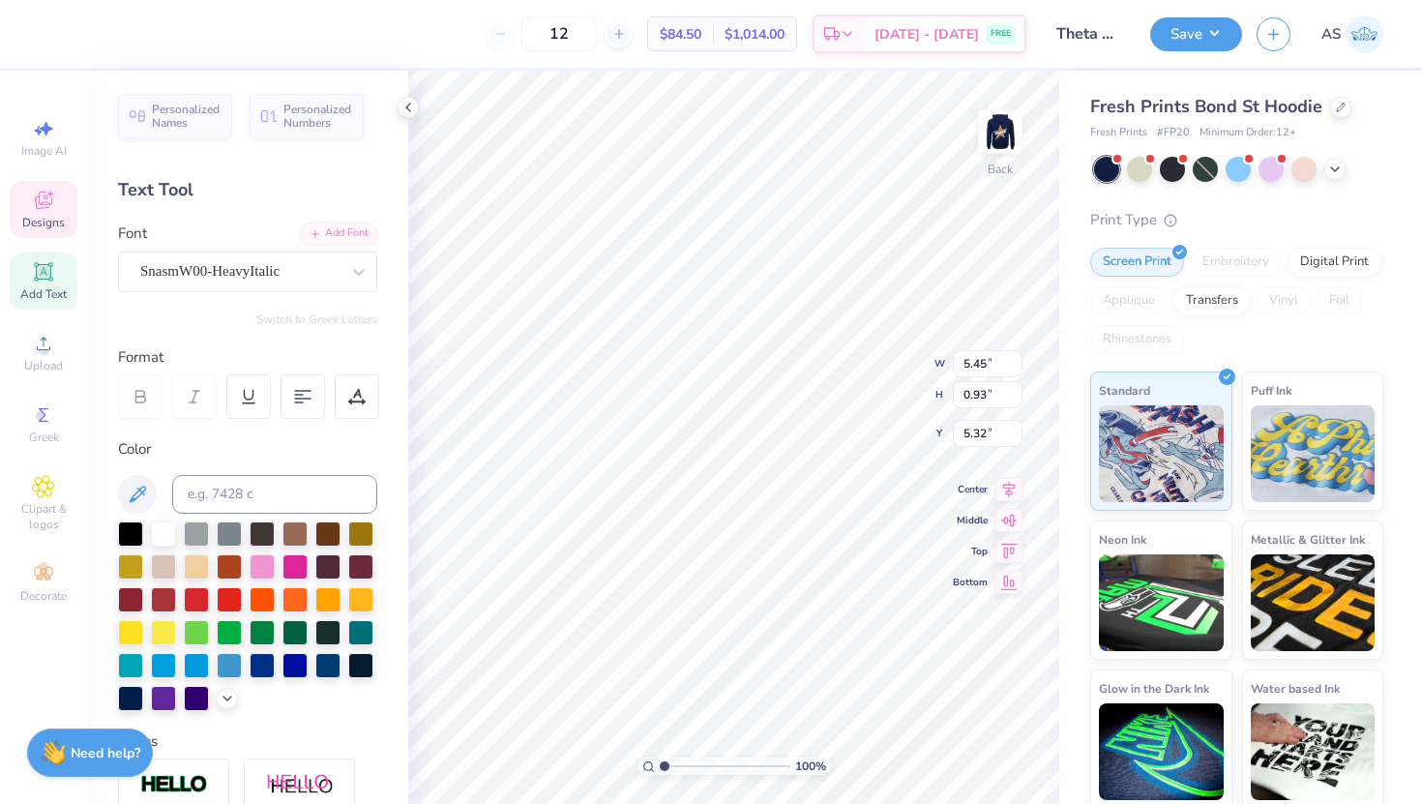
type input "5.07"
click at [994, 126] on img at bounding box center [1000, 131] width 77 height 77
type input "6.38"
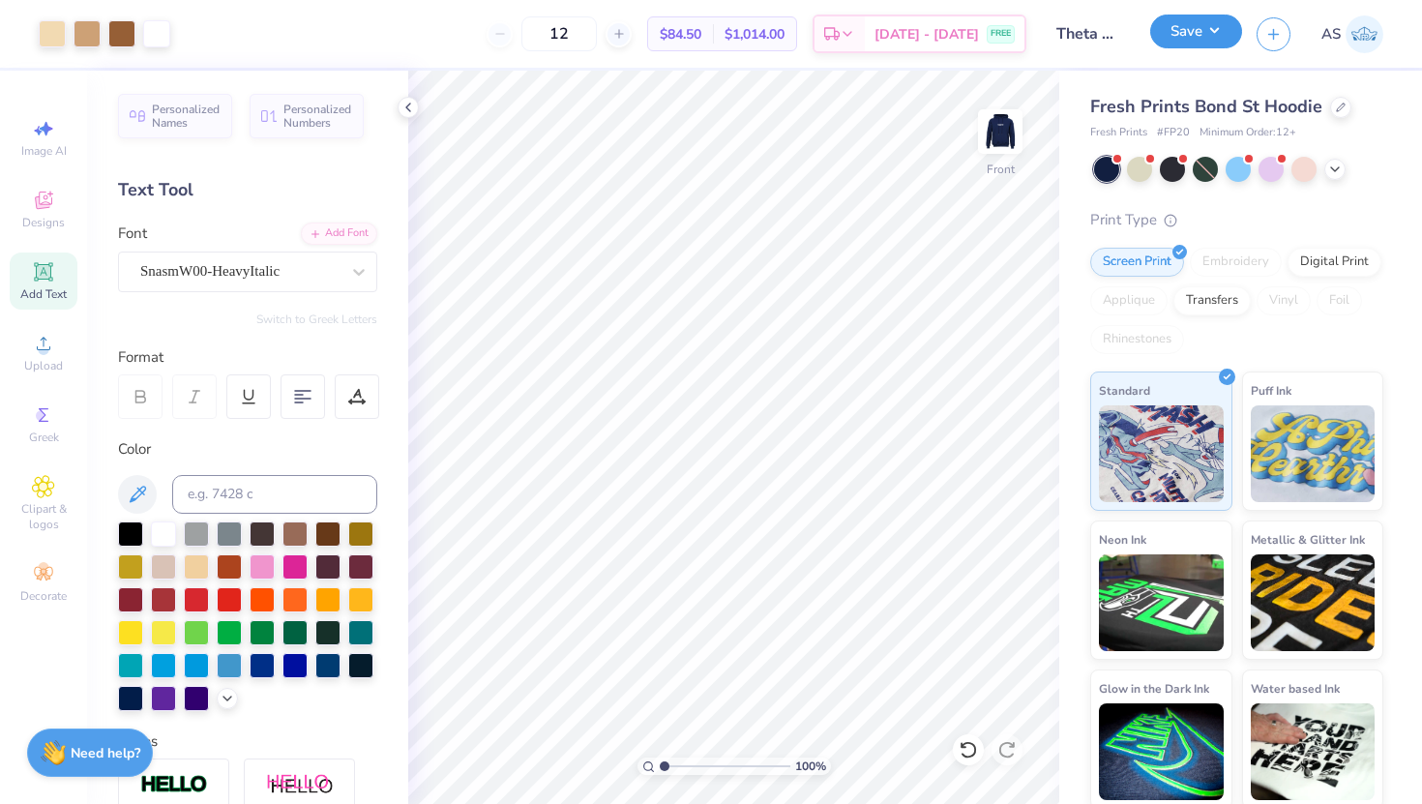
click at [1160, 20] on button "Save" at bounding box center [1196, 32] width 92 height 34
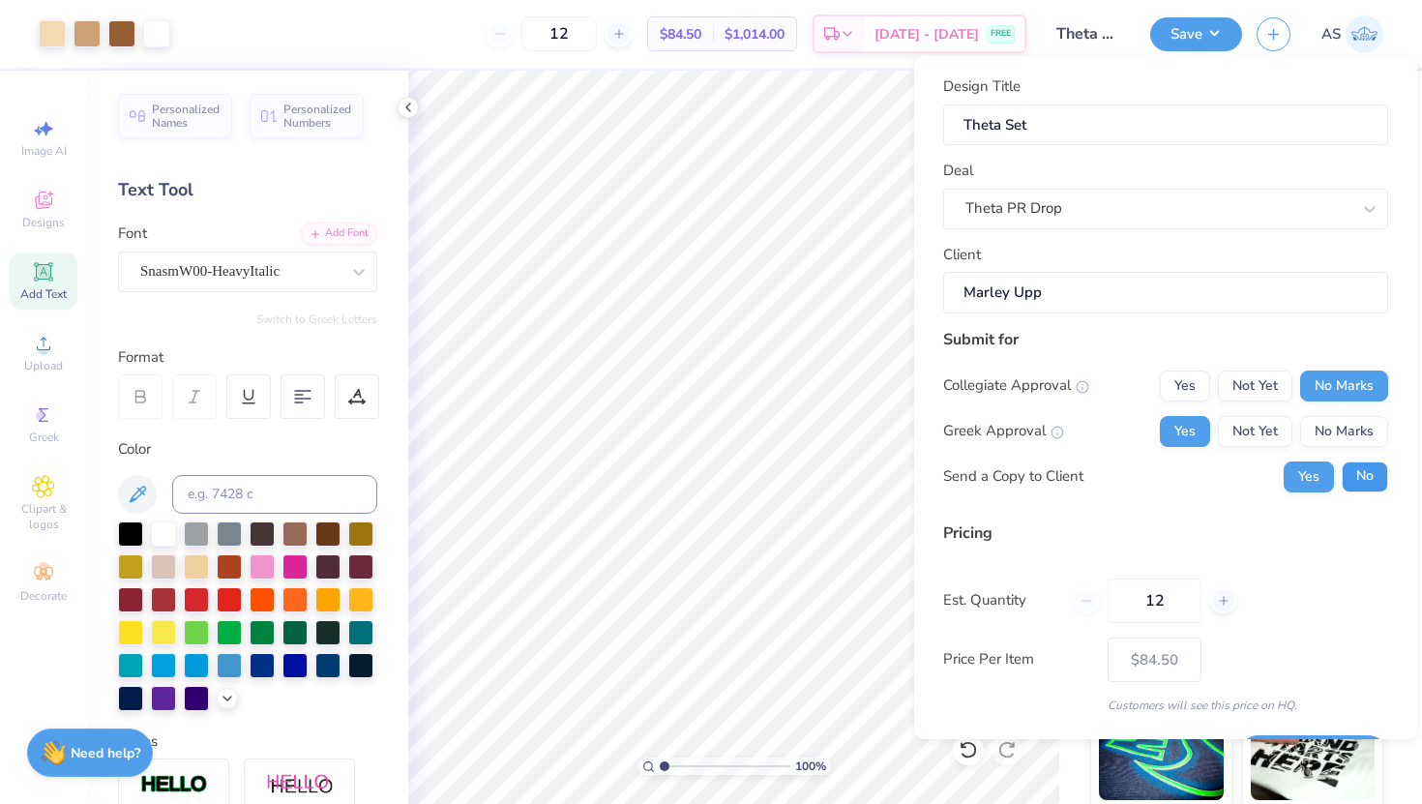
click at [1160, 470] on button "No" at bounding box center [1365, 476] width 46 height 31
click at [1160, 652] on div "Price Per Item $84.50" at bounding box center [1165, 660] width 445 height 45
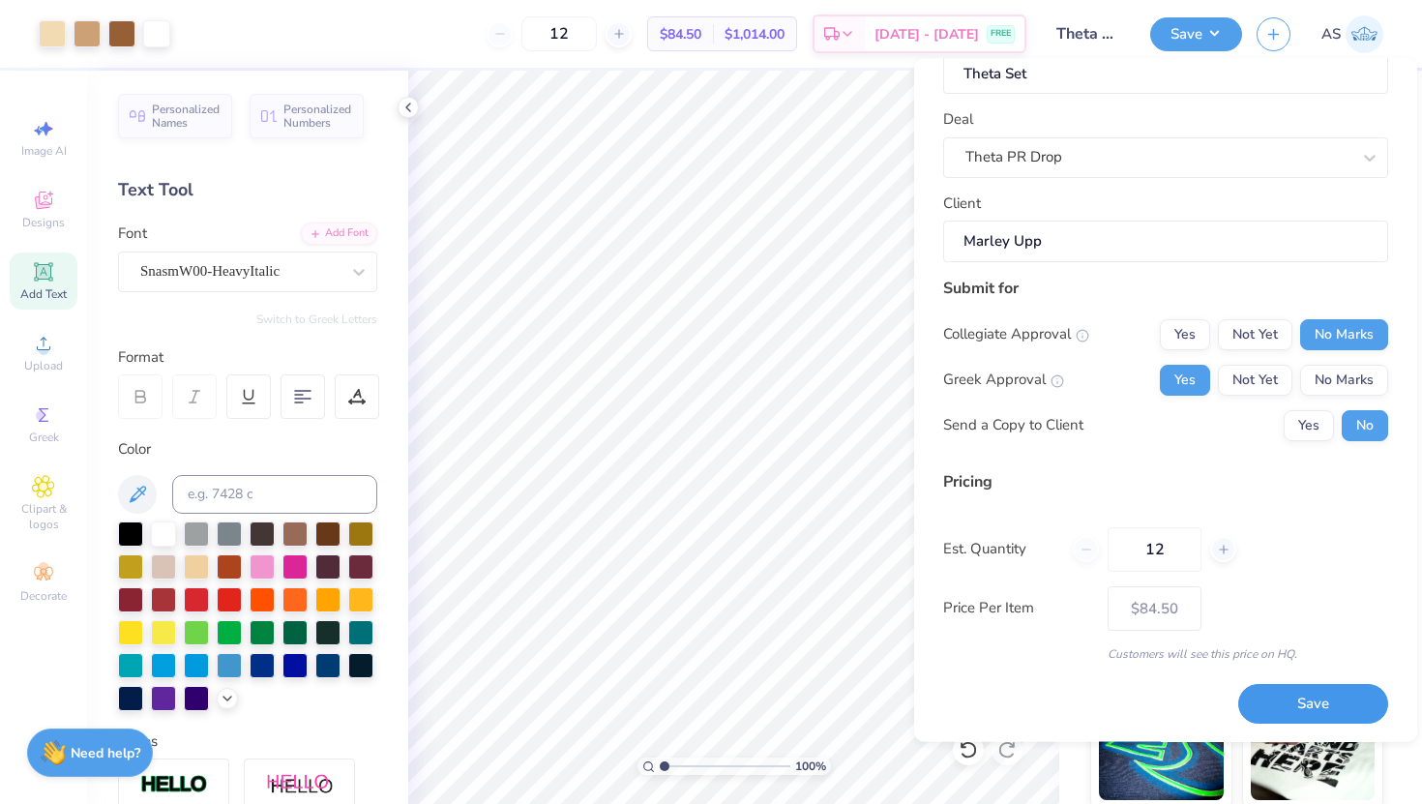
click at [1160, 678] on button "Save" at bounding box center [1313, 704] width 150 height 40
type input "$84.50"
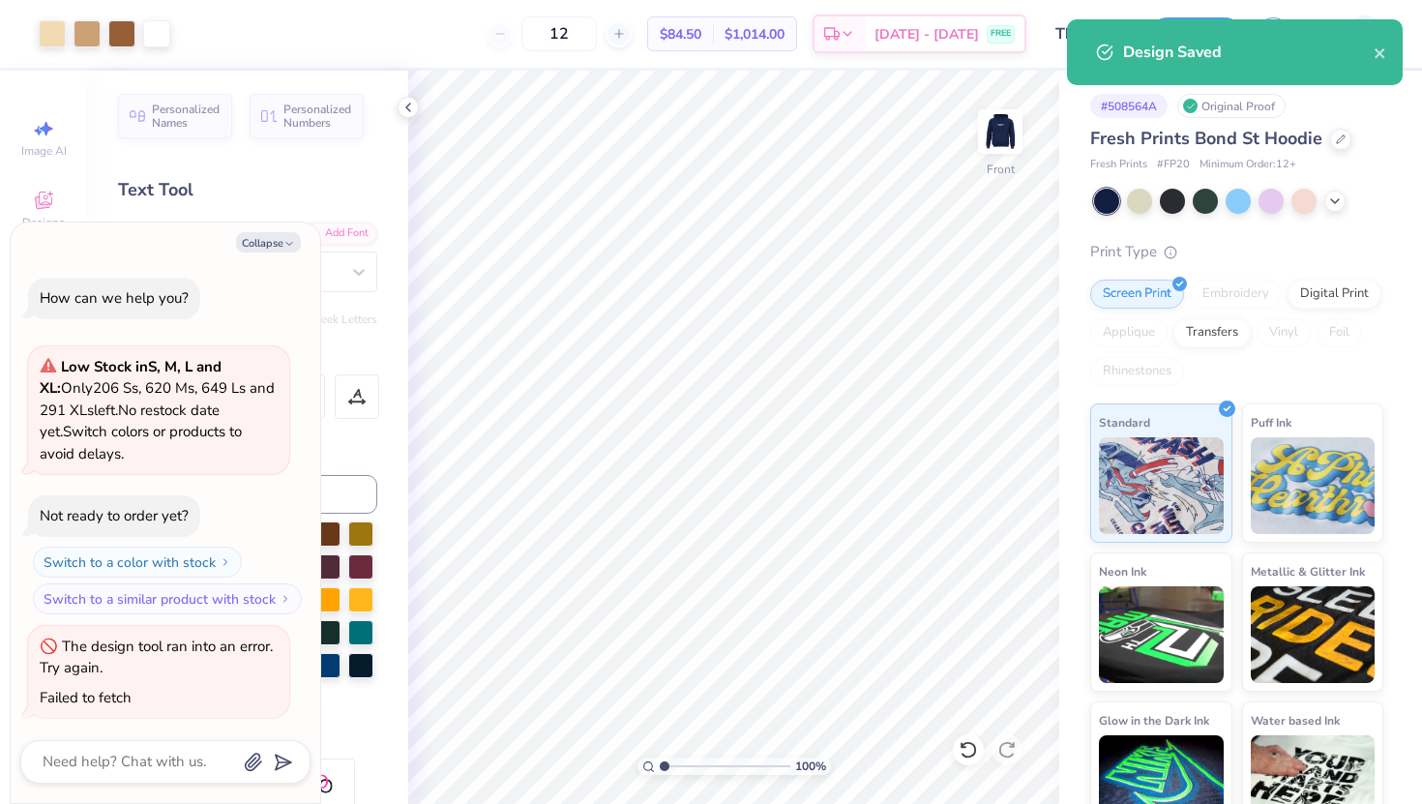
type textarea "x"
